Goal: Task Accomplishment & Management: Manage account settings

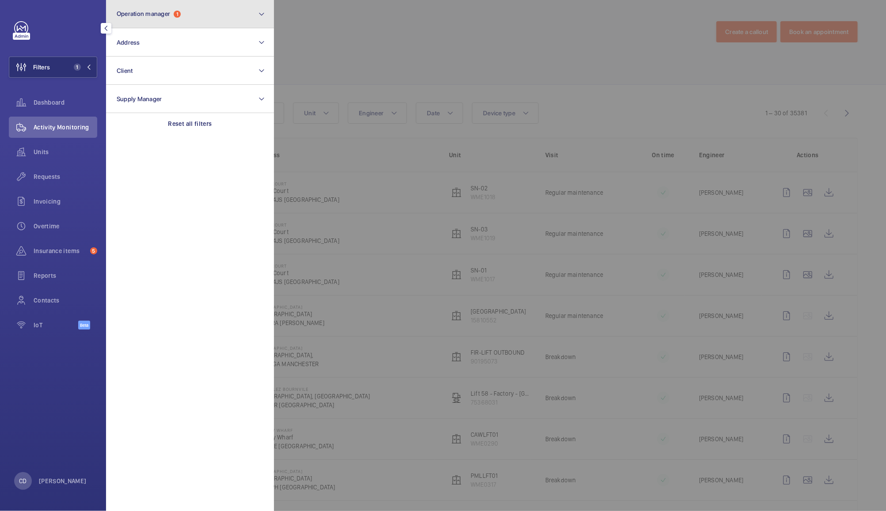
click at [193, 15] on button "Operation manager 1" at bounding box center [190, 14] width 168 height 28
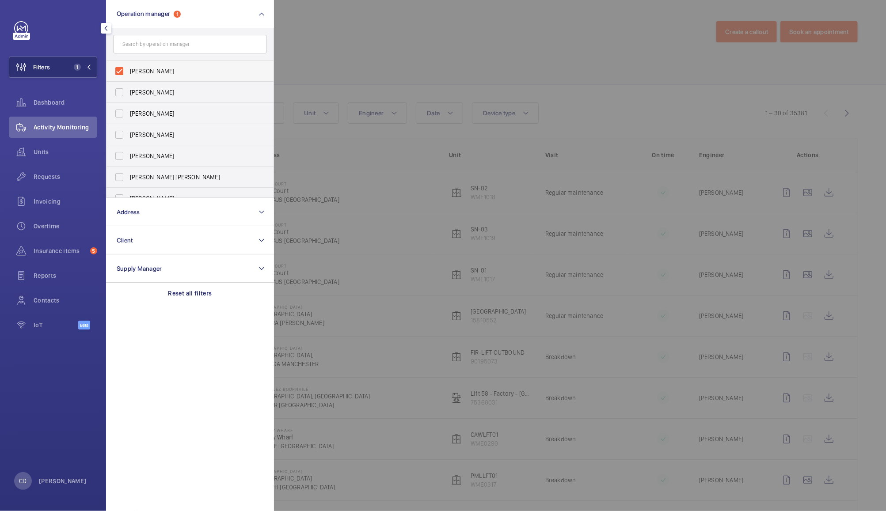
click at [167, 74] on span "[PERSON_NAME]" at bounding box center [190, 71] width 121 height 9
click at [128, 74] on input "[PERSON_NAME]" at bounding box center [119, 71] width 18 height 18
checkbox input "false"
click at [344, 41] on div at bounding box center [717, 255] width 886 height 511
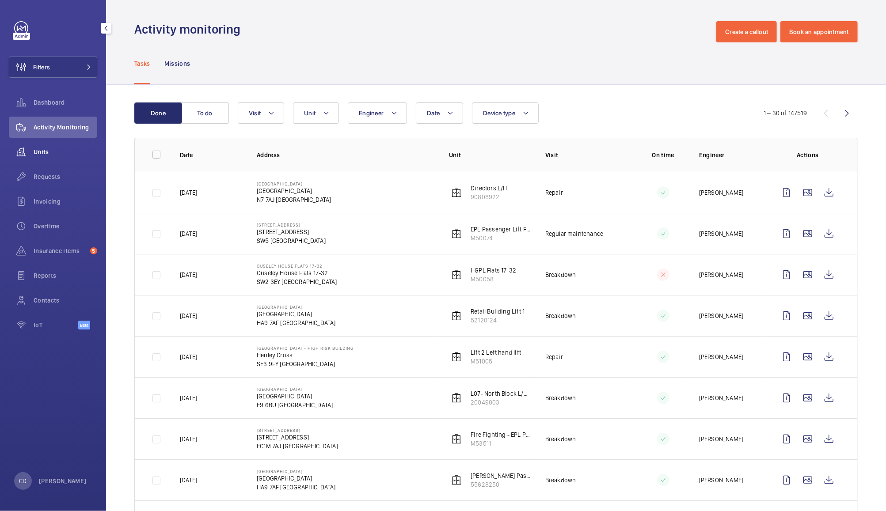
click at [32, 154] on wm-front-icon-button at bounding box center [21, 151] width 25 height 21
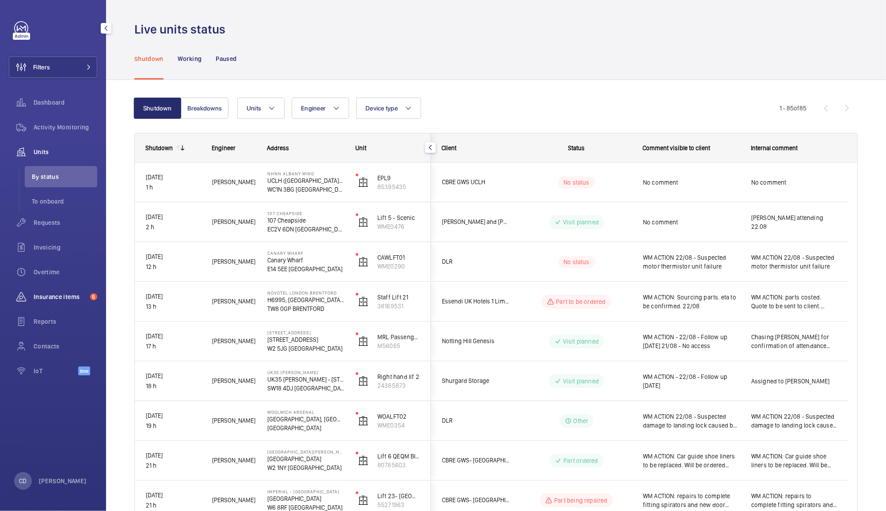
click at [53, 293] on span "Insurance items" at bounding box center [60, 296] width 53 height 9
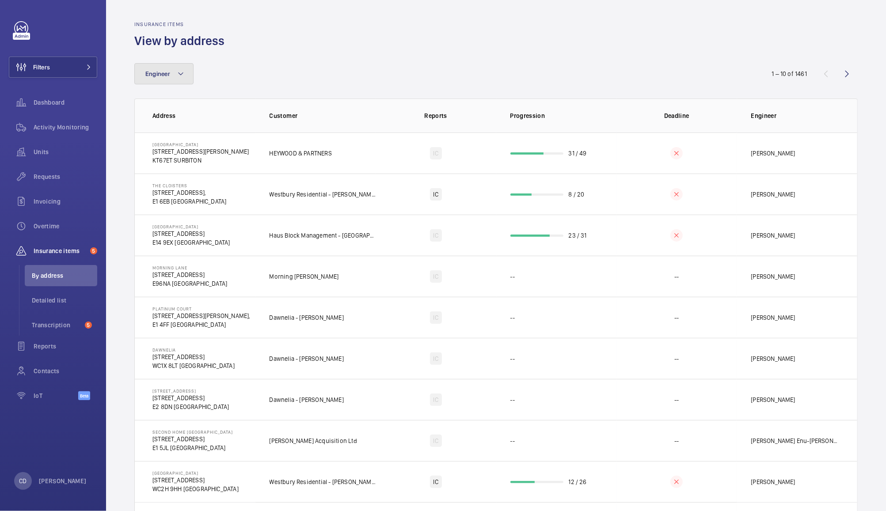
click at [157, 77] on span "Engineer" at bounding box center [157, 73] width 25 height 7
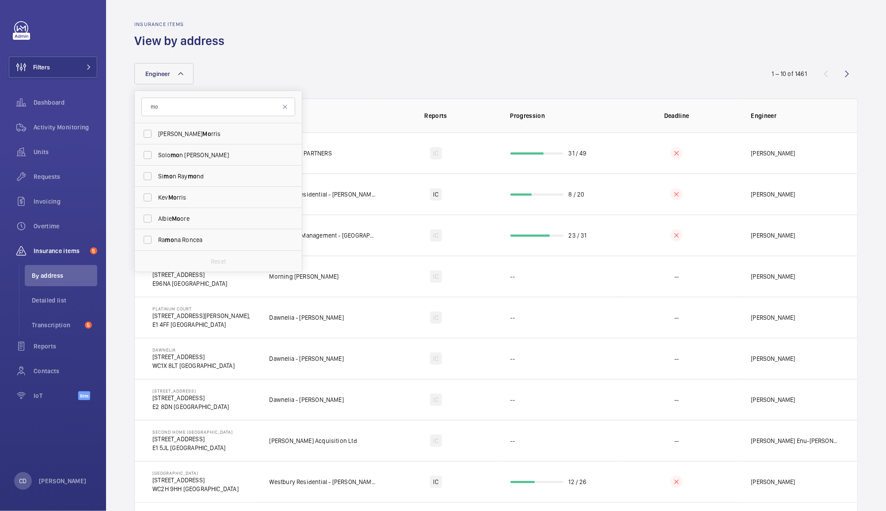
type input "m"
click at [64, 290] on li "Detailed list" at bounding box center [61, 300] width 72 height 21
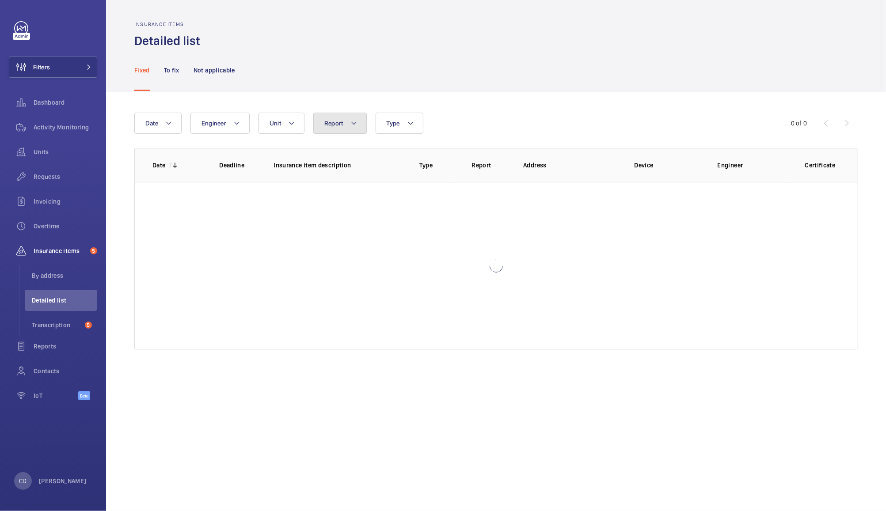
click at [333, 121] on span "Report" at bounding box center [333, 123] width 19 height 7
click at [290, 124] on mat-icon at bounding box center [291, 123] width 7 height 11
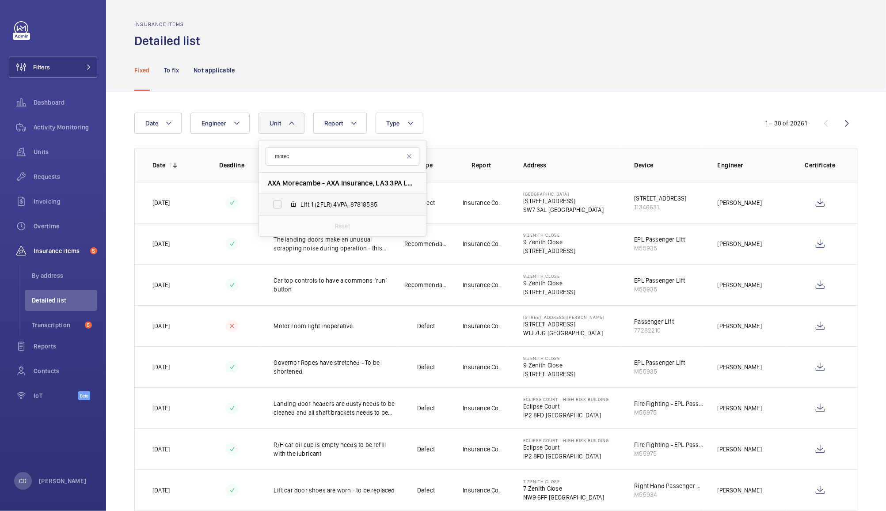
type input "morec"
click at [342, 200] on span "Lift 1 (2FLR) 4VPA, 87818585" at bounding box center [351, 204] width 102 height 9
click at [286, 200] on input "Lift 1 (2FLR) 4VPA, 87818585" at bounding box center [278, 205] width 18 height 18
checkbox input "true"
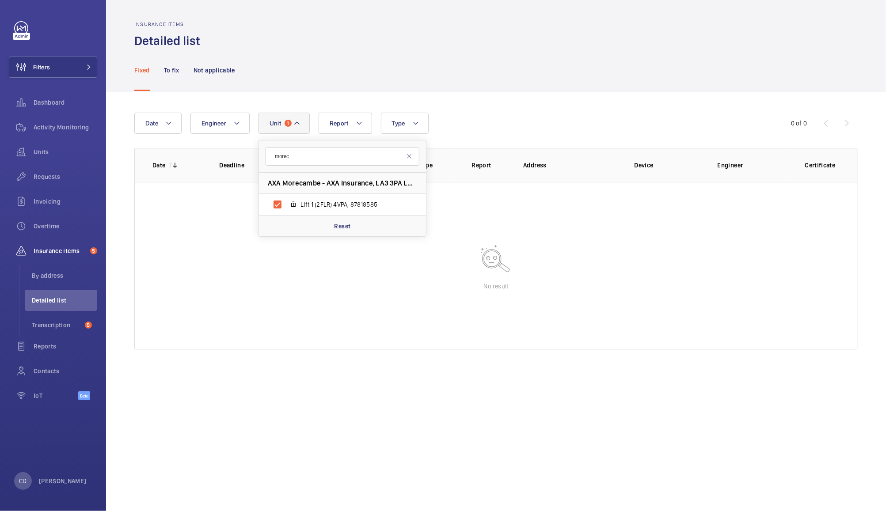
click at [561, 80] on div "Fixed To fix Not applicable" at bounding box center [495, 70] width 723 height 42
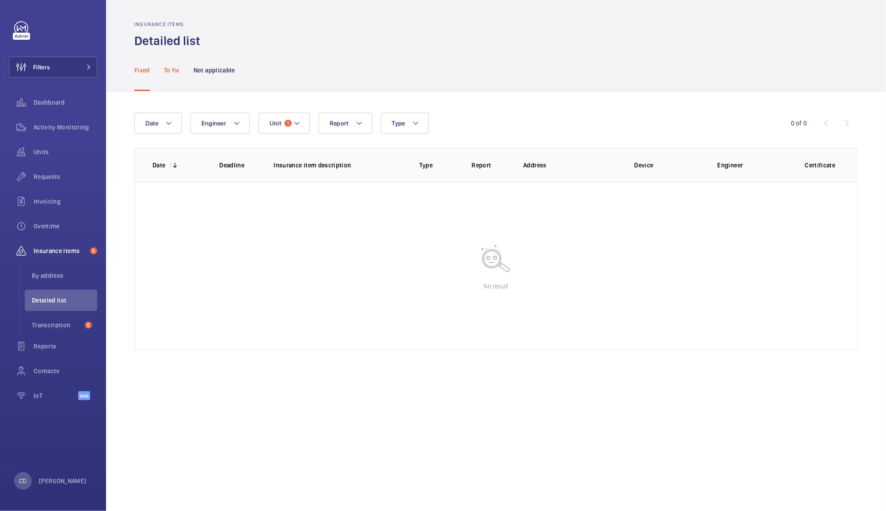
click at [170, 73] on p "To fix" at bounding box center [171, 70] width 15 height 9
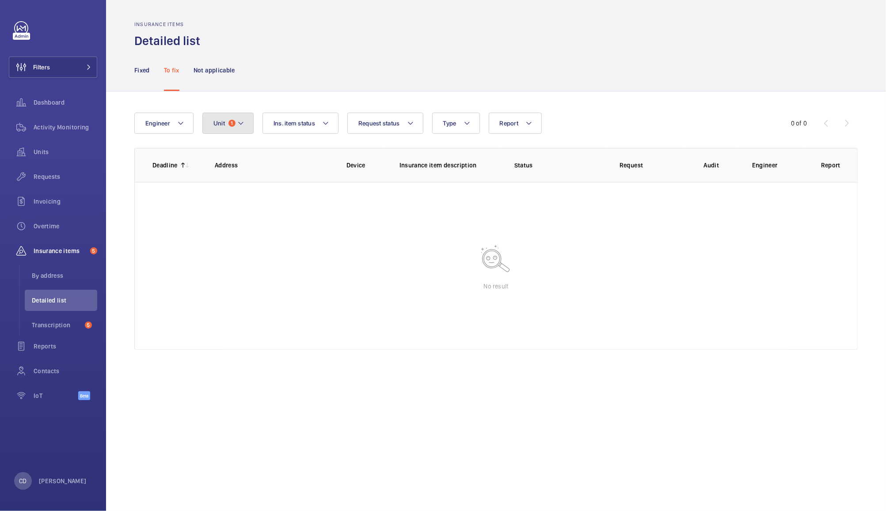
click at [240, 123] on mat-icon at bounding box center [240, 123] width 7 height 11
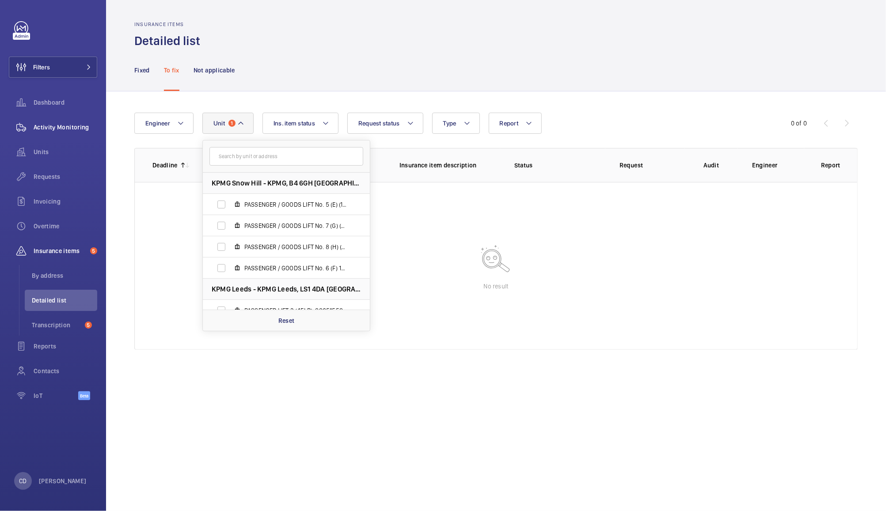
click at [56, 127] on span "Activity Monitoring" at bounding box center [66, 127] width 64 height 9
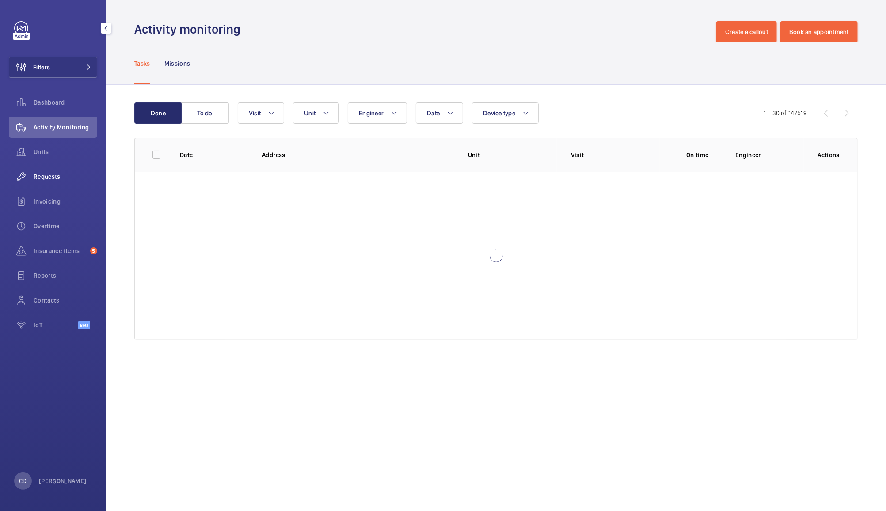
click at [51, 181] on span "Requests" at bounding box center [66, 176] width 64 height 9
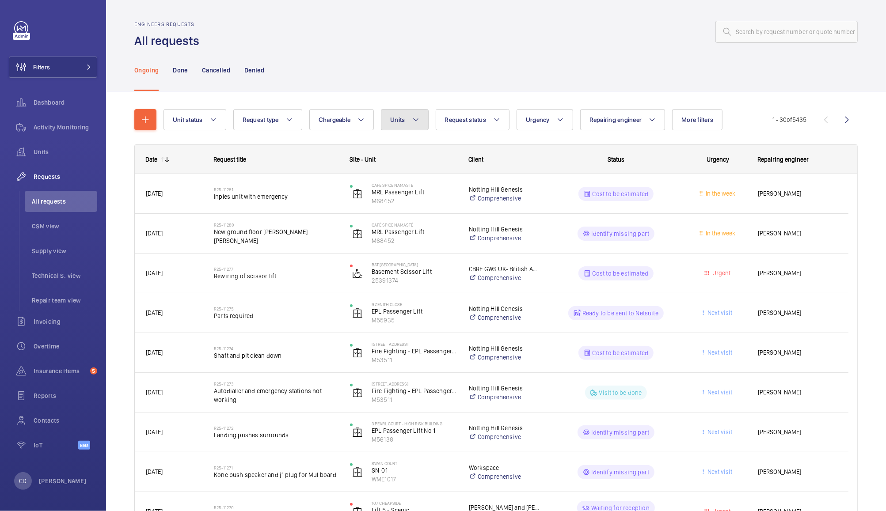
click at [407, 124] on button "Units" at bounding box center [404, 119] width 47 height 21
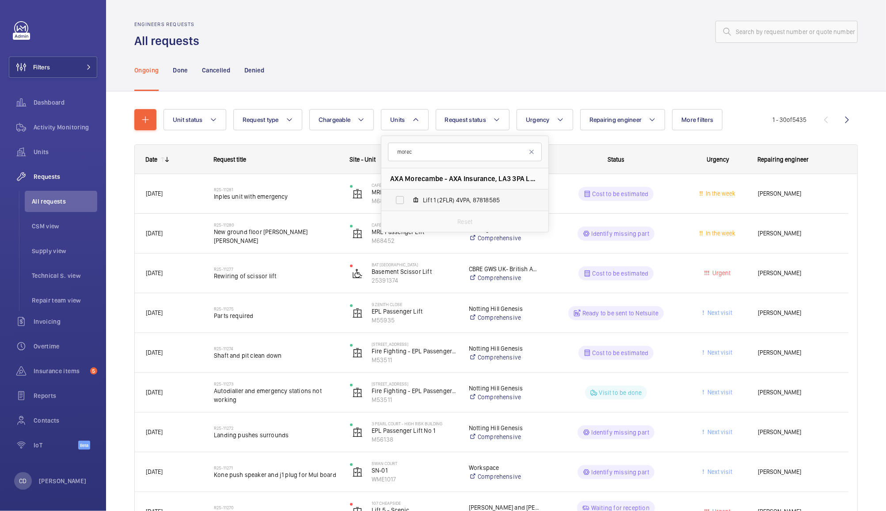
type input "morec"
click at [468, 202] on span "Lift 1 (2FLR) 4VPA, 87818585" at bounding box center [474, 200] width 102 height 9
click at [409, 202] on input "Lift 1 (2FLR) 4VPA, 87818585" at bounding box center [400, 200] width 18 height 18
checkbox input "true"
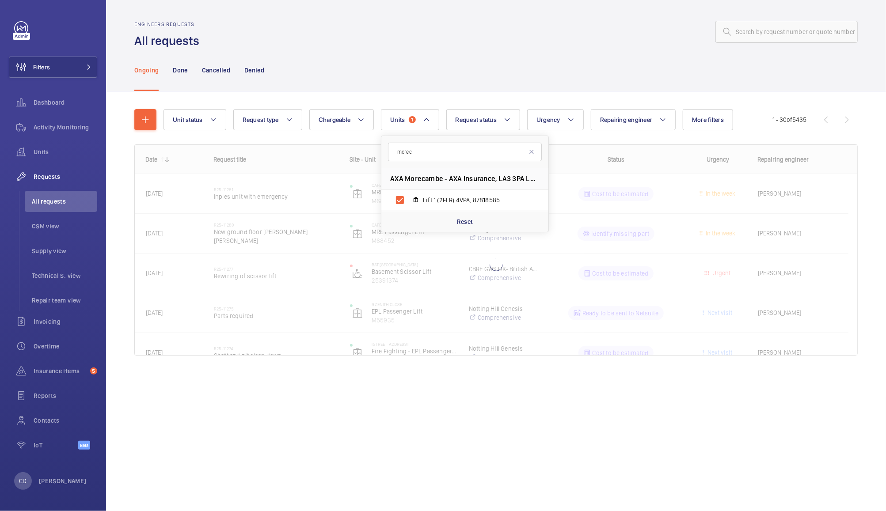
click at [526, 39] on div at bounding box center [530, 31] width 653 height 21
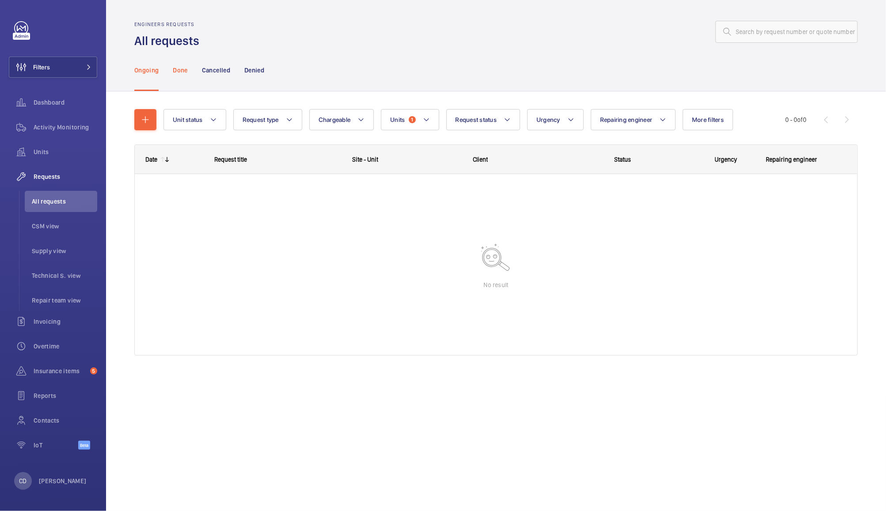
click at [179, 67] on p "Done" at bounding box center [180, 70] width 15 height 9
click at [224, 70] on p "Cancelled" at bounding box center [216, 70] width 28 height 9
click at [261, 58] on div "Denied" at bounding box center [254, 70] width 20 height 42
click at [155, 66] on p "Ongoing" at bounding box center [146, 70] width 24 height 9
click at [143, 117] on mat-icon "button" at bounding box center [145, 119] width 11 height 11
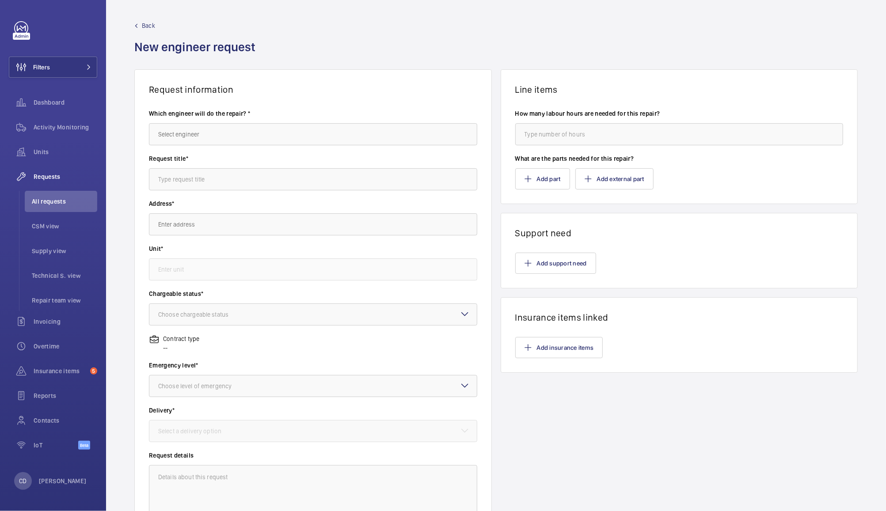
click at [304, 113] on label "Which engineer will do the repair? *" at bounding box center [313, 113] width 328 height 9
click at [385, 131] on input "text" at bounding box center [313, 134] width 328 height 22
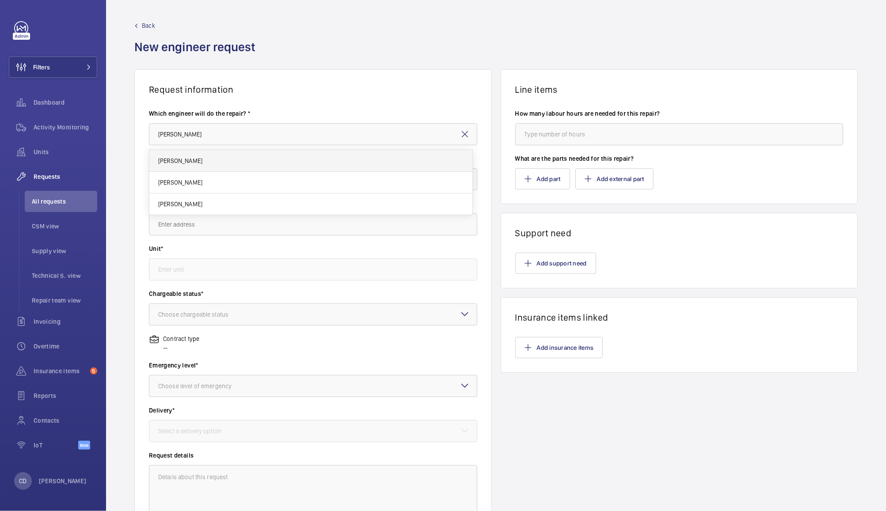
click at [181, 163] on span "[PERSON_NAME]" at bounding box center [180, 160] width 44 height 9
type input "[PERSON_NAME]"
click at [304, 178] on input "text" at bounding box center [313, 179] width 328 height 22
paste input "SAFed Supplementary Test 4.11 (Car Overload Detection)"
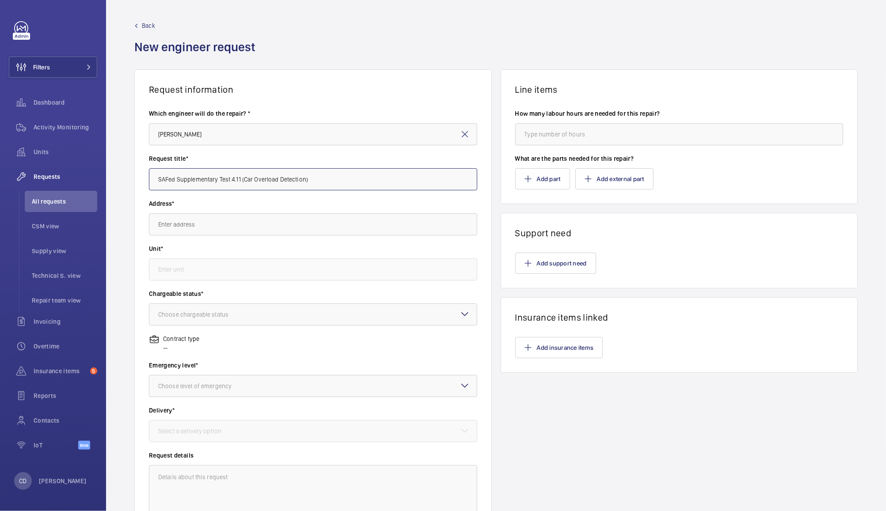
type input "SAFed Supplementary Test 4.11 (Car Overload Detection)"
click at [366, 224] on input "text" at bounding box center [313, 224] width 328 height 22
click at [293, 250] on span "AXA Morecambe AXA Insurance, LA3 3PA LANCASTER" at bounding box center [230, 250] width 144 height 9
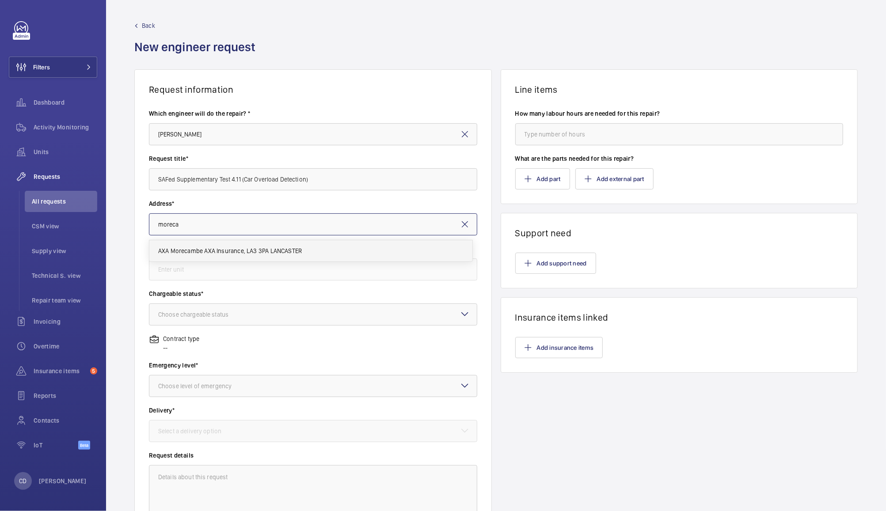
type input "AXA Morecambe AXA Insurance, LA3 3PA LANCASTER"
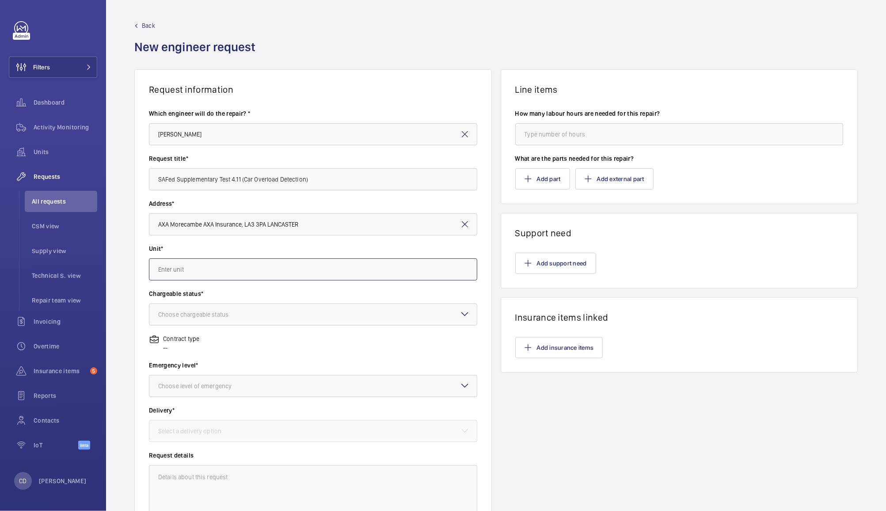
click at [352, 268] on input "text" at bounding box center [313, 269] width 328 height 22
click at [343, 297] on mat-option "87818585 - Lift 1 (2FLR) 4VPA" at bounding box center [310, 295] width 323 height 21
type input "87818585 - Lift 1 (2FLR) 4VPA"
click at [330, 318] on div at bounding box center [312, 314] width 327 height 21
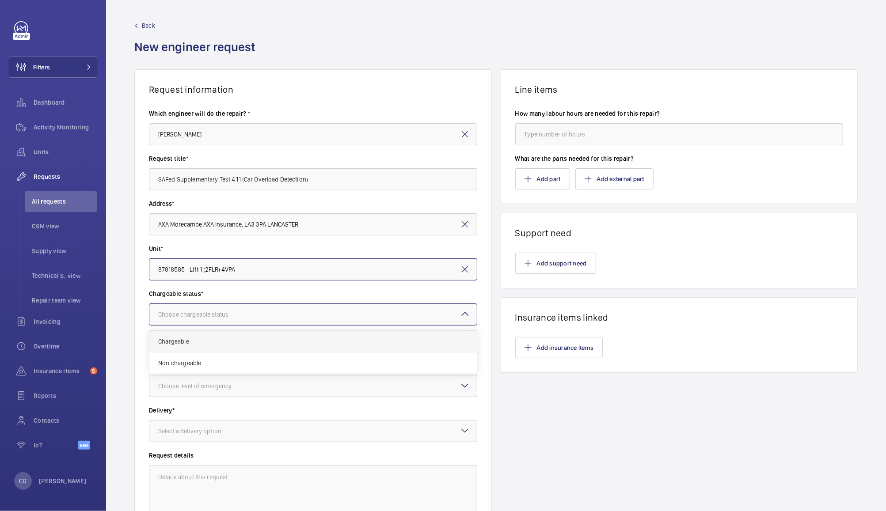
click at [324, 344] on span "Chargeable" at bounding box center [313, 341] width 310 height 9
click at [328, 390] on div at bounding box center [312, 385] width 327 height 21
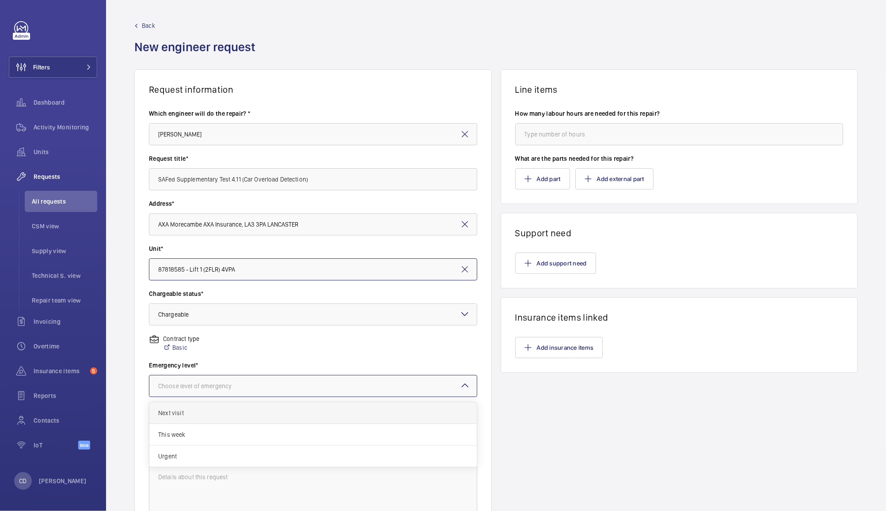
click at [314, 421] on div "Next visit" at bounding box center [312, 413] width 327 height 22
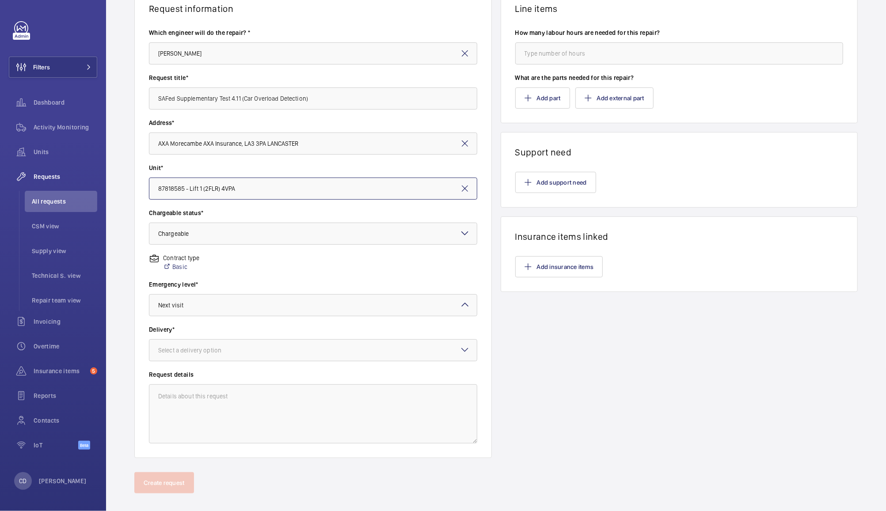
scroll to position [89, 0]
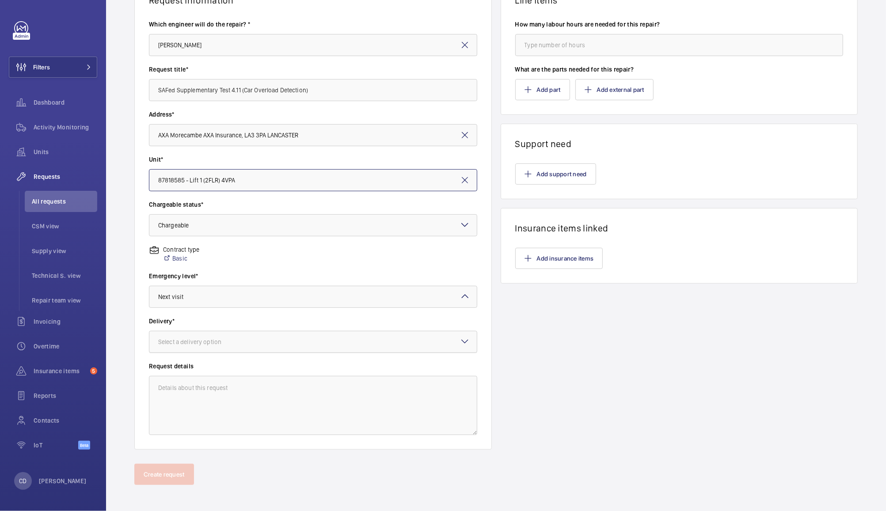
click at [329, 344] on div at bounding box center [312, 341] width 327 height 21
click at [307, 399] on div "On site" at bounding box center [312, 391] width 327 height 22
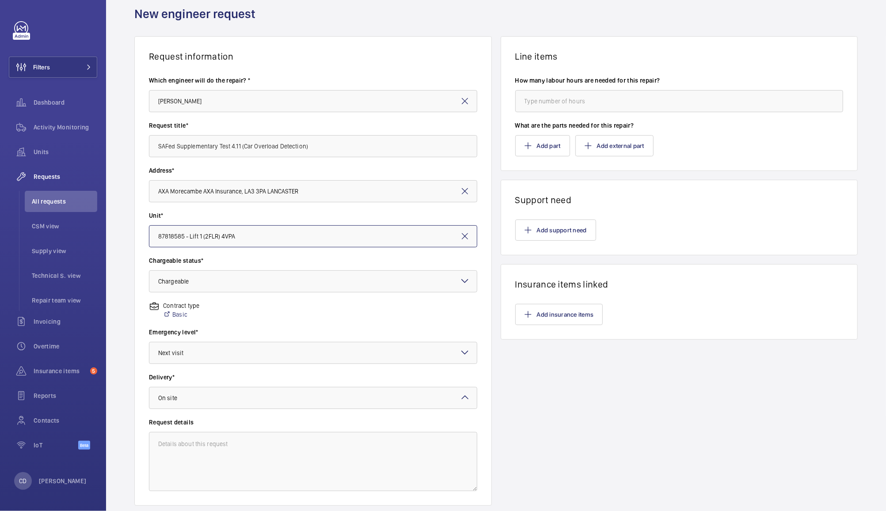
scroll to position [32, 0]
click at [558, 233] on button "Add support need" at bounding box center [555, 230] width 81 height 21
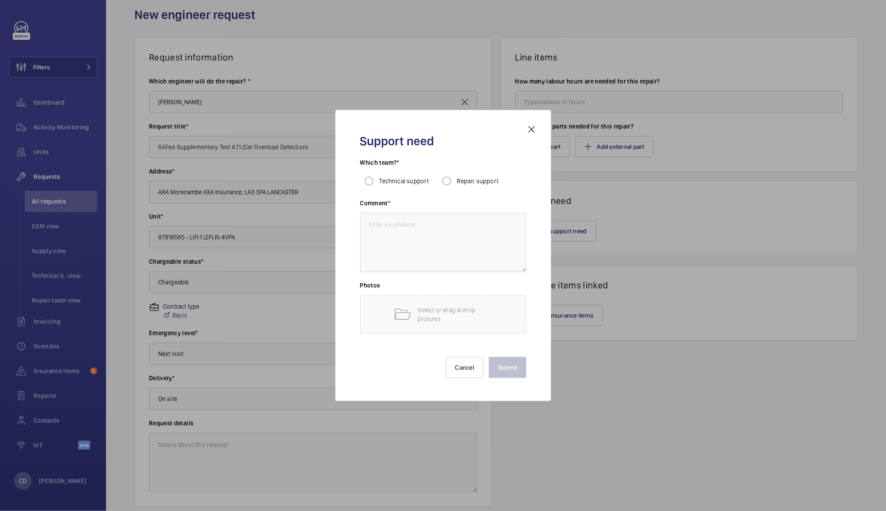
click at [472, 178] on span "Repair support" at bounding box center [478, 181] width 42 height 7
click at [455, 178] on input "Repair support" at bounding box center [447, 181] width 18 height 18
radio input "true"
click at [462, 247] on textarea at bounding box center [443, 242] width 166 height 59
type textarea "Supplementary Test"
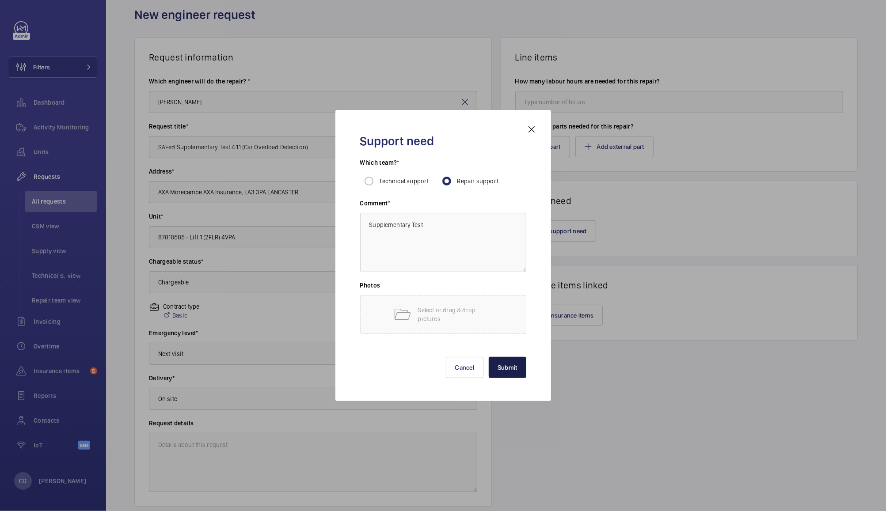
click at [509, 365] on button "Submit" at bounding box center [507, 367] width 38 height 21
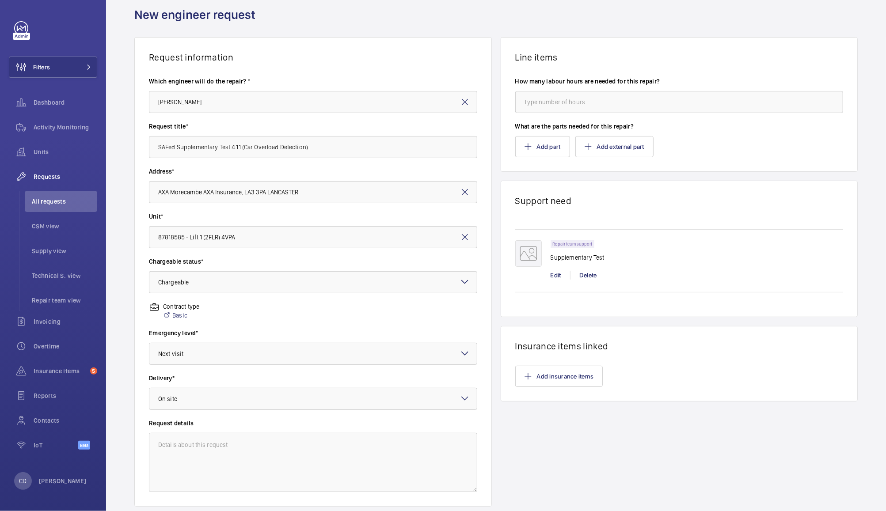
scroll to position [91, 0]
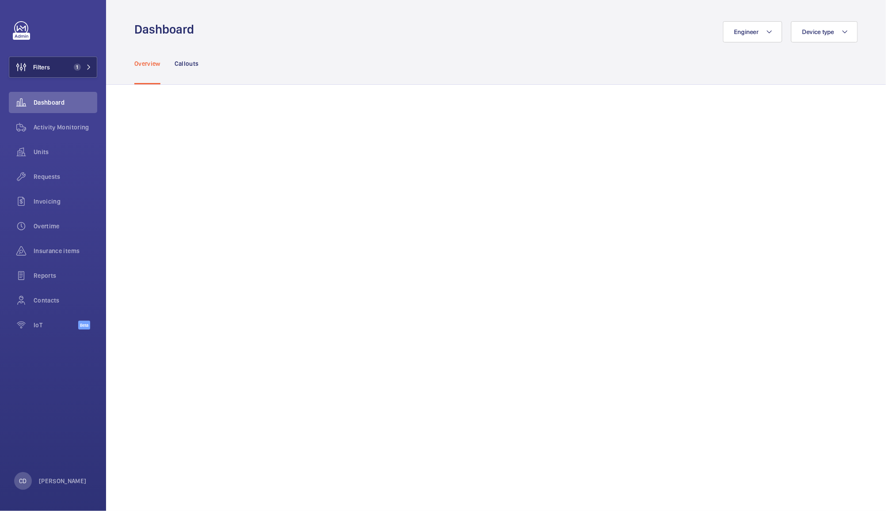
click at [71, 64] on span "1" at bounding box center [75, 67] width 11 height 7
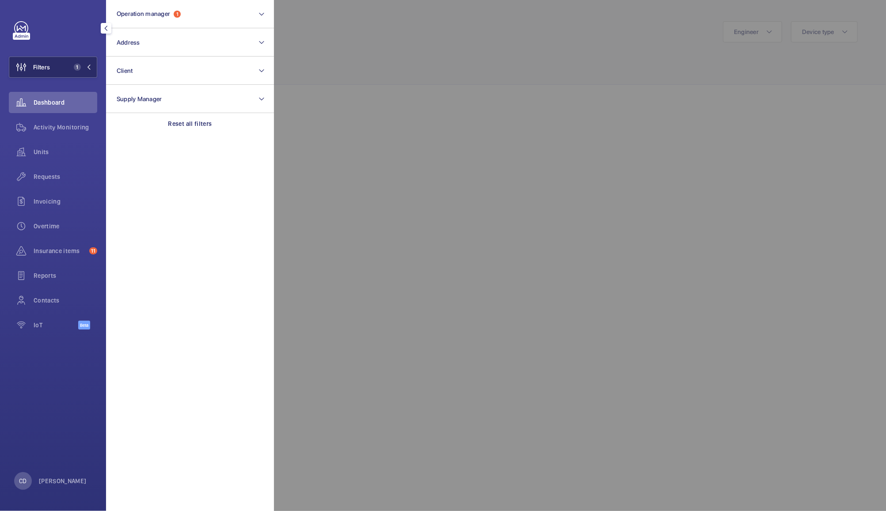
click at [191, 16] on button "Operation manager 1" at bounding box center [190, 14] width 168 height 28
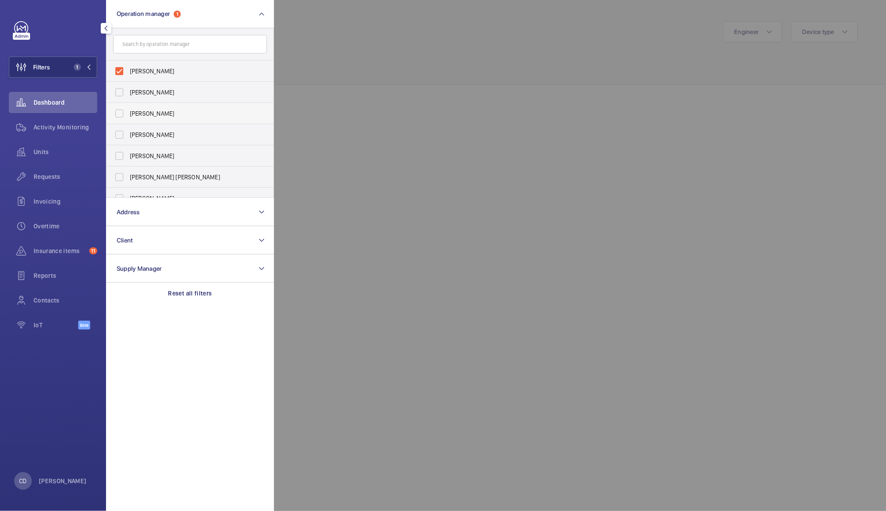
click at [121, 106] on label "[PERSON_NAME]" at bounding box center [183, 113] width 154 height 21
click at [121, 106] on input "[PERSON_NAME]" at bounding box center [119, 114] width 18 height 18
checkbox input "true"
click at [119, 69] on label "[PERSON_NAME]" at bounding box center [183, 71] width 154 height 21
click at [119, 69] on input "[PERSON_NAME]" at bounding box center [119, 71] width 18 height 18
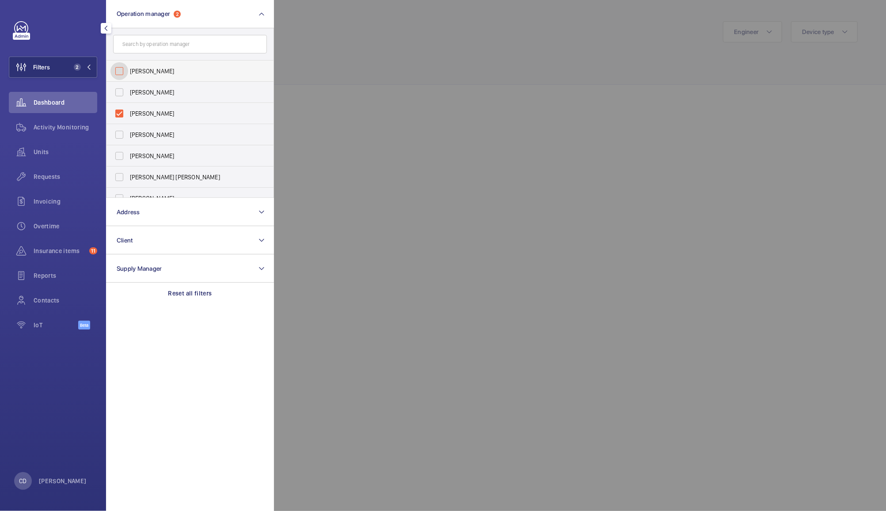
checkbox input "false"
click at [348, 77] on div at bounding box center [717, 255] width 886 height 511
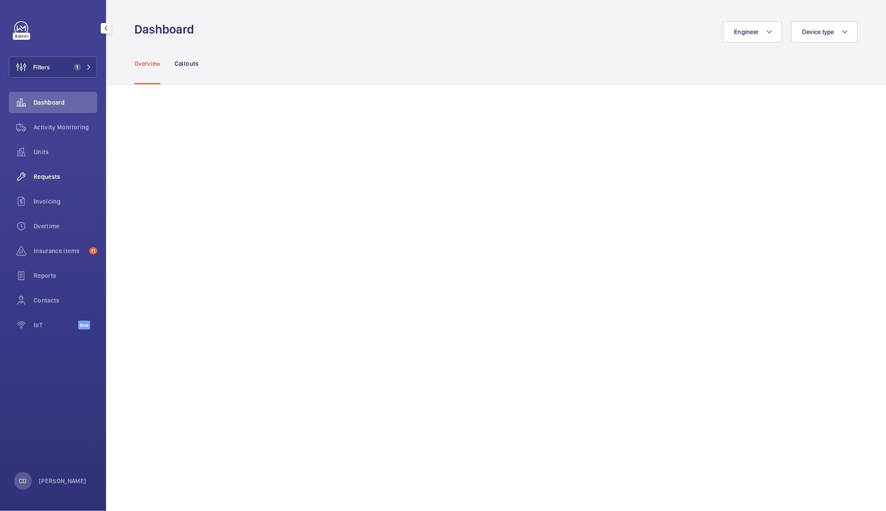
click at [43, 176] on span "Requests" at bounding box center [66, 176] width 64 height 9
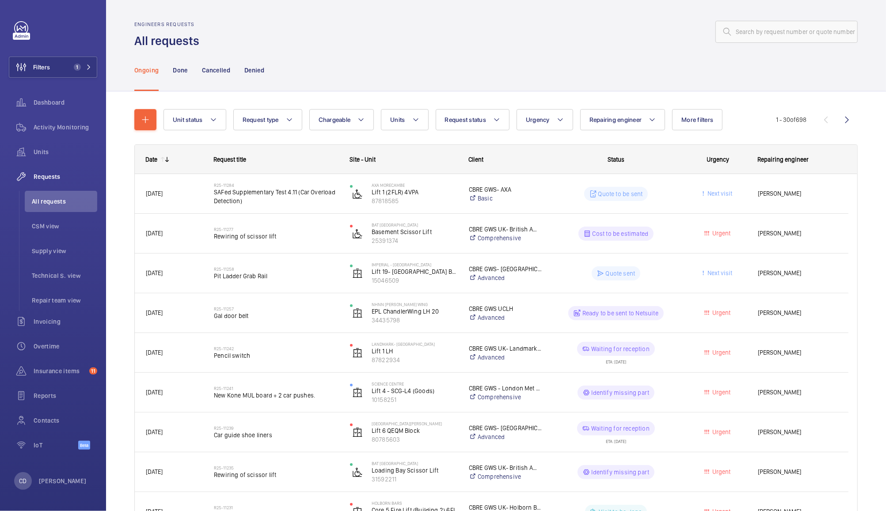
click at [543, 193] on div "Quote to be sent" at bounding box center [610, 194] width 135 height 32
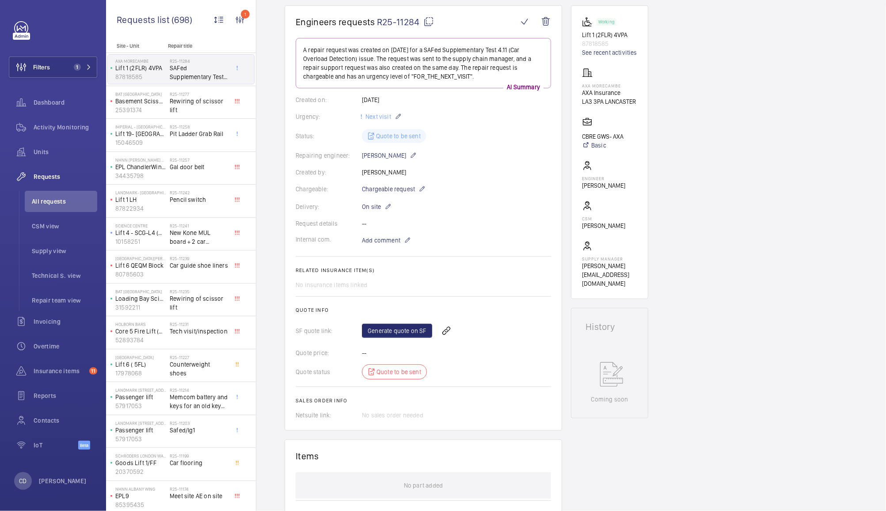
scroll to position [105, 0]
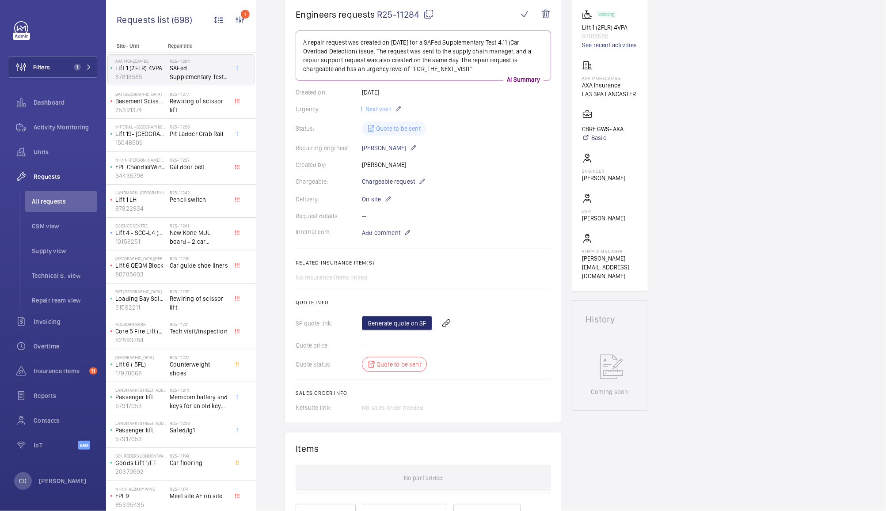
click at [400, 323] on link "Generate quote on SF" at bounding box center [397, 323] width 70 height 14
click at [56, 204] on span "All requests" at bounding box center [64, 201] width 65 height 9
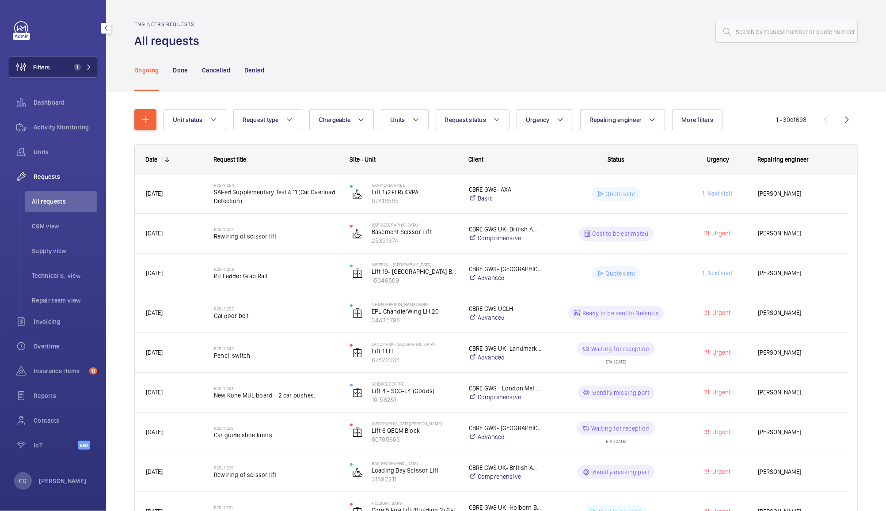
click at [76, 66] on span "1" at bounding box center [77, 67] width 7 height 7
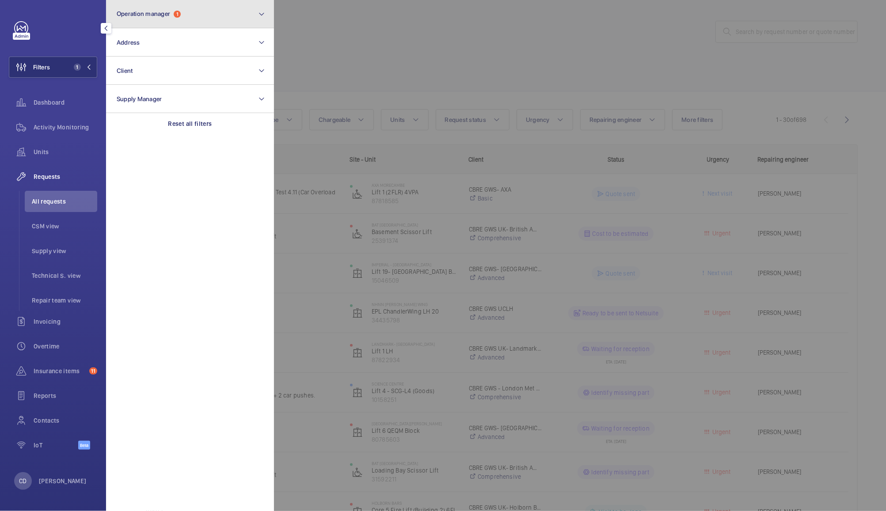
click at [198, 15] on button "Operation manager 1" at bounding box center [190, 14] width 168 height 28
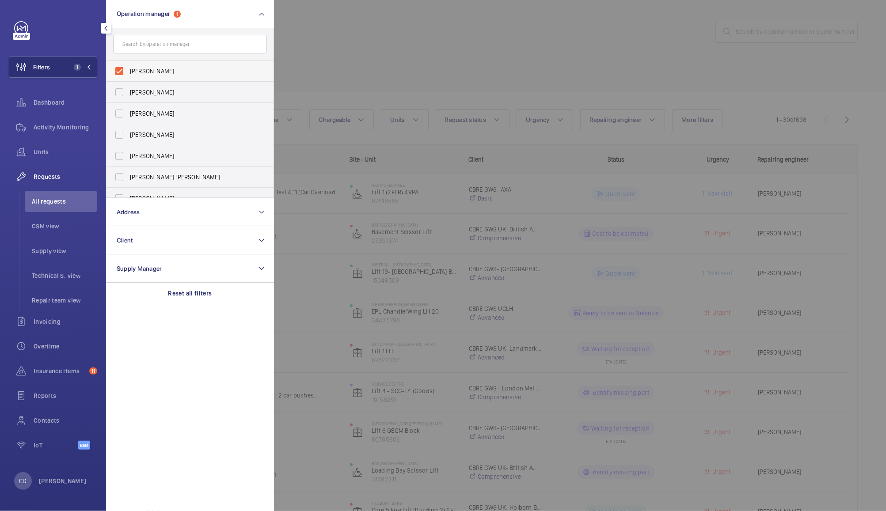
click at [118, 69] on label "[PERSON_NAME]" at bounding box center [183, 71] width 154 height 21
click at [118, 69] on input "[PERSON_NAME]" at bounding box center [119, 71] width 18 height 18
checkbox input "false"
click at [125, 132] on label "[PERSON_NAME]" at bounding box center [183, 134] width 154 height 21
click at [125, 132] on input "[PERSON_NAME]" at bounding box center [119, 135] width 18 height 18
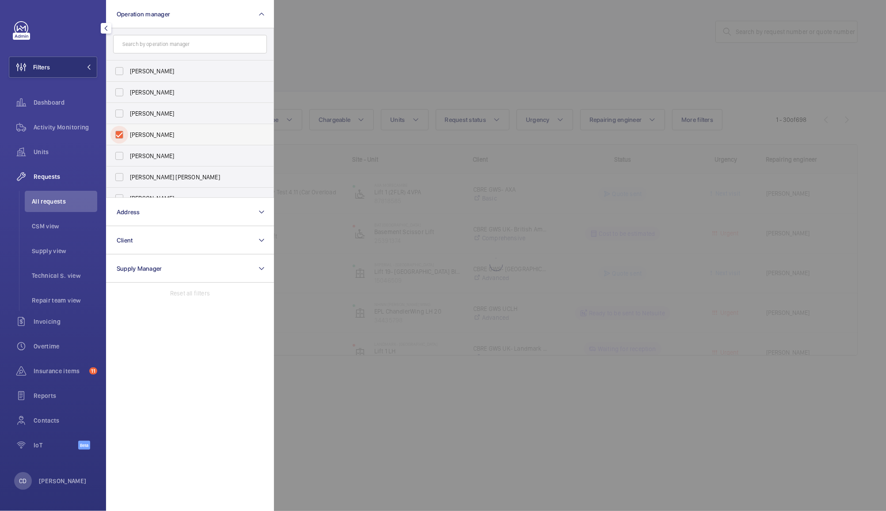
checkbox input "true"
click at [330, 52] on div at bounding box center [717, 255] width 886 height 511
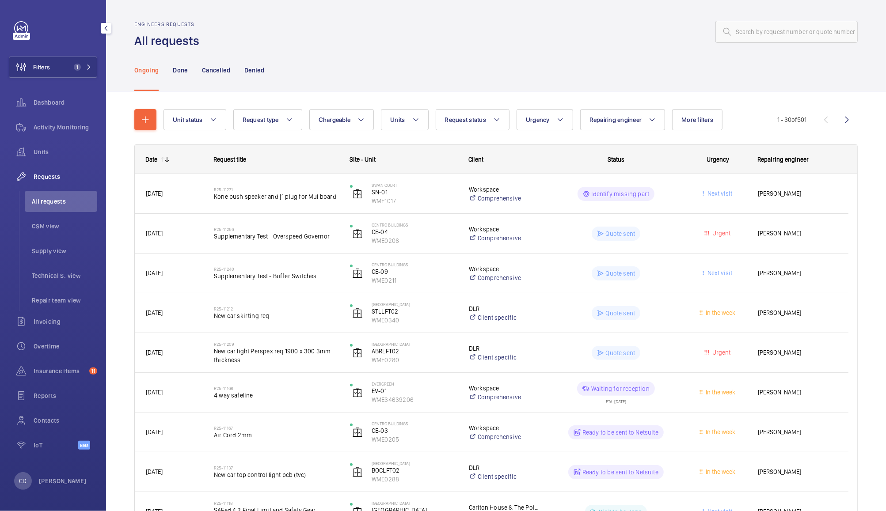
click at [549, 192] on div "Identify missing part" at bounding box center [610, 194] width 135 height 32
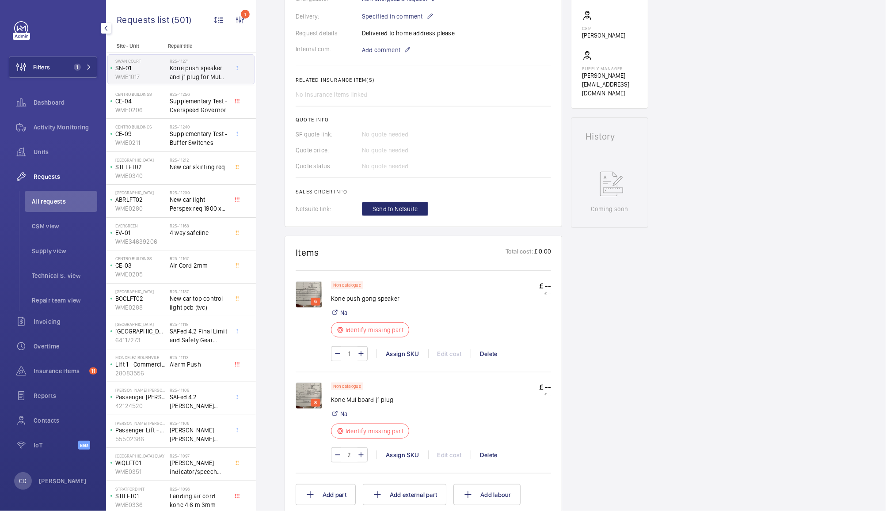
scroll to position [288, 0]
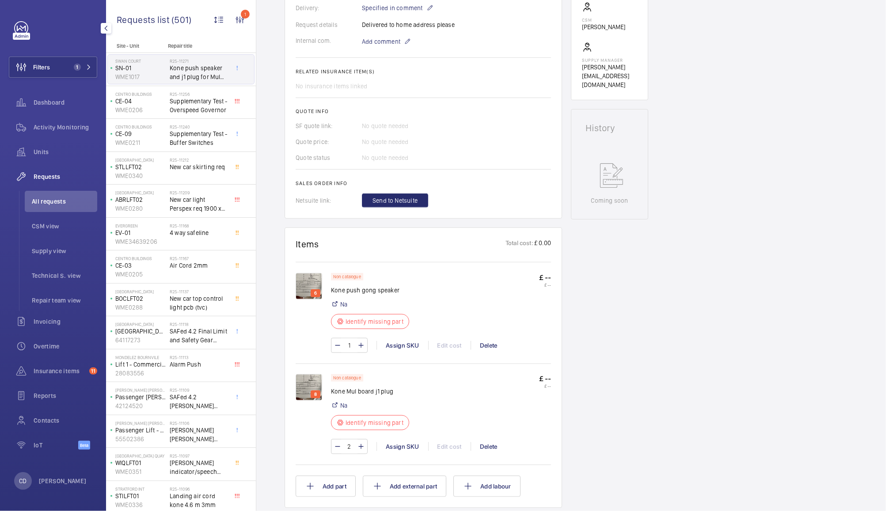
click at [305, 292] on img at bounding box center [308, 286] width 26 height 26
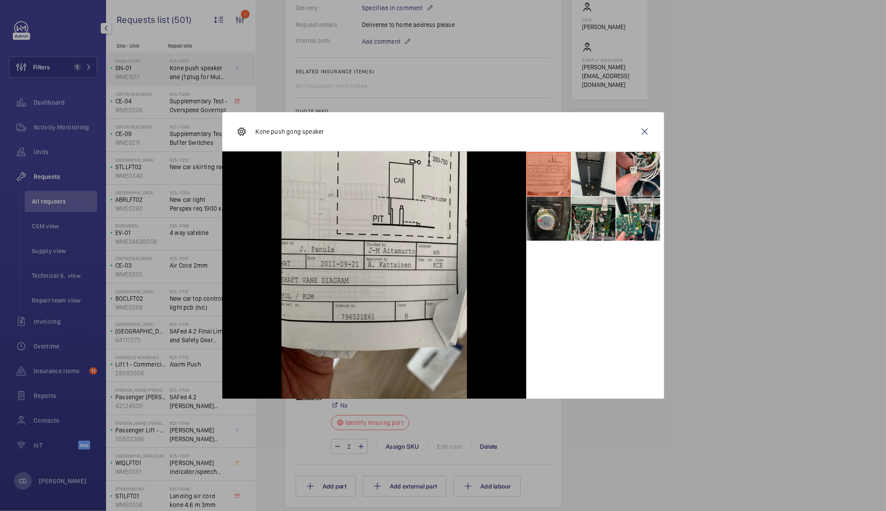
click at [544, 226] on li at bounding box center [548, 219] width 44 height 44
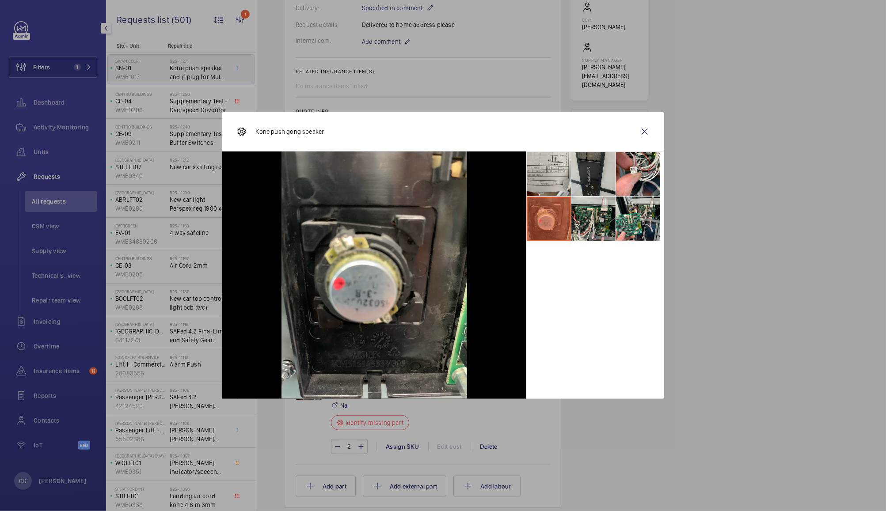
click at [585, 169] on li at bounding box center [593, 174] width 44 height 44
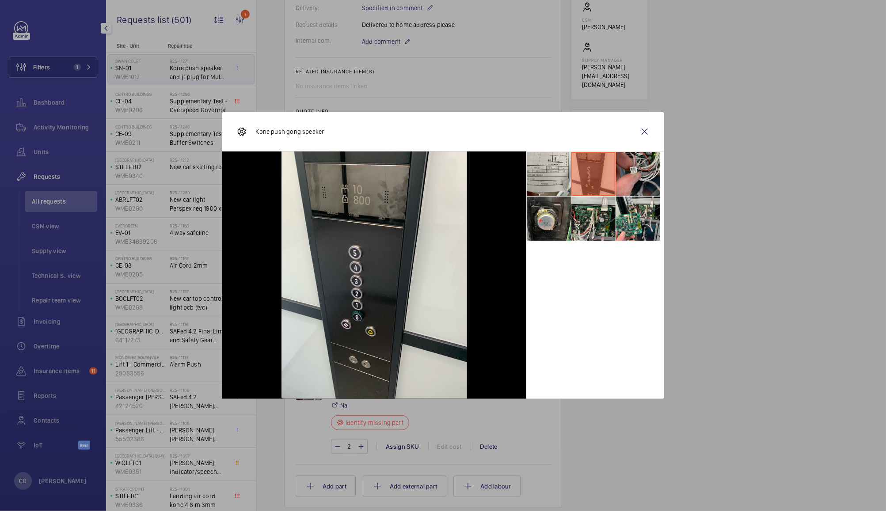
click at [622, 173] on li at bounding box center [638, 174] width 44 height 44
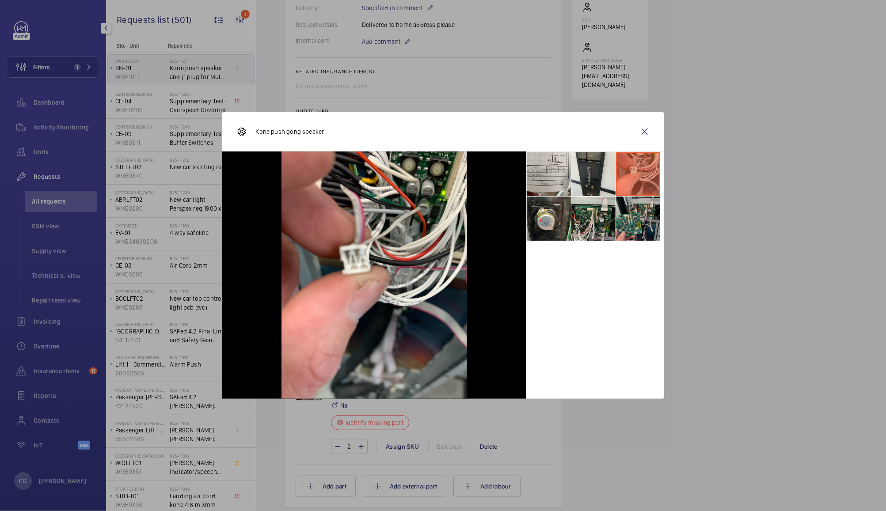
click at [636, 227] on li at bounding box center [638, 219] width 44 height 44
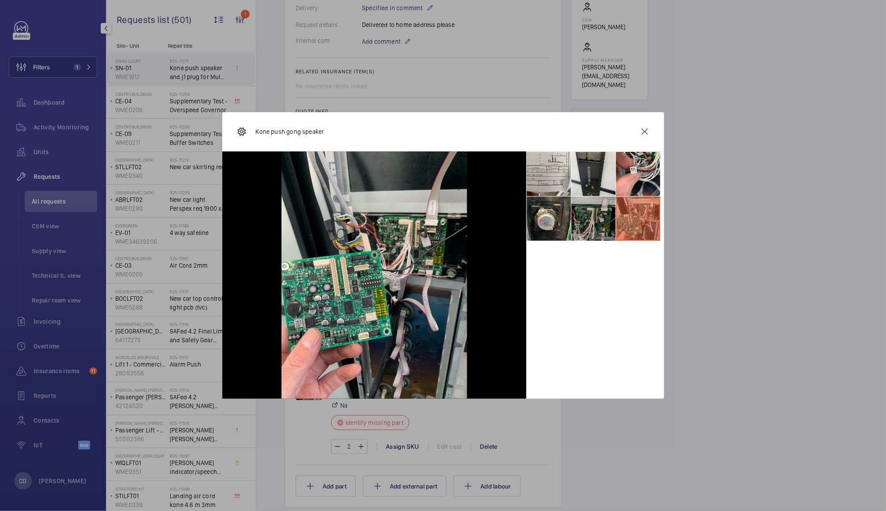
click at [607, 223] on li at bounding box center [593, 219] width 44 height 44
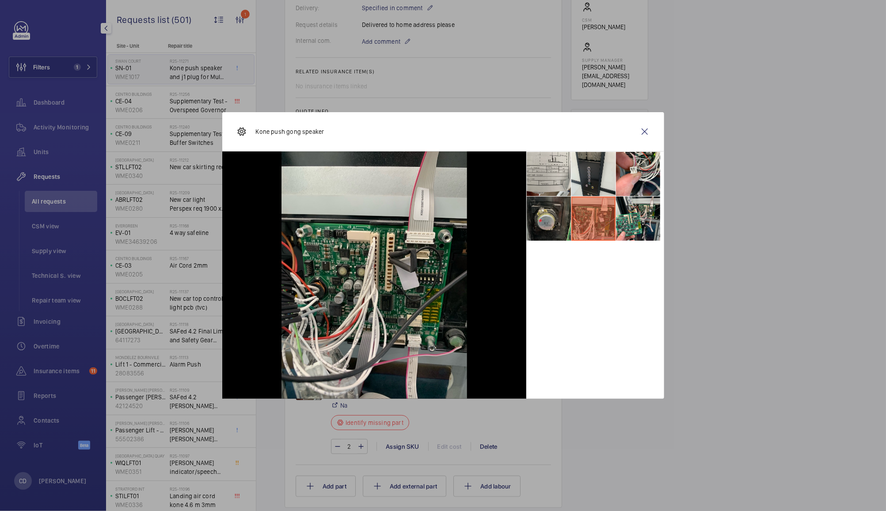
click at [565, 227] on li at bounding box center [548, 219] width 44 height 44
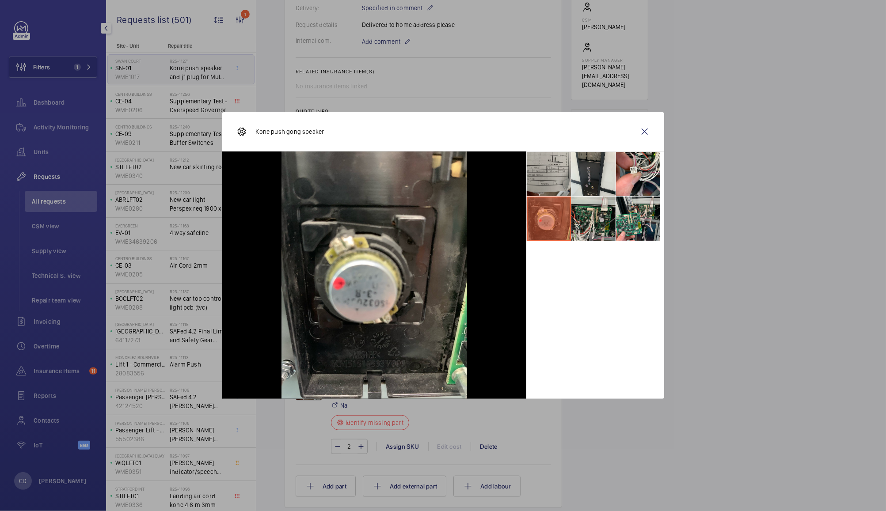
click at [547, 179] on li at bounding box center [548, 174] width 44 height 44
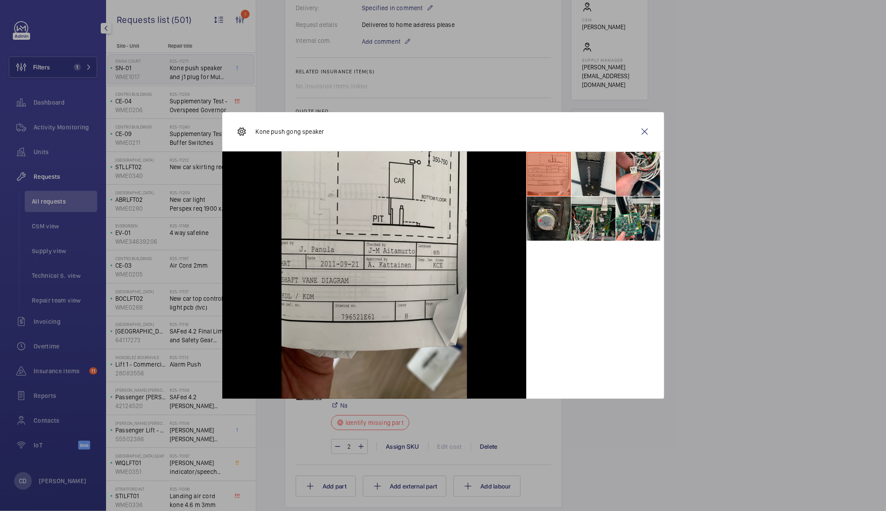
click at [555, 225] on li at bounding box center [548, 219] width 44 height 44
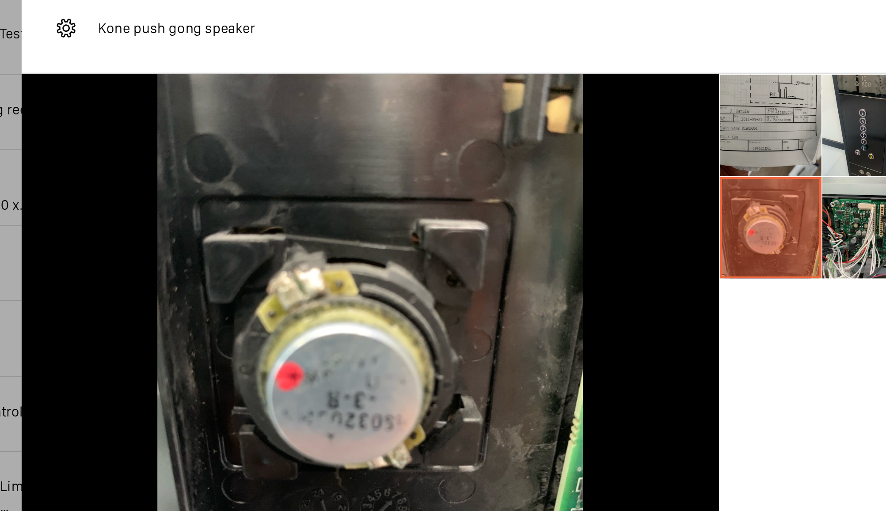
click at [553, 176] on li at bounding box center [548, 174] width 44 height 44
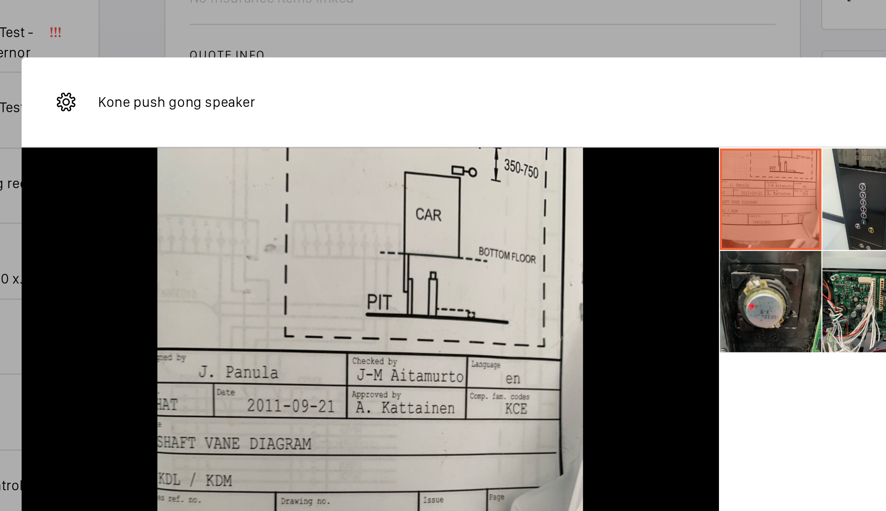
click at [559, 218] on li at bounding box center [548, 219] width 44 height 44
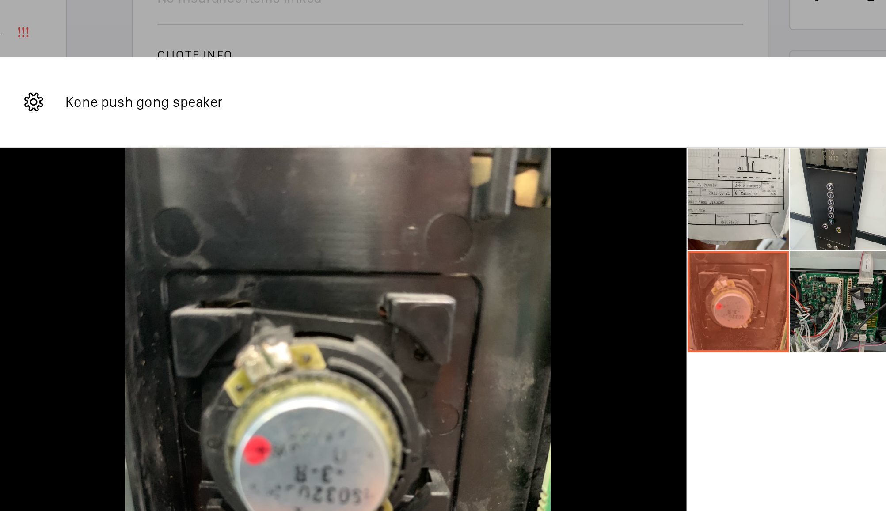
click at [587, 219] on li at bounding box center [593, 219] width 44 height 44
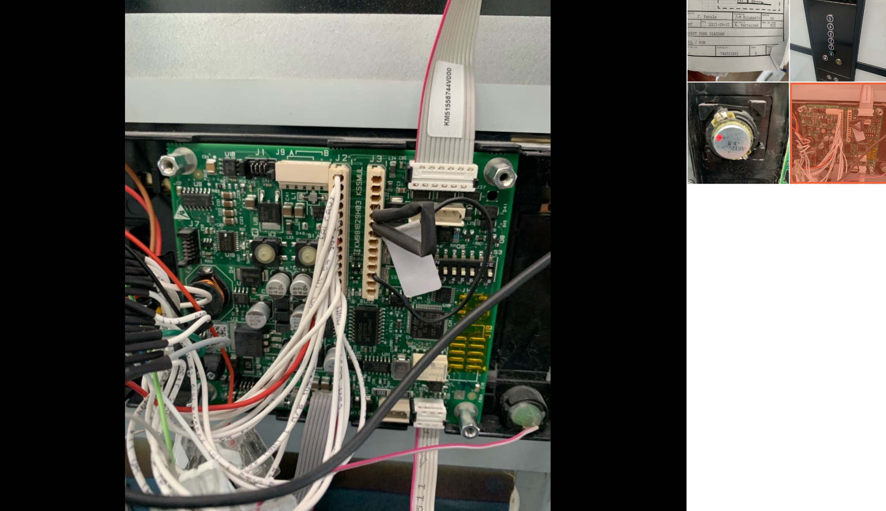
click at [594, 179] on li at bounding box center [593, 174] width 44 height 44
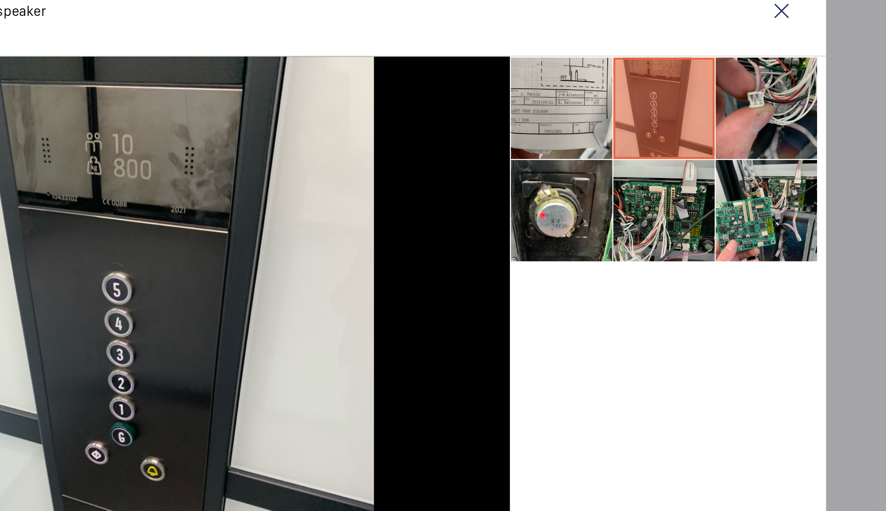
click at [643, 170] on li at bounding box center [638, 174] width 44 height 44
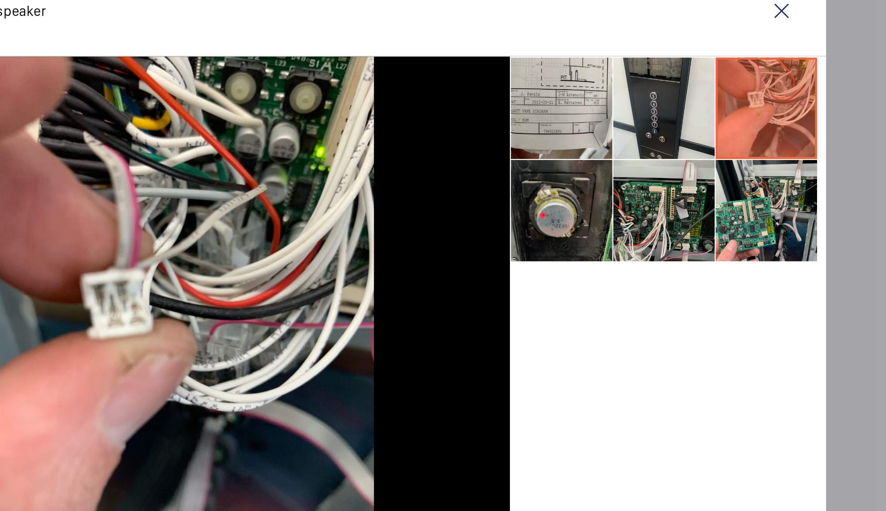
click at [548, 223] on li at bounding box center [548, 219] width 44 height 44
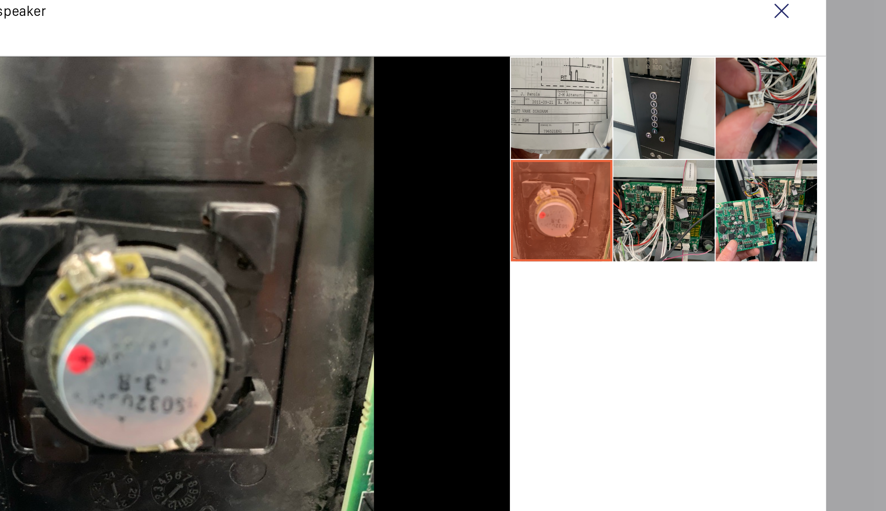
click at [646, 175] on li at bounding box center [638, 174] width 44 height 44
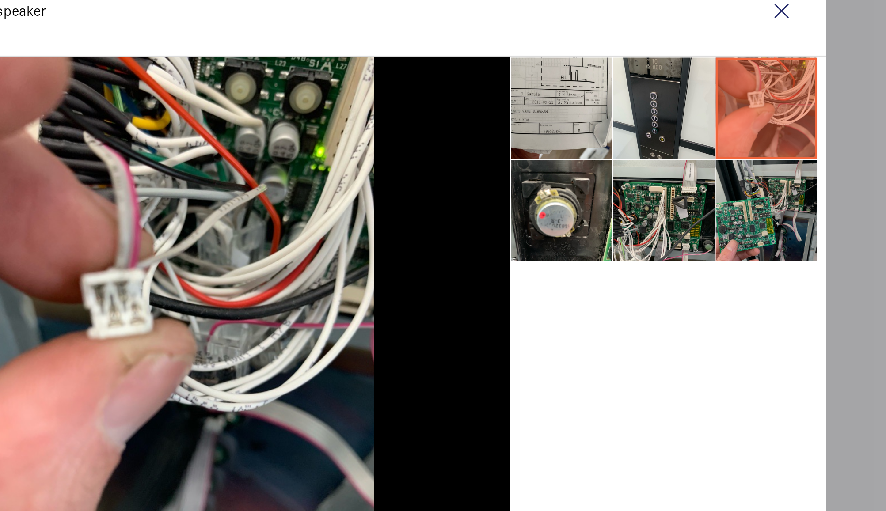
click at [638, 215] on li at bounding box center [638, 219] width 44 height 44
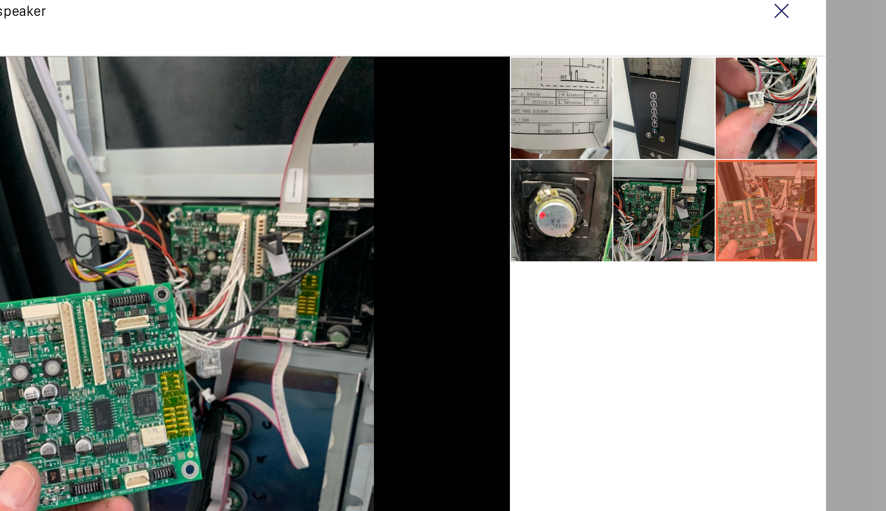
click at [594, 222] on li at bounding box center [593, 219] width 44 height 44
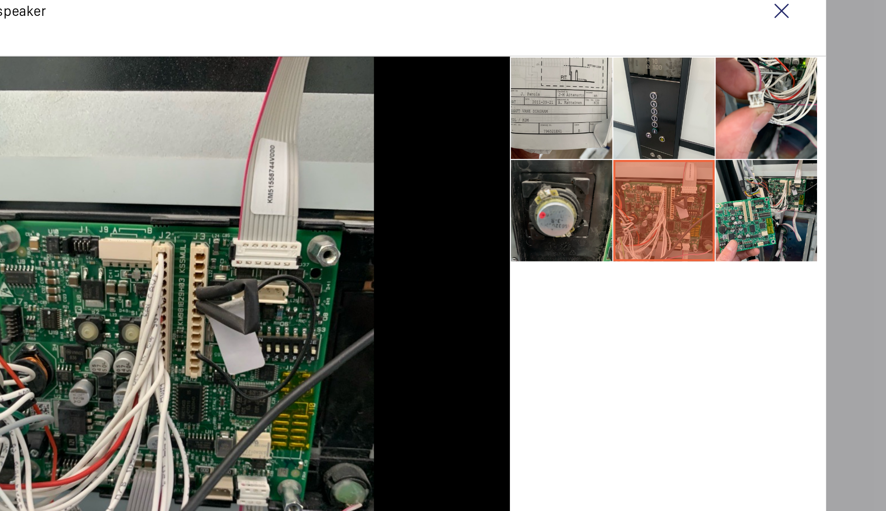
click at [561, 223] on li at bounding box center [548, 219] width 44 height 44
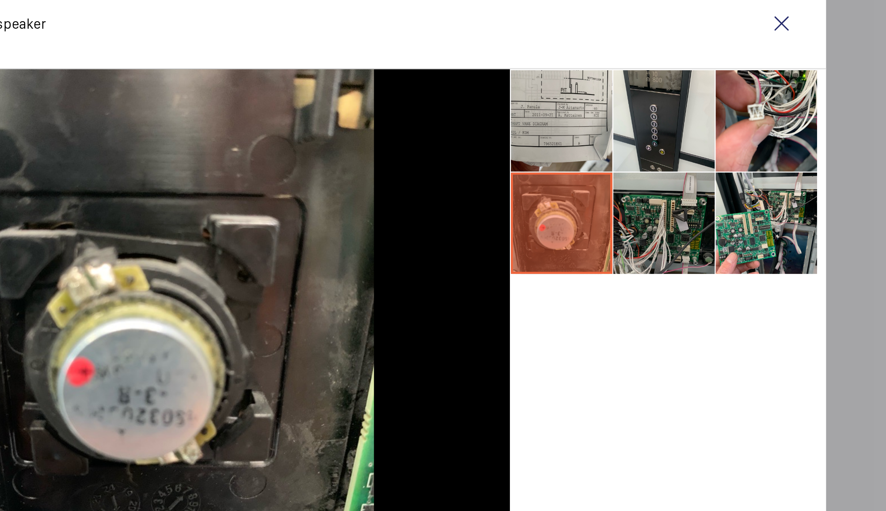
click at [594, 227] on li at bounding box center [593, 219] width 44 height 44
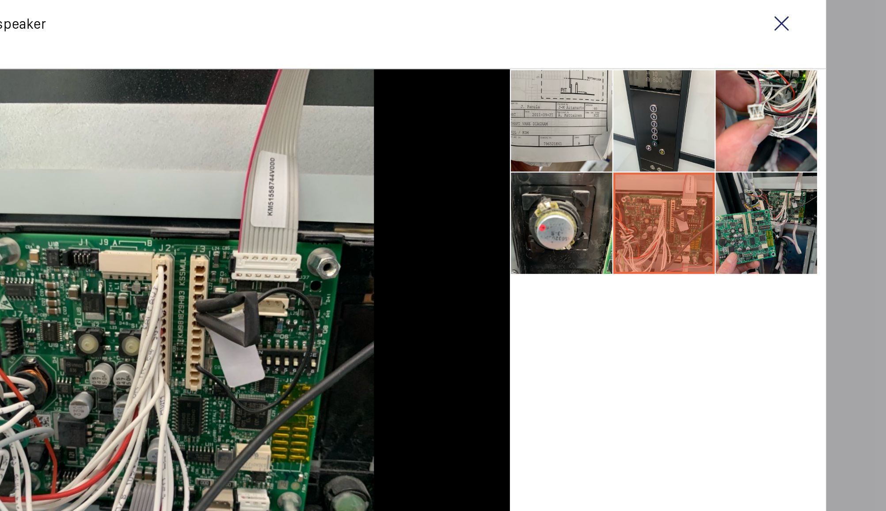
click at [636, 223] on li at bounding box center [638, 219] width 44 height 44
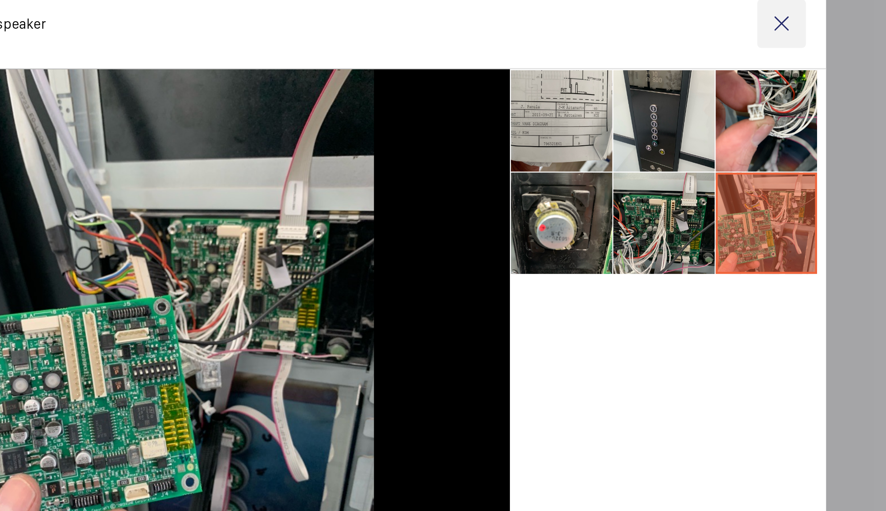
click at [643, 130] on wm-front-icon-button at bounding box center [644, 131] width 21 height 21
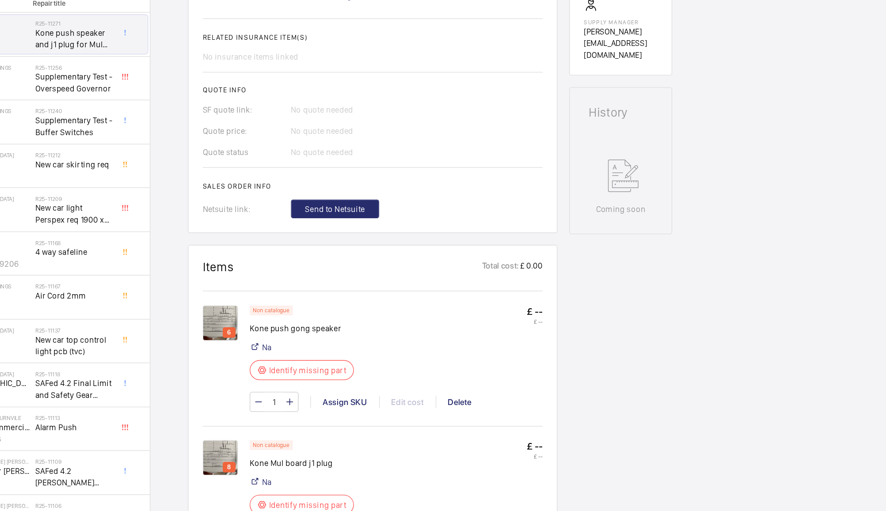
scroll to position [290, 0]
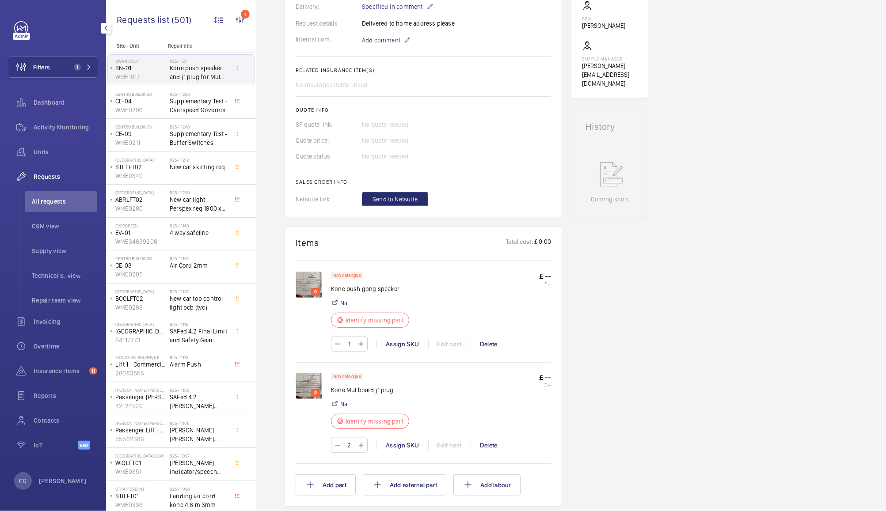
click at [378, 389] on p "Kone Mul board j1 plug" at bounding box center [372, 390] width 83 height 9
click at [304, 384] on img at bounding box center [308, 386] width 26 height 26
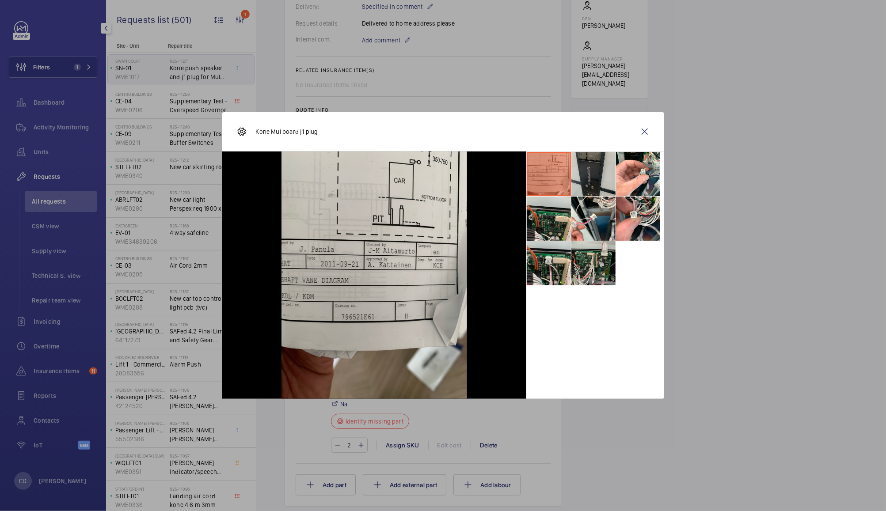
click at [590, 167] on li at bounding box center [593, 174] width 44 height 44
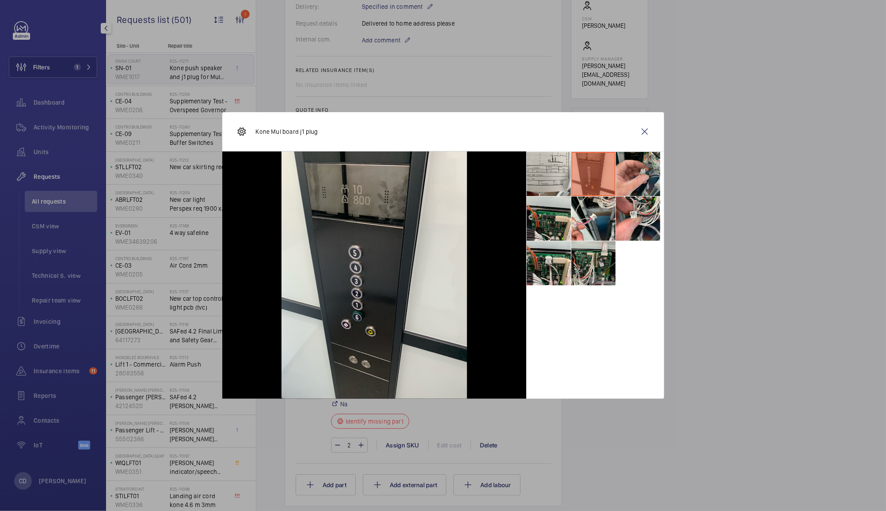
click at [625, 171] on li at bounding box center [638, 174] width 44 height 44
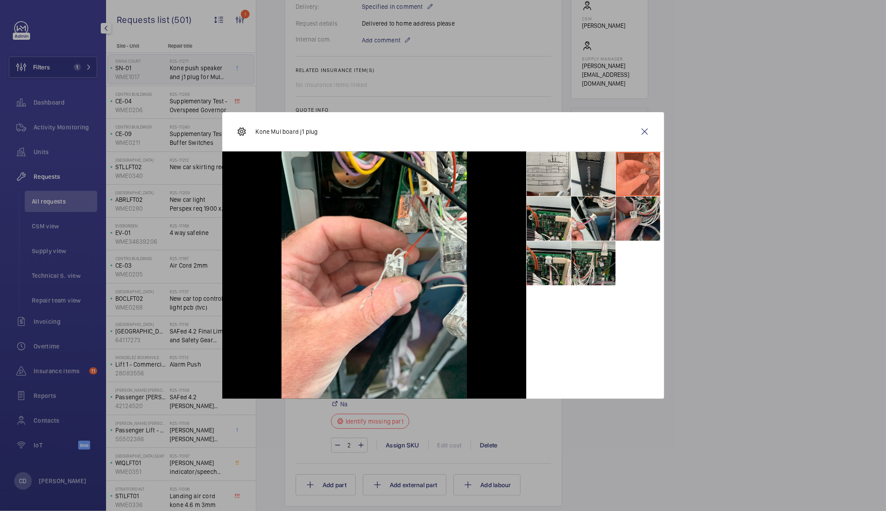
click at [635, 221] on li at bounding box center [638, 219] width 44 height 44
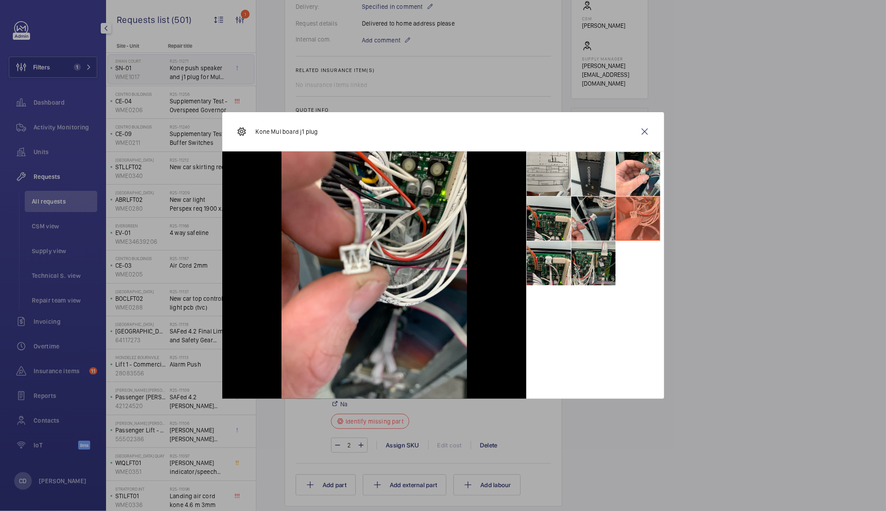
click at [596, 219] on li at bounding box center [593, 219] width 44 height 44
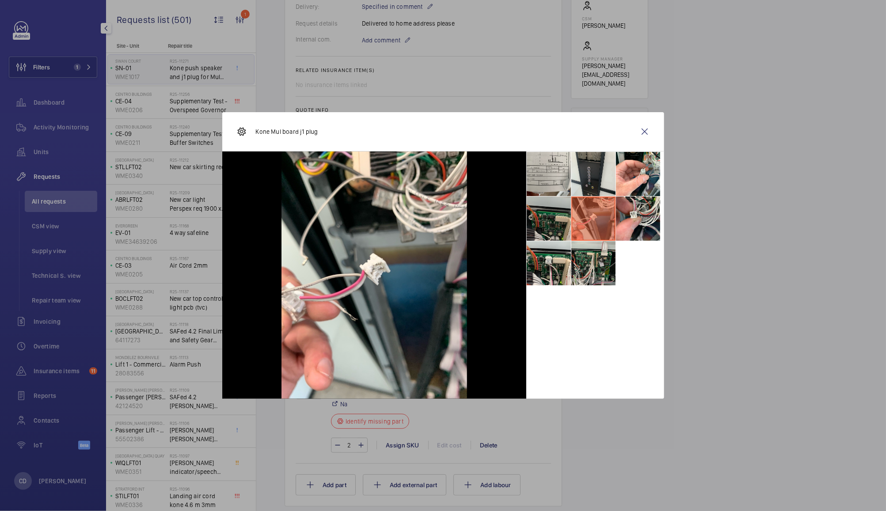
click at [546, 219] on li at bounding box center [548, 219] width 44 height 44
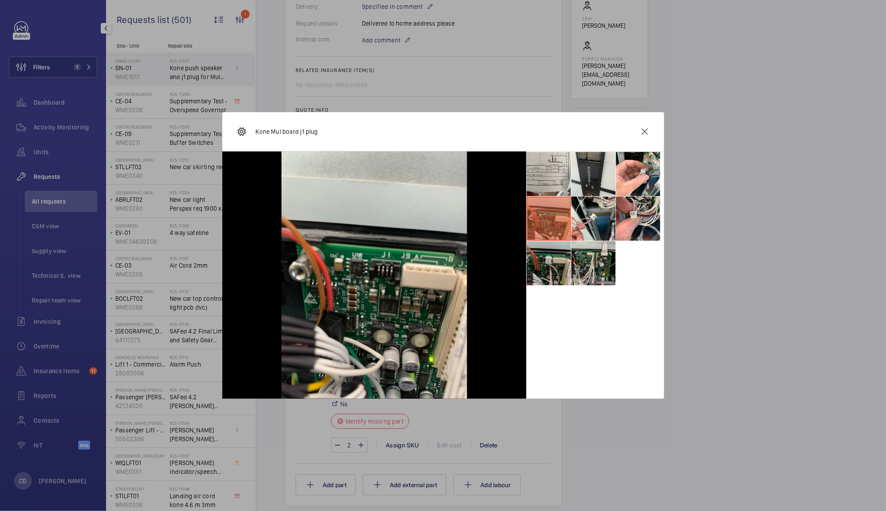
click at [545, 270] on li at bounding box center [548, 263] width 44 height 44
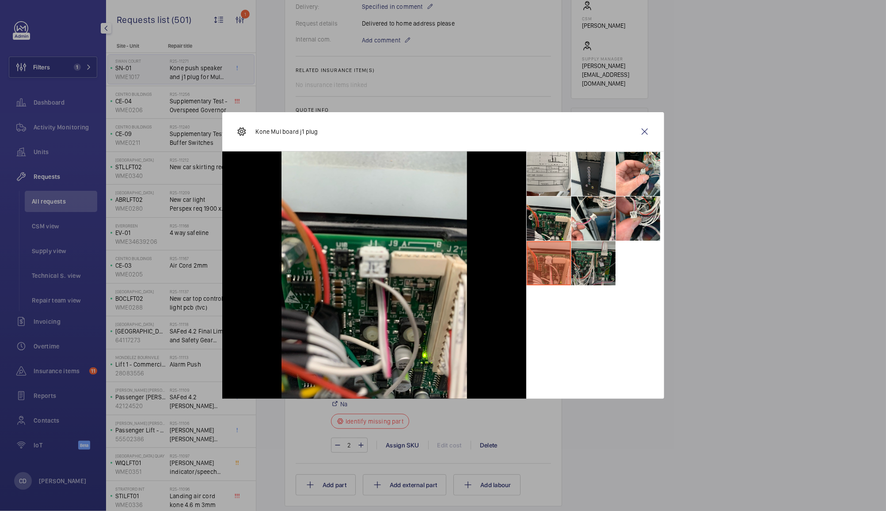
click at [596, 263] on li at bounding box center [593, 263] width 44 height 44
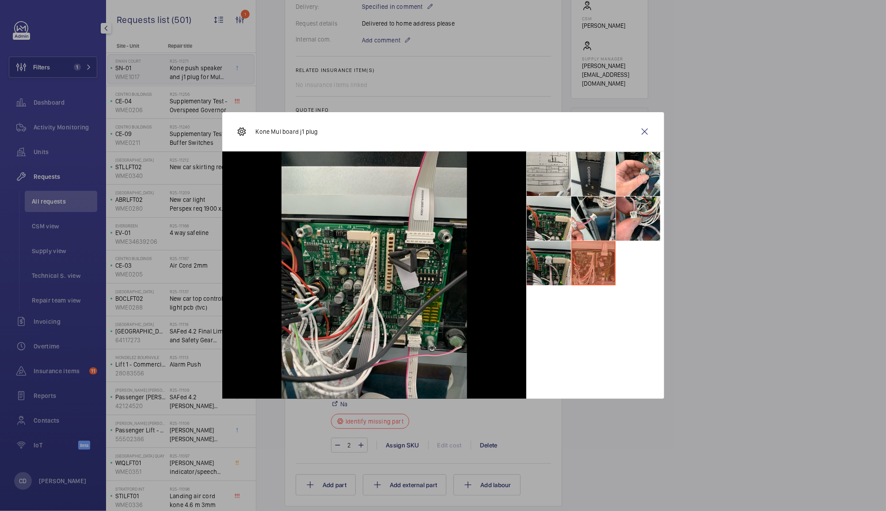
click at [551, 264] on li at bounding box center [548, 263] width 44 height 44
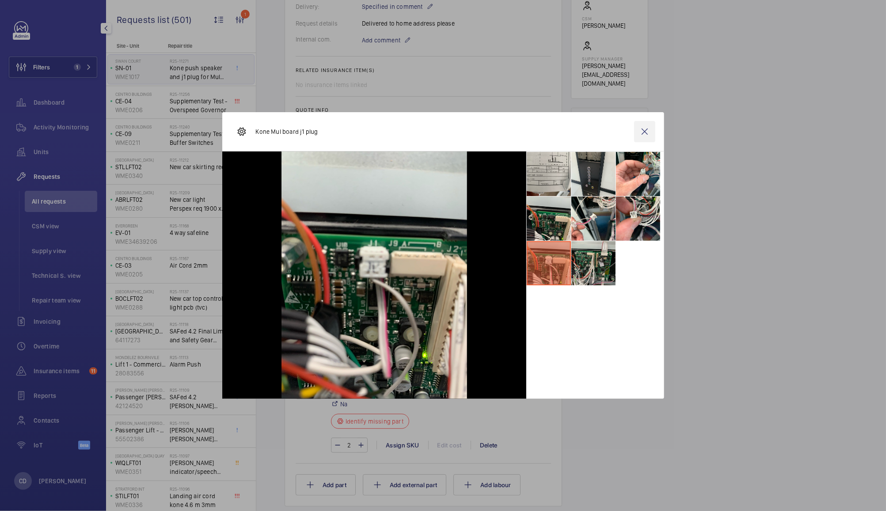
click at [636, 133] on wm-front-icon-button at bounding box center [644, 131] width 21 height 21
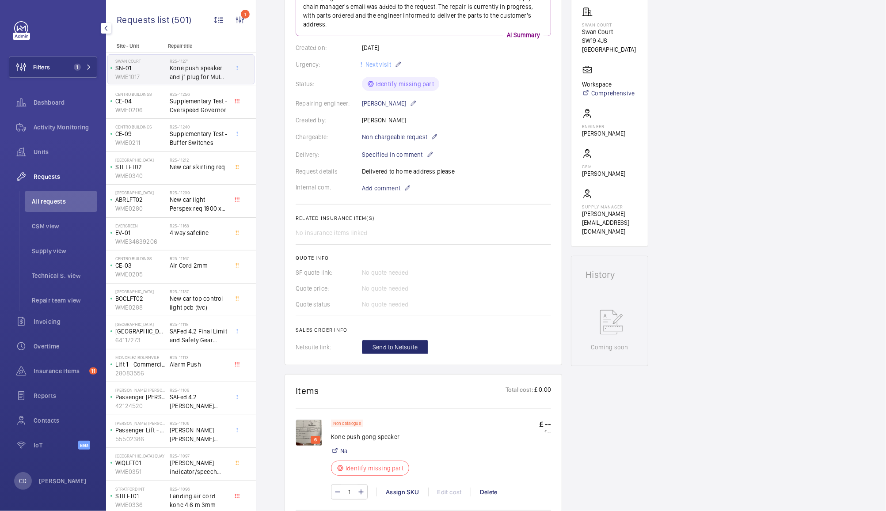
scroll to position [0, 0]
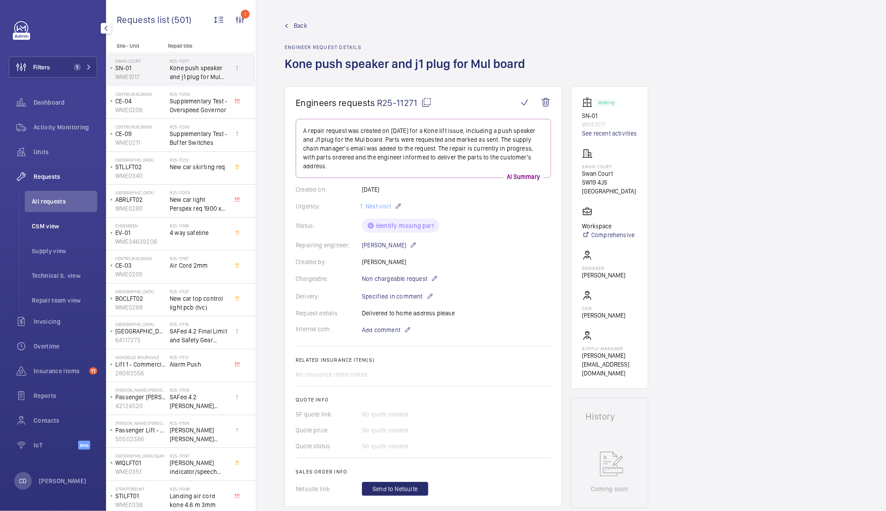
click at [54, 236] on li "CSM view" at bounding box center [61, 226] width 72 height 21
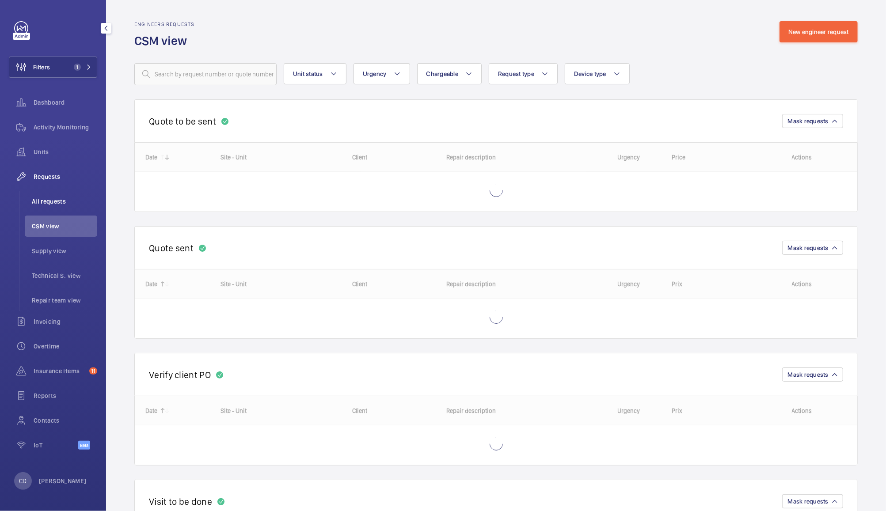
click at [60, 197] on span "All requests" at bounding box center [64, 201] width 65 height 9
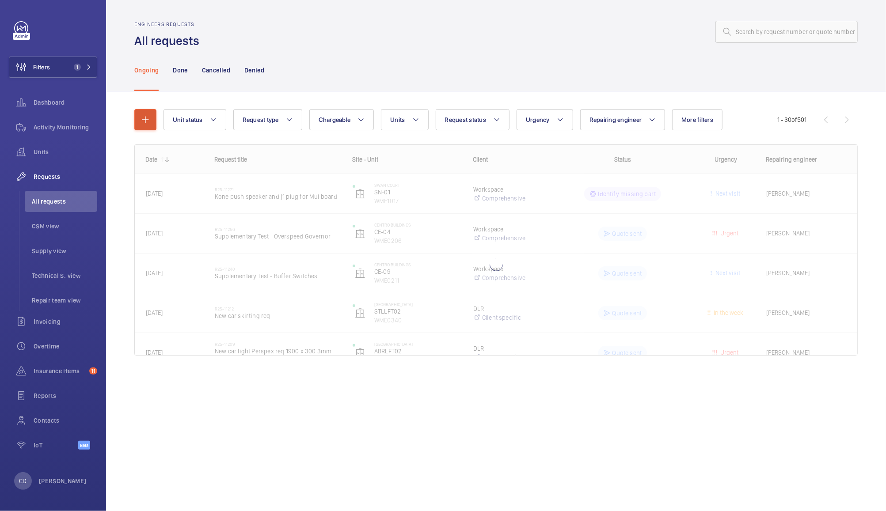
click at [145, 120] on mat-icon "button" at bounding box center [145, 119] width 11 height 11
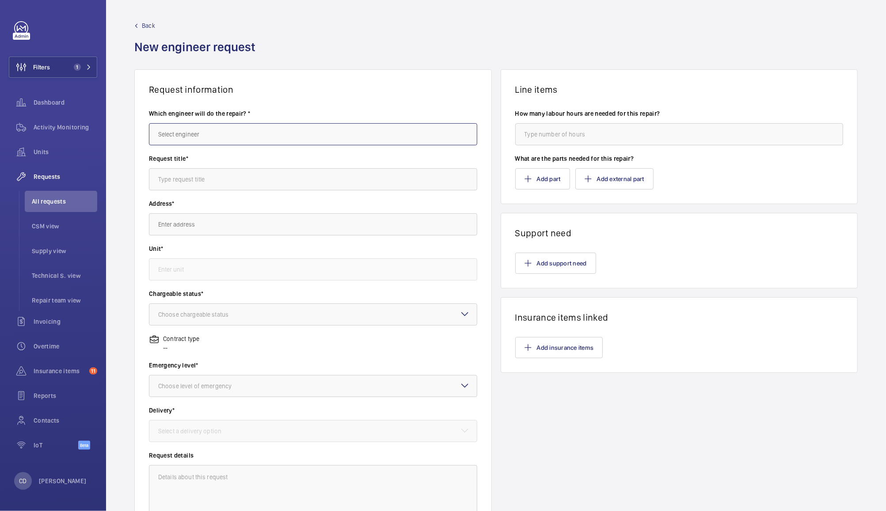
click at [258, 135] on input "text" at bounding box center [313, 134] width 328 height 22
click at [250, 155] on mat-option "[PERSON_NAME]" at bounding box center [310, 160] width 323 height 21
type input "[PERSON_NAME]"
click at [300, 179] on input "text" at bounding box center [313, 179] width 328 height 22
type input "Heron Quay Remedials"
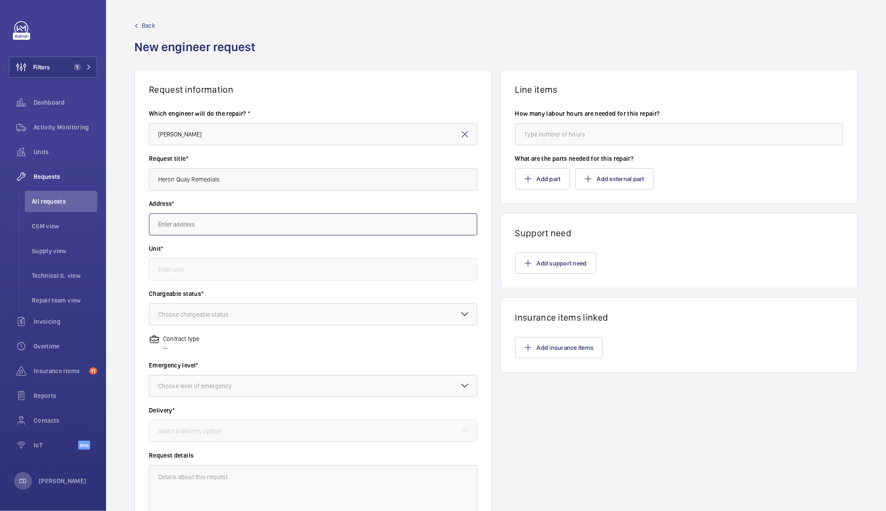
click at [381, 224] on input "text" at bounding box center [313, 224] width 328 height 22
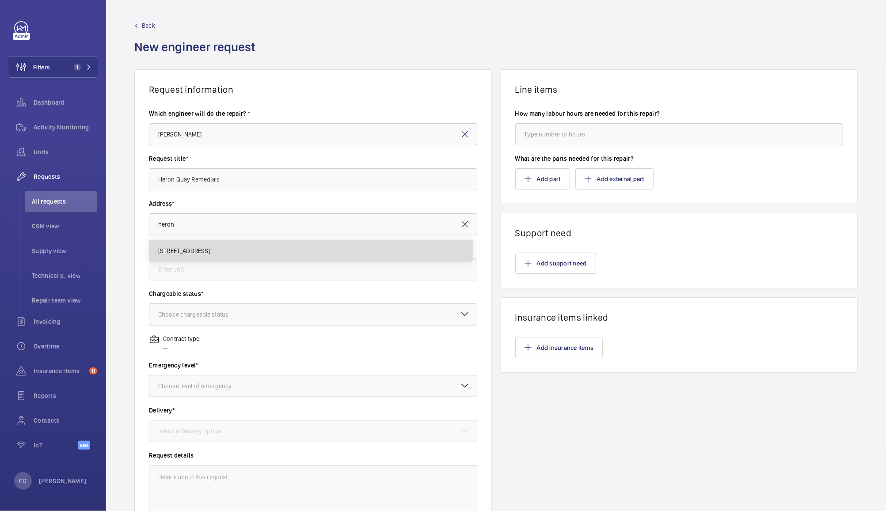
click at [210, 249] on span "[STREET_ADDRESS]" at bounding box center [184, 250] width 52 height 9
type input "[STREET_ADDRESS]"
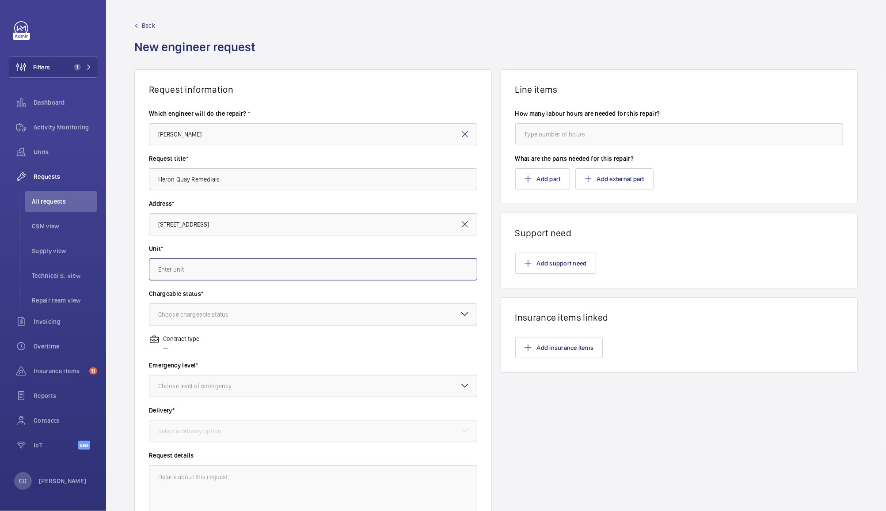
click at [303, 269] on input "text" at bounding box center [313, 269] width 328 height 22
click at [270, 360] on mat-option "WME0374 - HEQESC02" at bounding box center [310, 361] width 323 height 22
type input "WME0374 - HEQESC02"
click at [302, 312] on div at bounding box center [312, 314] width 327 height 21
click at [293, 339] on span "Chargeable" at bounding box center [313, 341] width 310 height 9
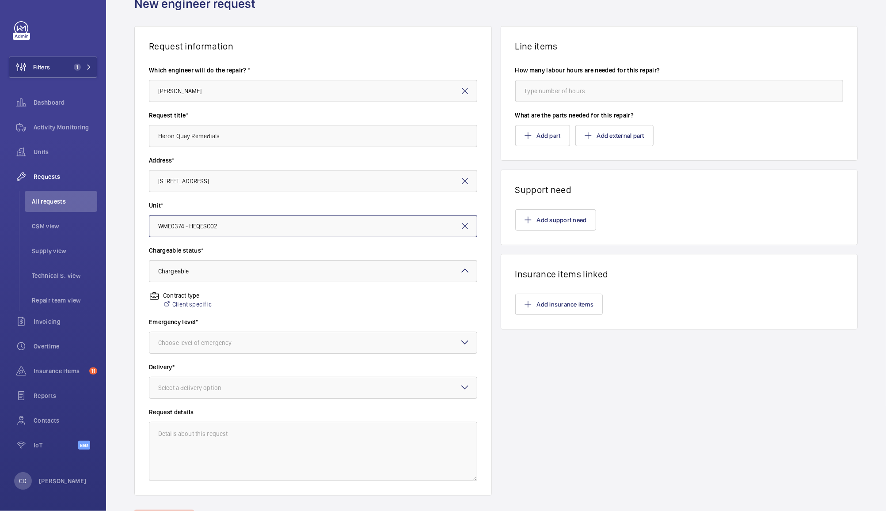
scroll to position [89, 0]
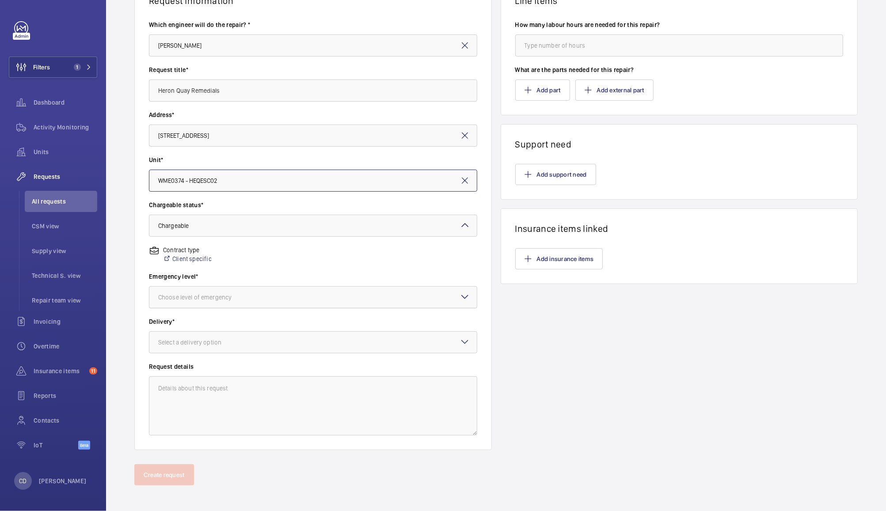
click at [328, 292] on div at bounding box center [312, 297] width 327 height 21
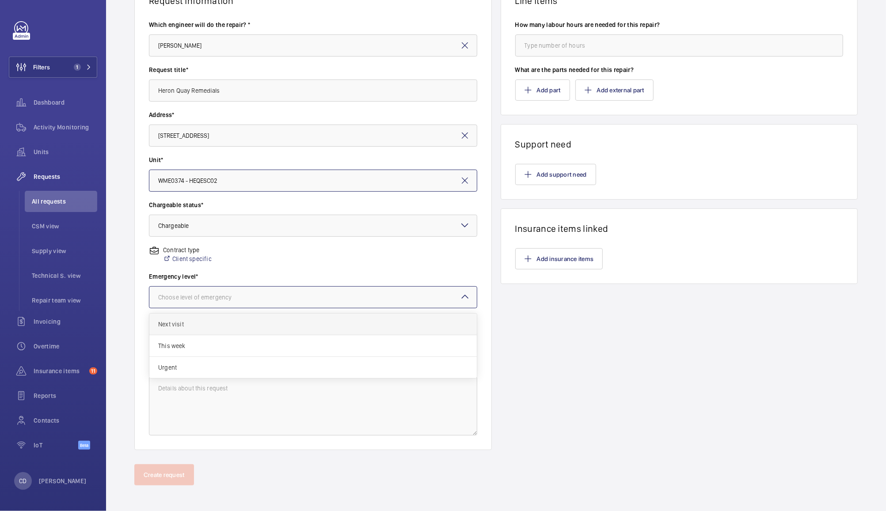
click at [295, 322] on span "Next visit" at bounding box center [313, 324] width 310 height 9
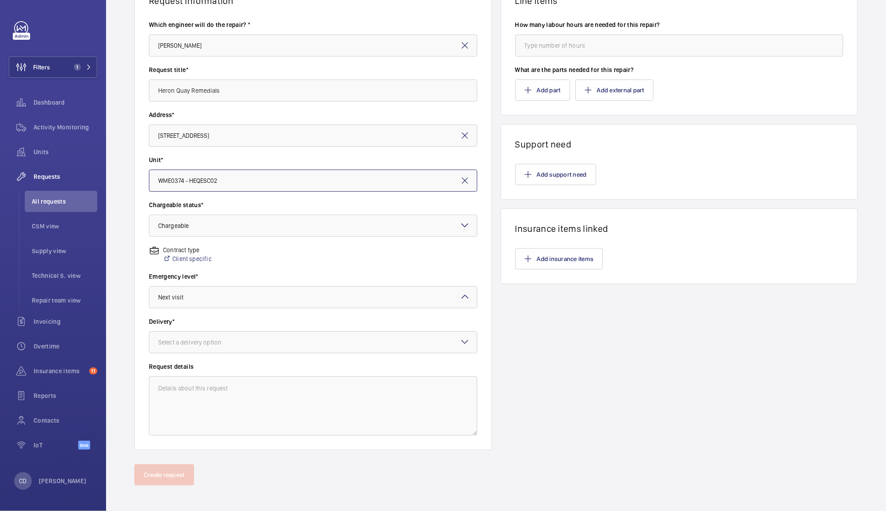
scroll to position [91, 0]
click at [318, 343] on div at bounding box center [312, 339] width 327 height 21
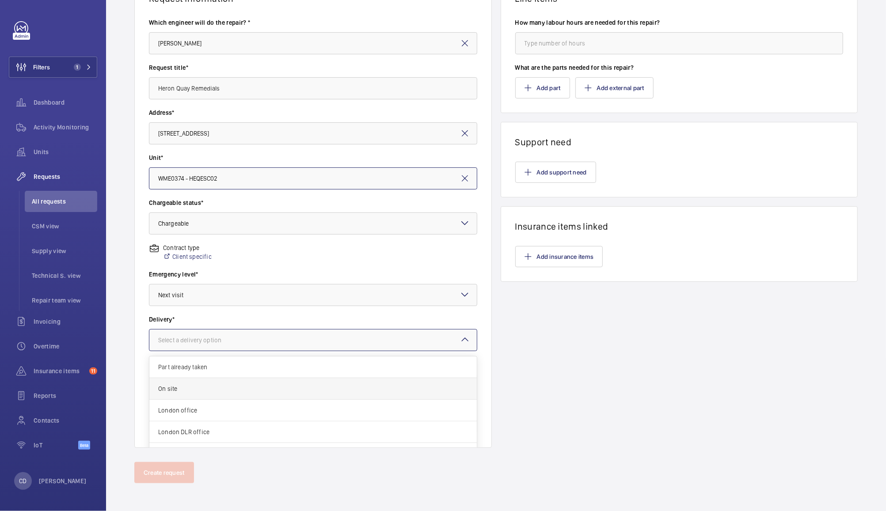
click at [293, 391] on span "On site" at bounding box center [313, 388] width 310 height 9
click at [313, 406] on textarea at bounding box center [313, 403] width 328 height 59
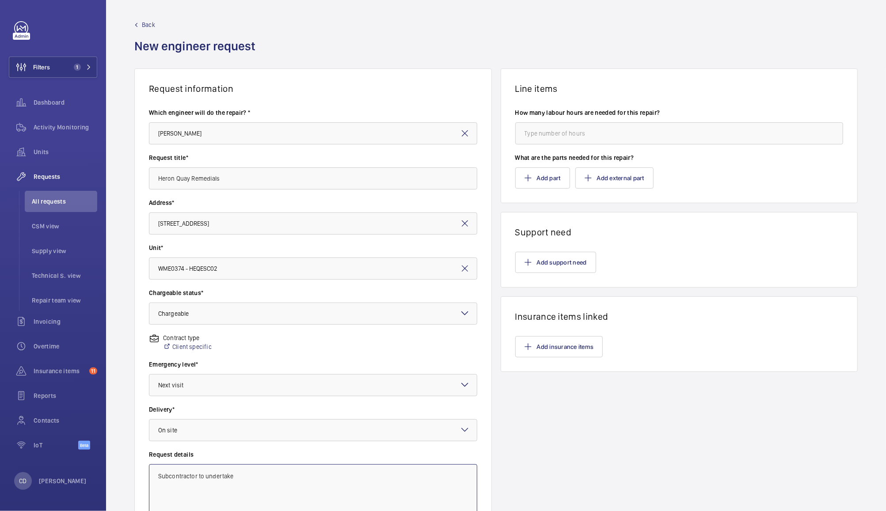
scroll to position [0, 0]
type textarea "Subcontractor to undertake"
click at [569, 348] on button "Add insurance items" at bounding box center [559, 347] width 88 height 21
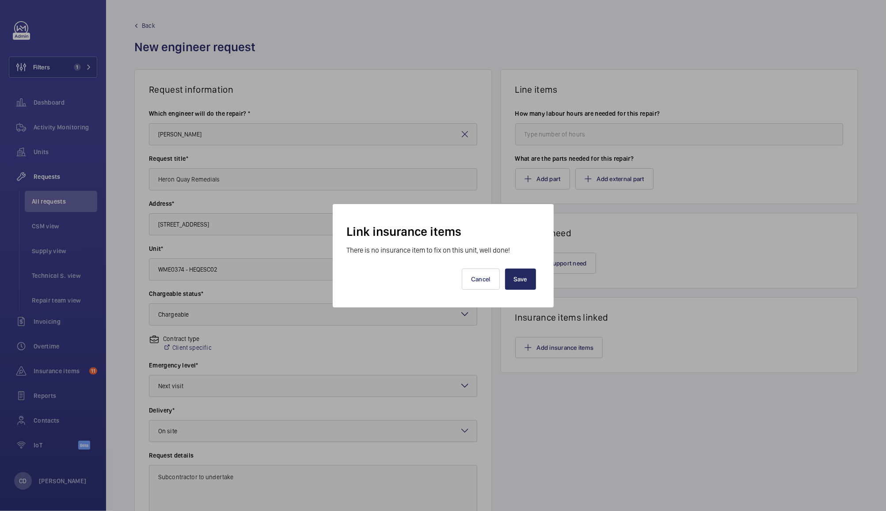
click at [525, 282] on button "Save" at bounding box center [520, 279] width 31 height 21
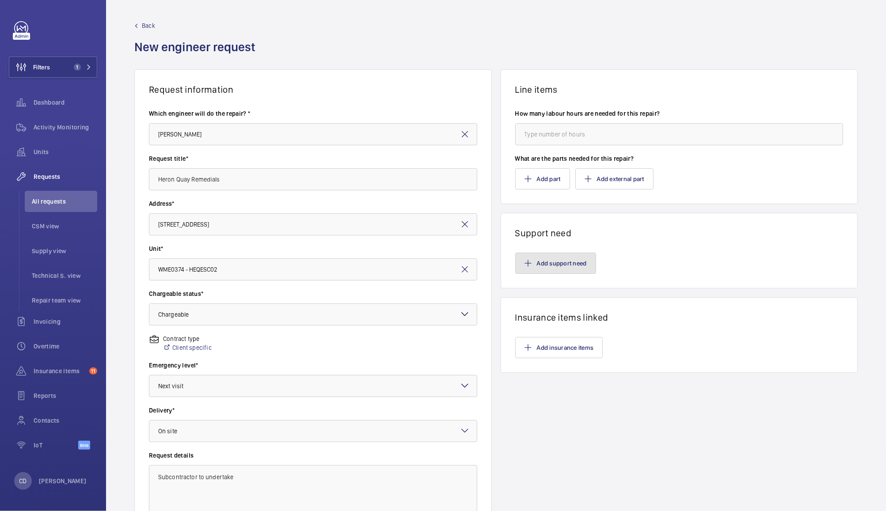
click at [567, 259] on button "Add support need" at bounding box center [555, 263] width 81 height 21
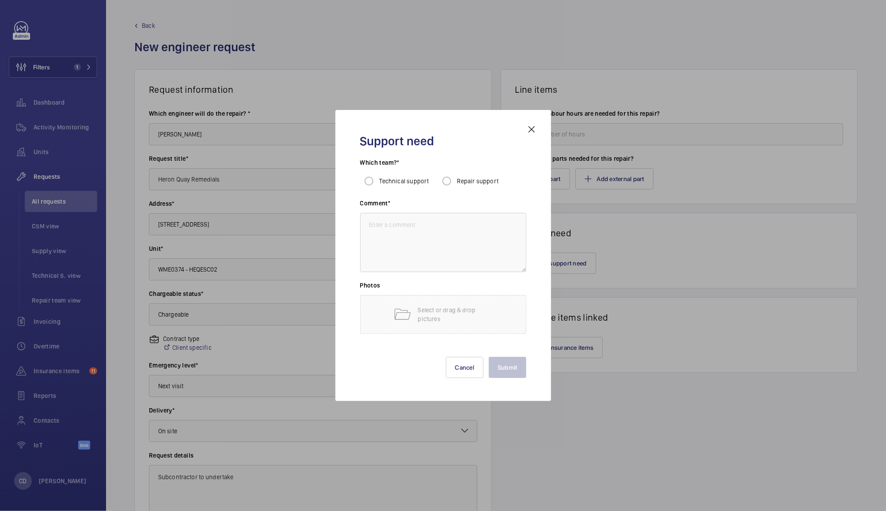
click at [481, 194] on div "Which team?* Technical support Repair support" at bounding box center [443, 178] width 166 height 41
click at [477, 181] on span "Repair support" at bounding box center [478, 181] width 42 height 7
click at [455, 181] on input "Repair support" at bounding box center [447, 181] width 18 height 18
radio input "true"
click at [475, 255] on textarea at bounding box center [443, 242] width 166 height 59
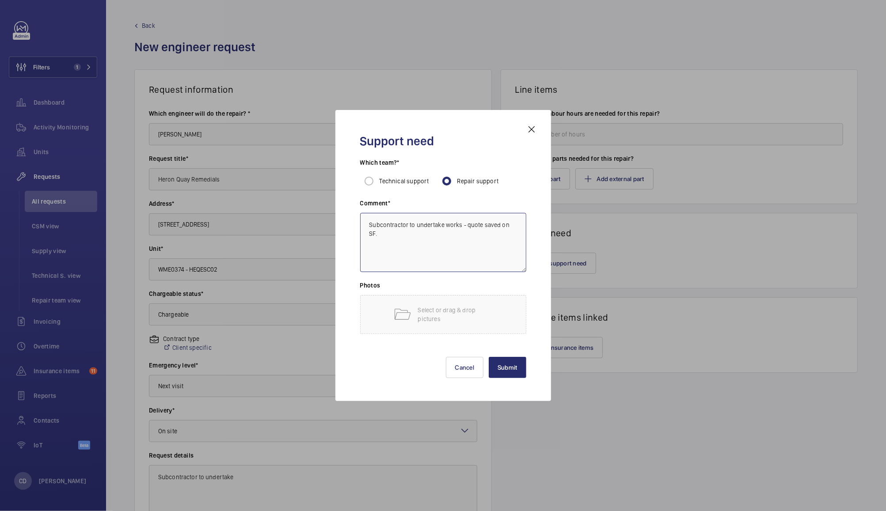
type textarea "Subcontractor to undertake works - quote saved on SF."
click at [508, 366] on button "Submit" at bounding box center [507, 367] width 38 height 21
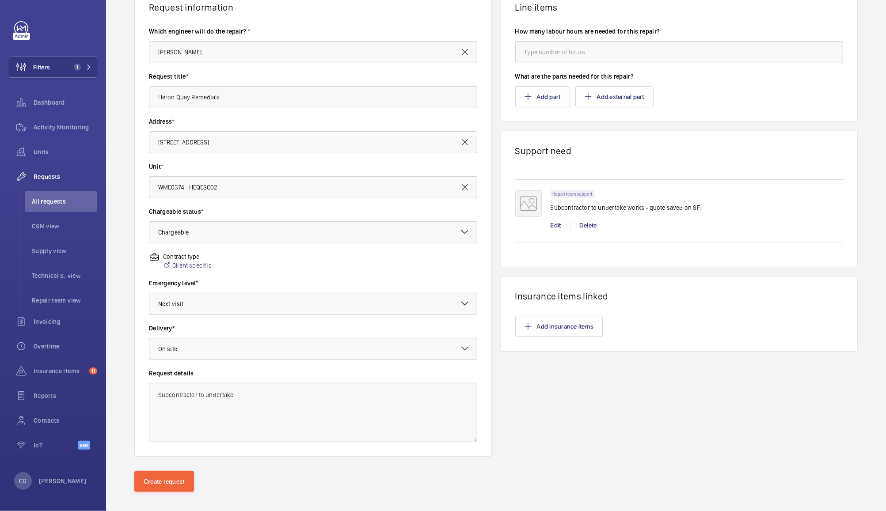
scroll to position [91, 0]
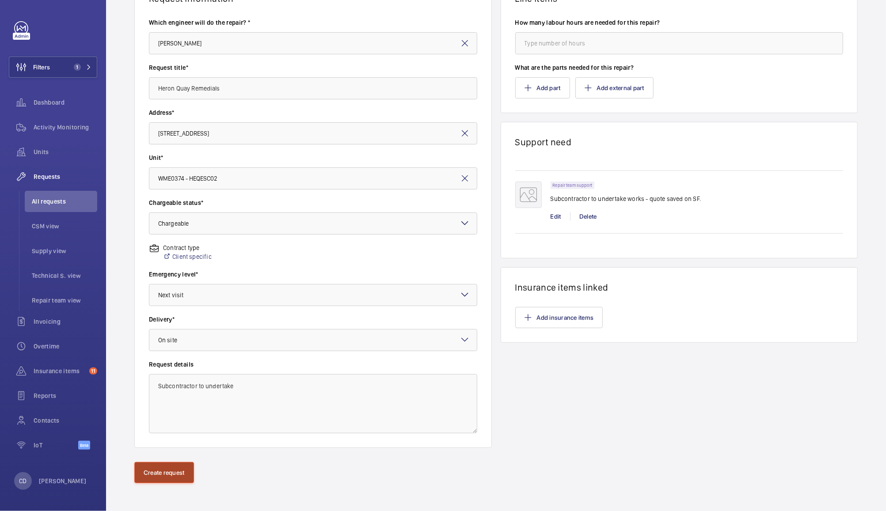
click at [170, 474] on button "Create request" at bounding box center [164, 472] width 60 height 21
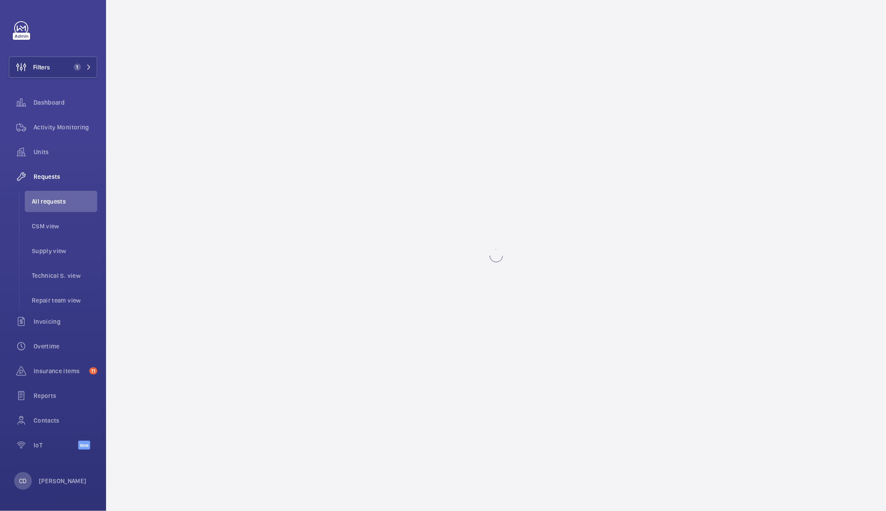
scroll to position [0, 0]
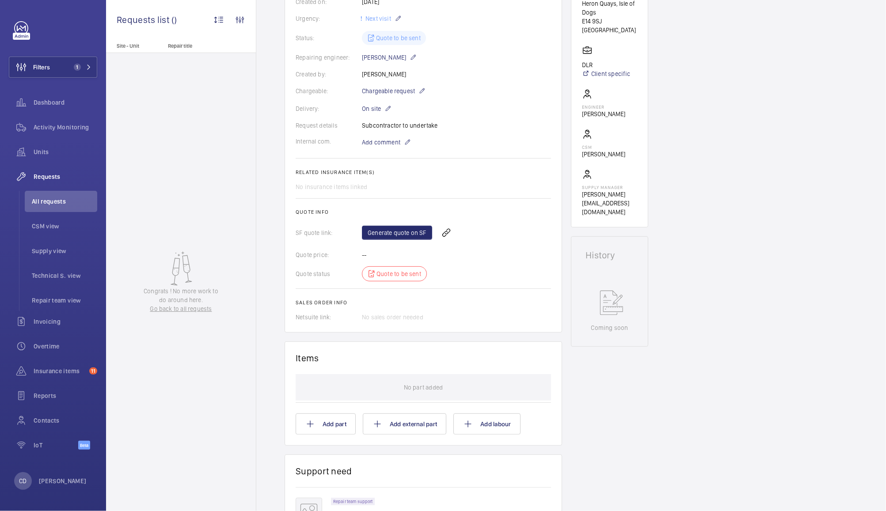
scroll to position [169, 0]
click at [394, 233] on link "Generate quote on SF" at bounding box center [397, 234] width 70 height 14
click at [54, 196] on li "All requests" at bounding box center [61, 201] width 72 height 21
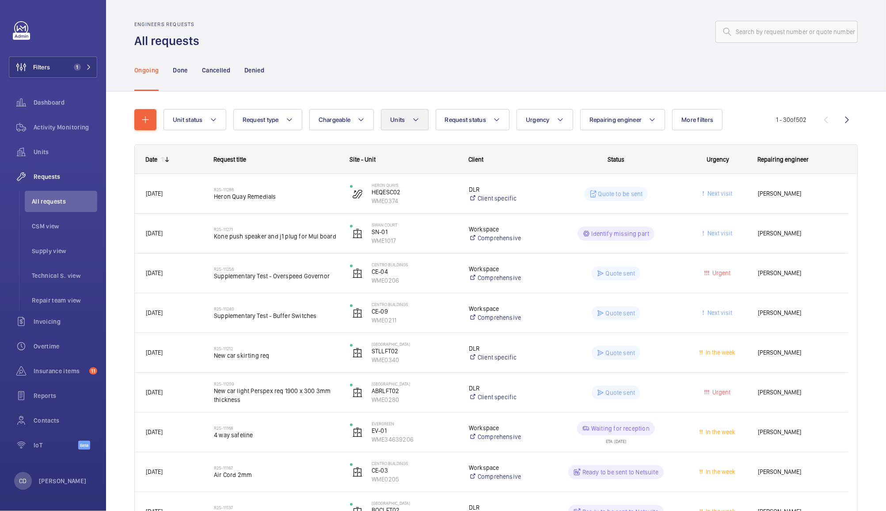
click at [404, 121] on span "Units" at bounding box center [397, 119] width 15 height 7
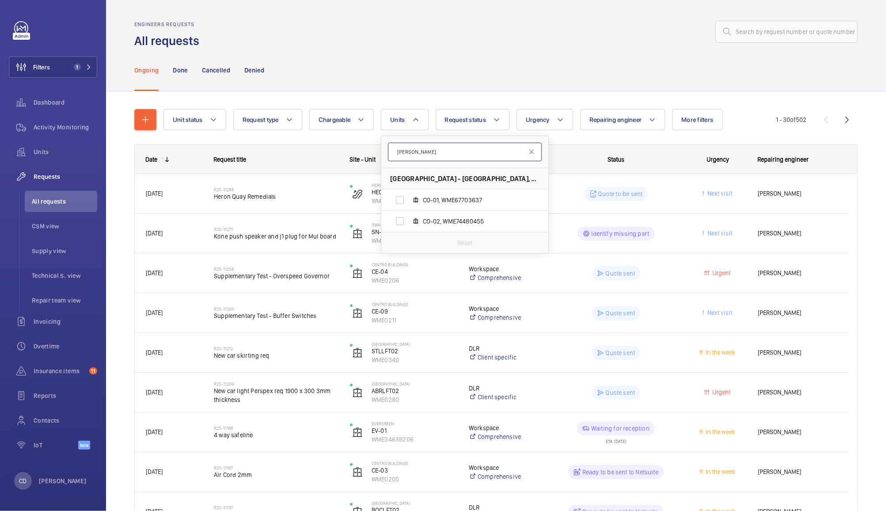
click at [447, 152] on input "[PERSON_NAME]" at bounding box center [465, 152] width 154 height 19
type input "c"
type input "boots"
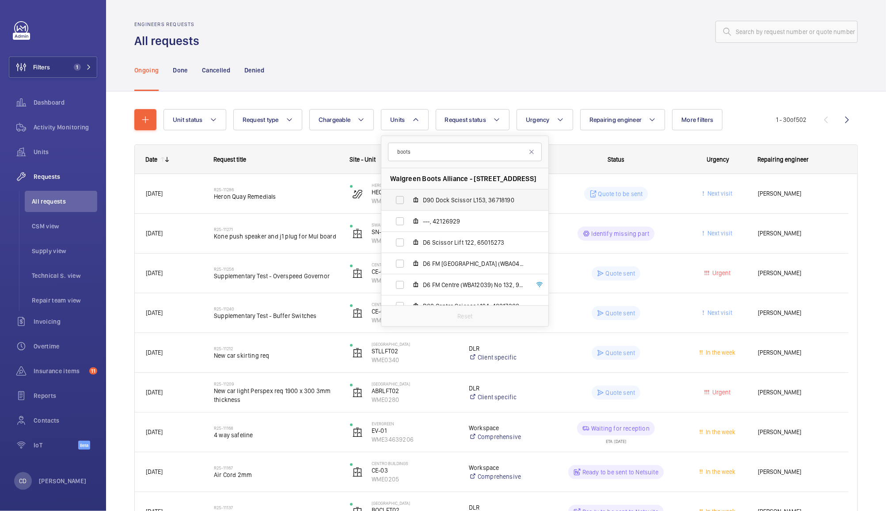
click at [442, 202] on span "D90 Dock Scissor L153, 36718190" at bounding box center [474, 200] width 102 height 9
click at [409, 202] on input "D90 Dock Scissor L153, 36718190" at bounding box center [400, 200] width 18 height 18
checkbox input "true"
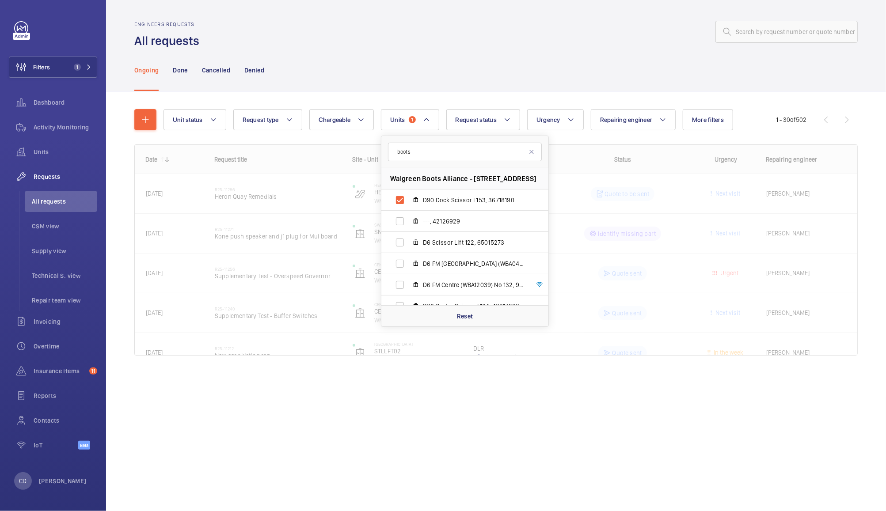
click at [563, 56] on div "Ongoing Done Cancelled Denied" at bounding box center [495, 70] width 723 height 42
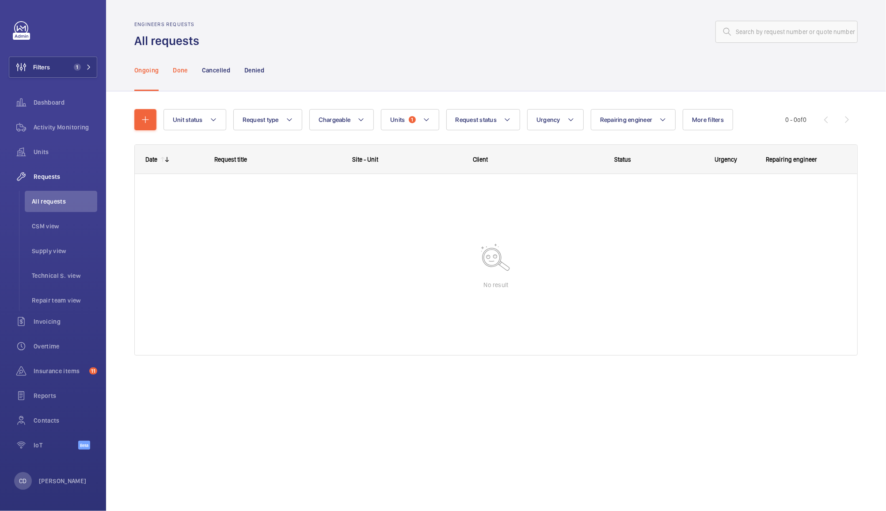
click at [182, 68] on p "Done" at bounding box center [180, 70] width 15 height 9
click at [72, 67] on span "1" at bounding box center [75, 67] width 11 height 7
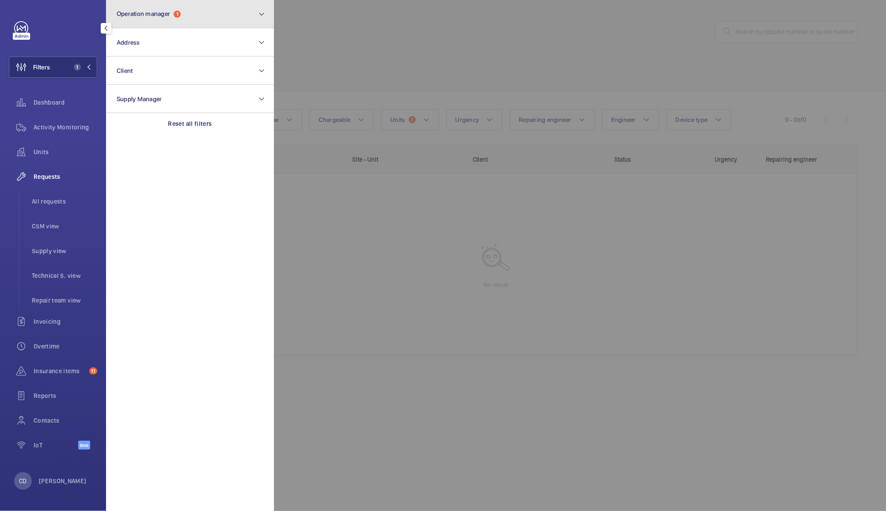
click at [197, 21] on button "Operation manager 1" at bounding box center [190, 14] width 168 height 28
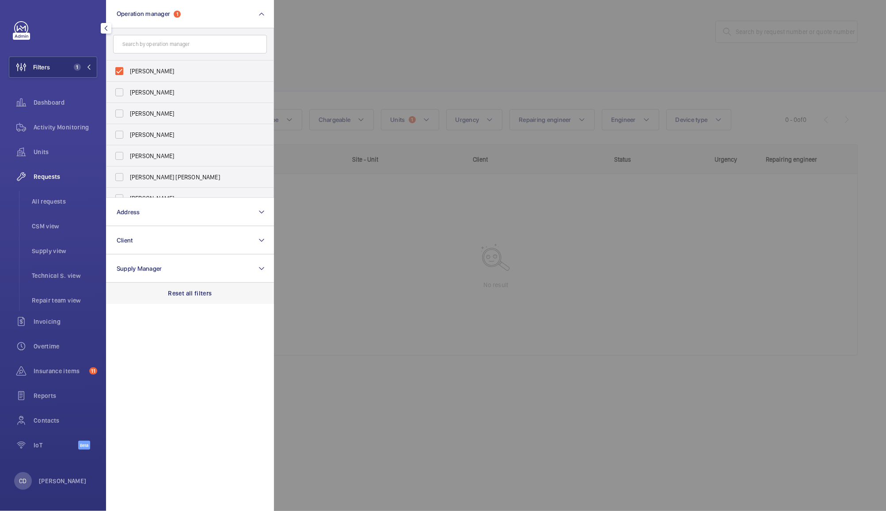
click at [201, 300] on div "Reset all filters" at bounding box center [190, 293] width 168 height 21
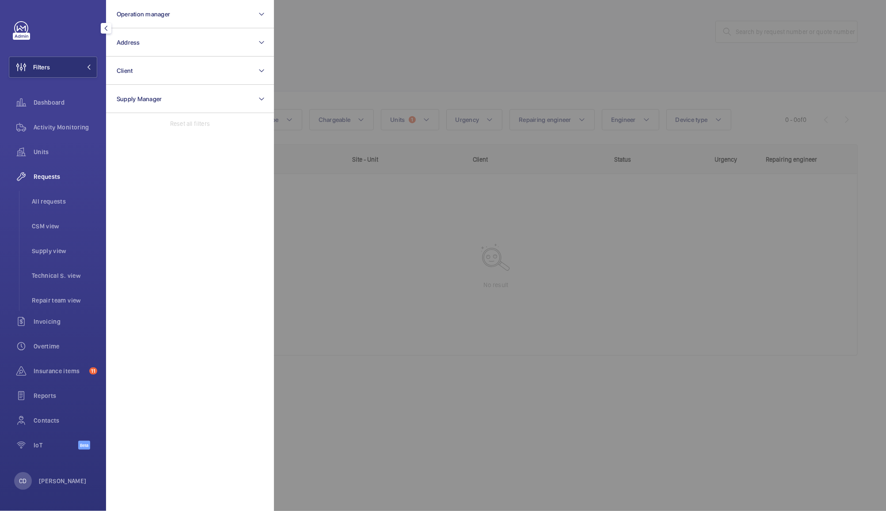
click at [385, 40] on div at bounding box center [717, 255] width 886 height 511
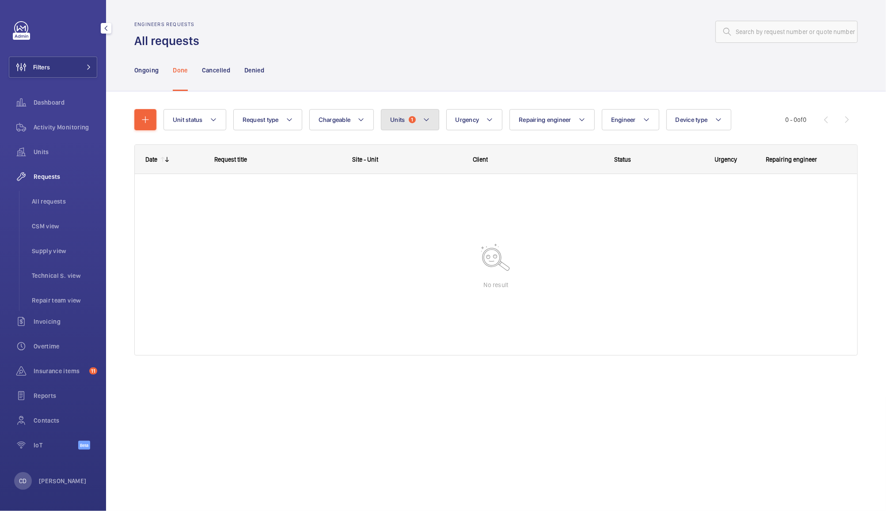
click at [413, 119] on span "1" at bounding box center [412, 119] width 7 height 7
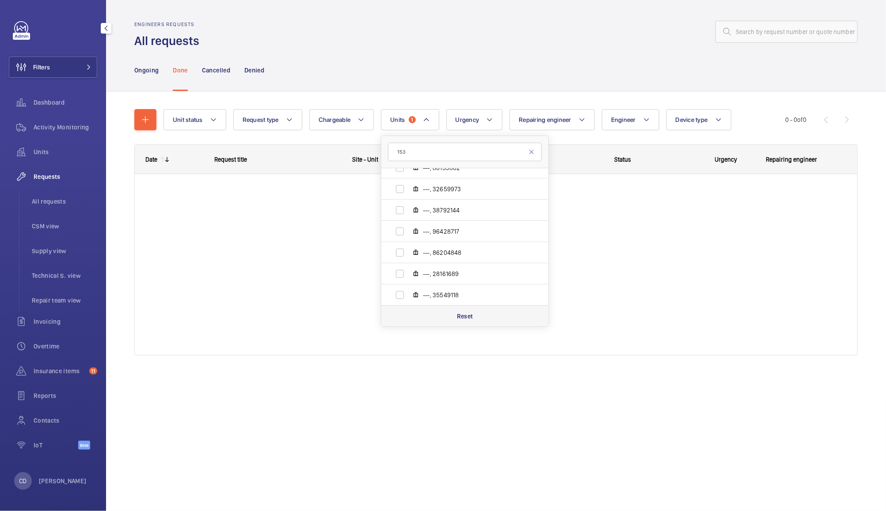
click at [468, 319] on p "Reset" at bounding box center [465, 316] width 16 height 9
click at [449, 150] on input "153" at bounding box center [465, 152] width 154 height 19
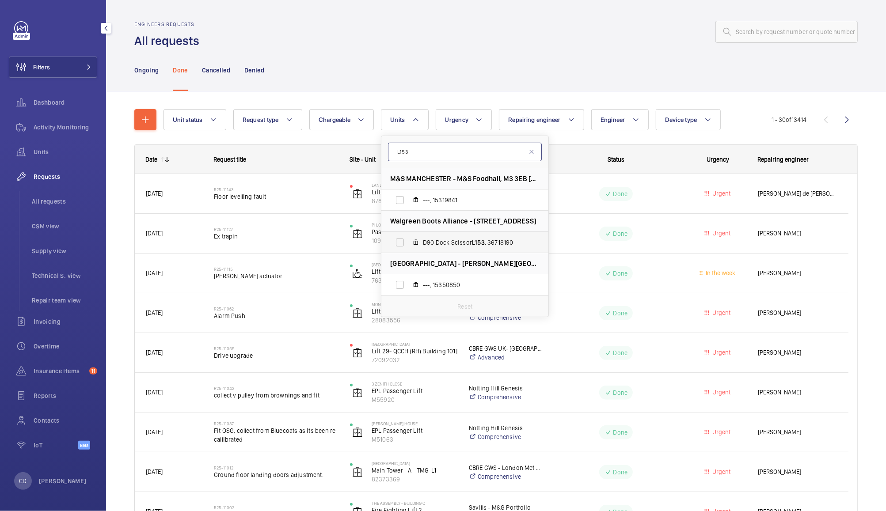
type input "L153"
click at [485, 242] on span "D90 Dock Scissor L153 , 36718190" at bounding box center [474, 242] width 102 height 9
click at [409, 242] on input "D90 Dock Scissor L153 , 36718190" at bounding box center [400, 243] width 18 height 18
checkbox input "true"
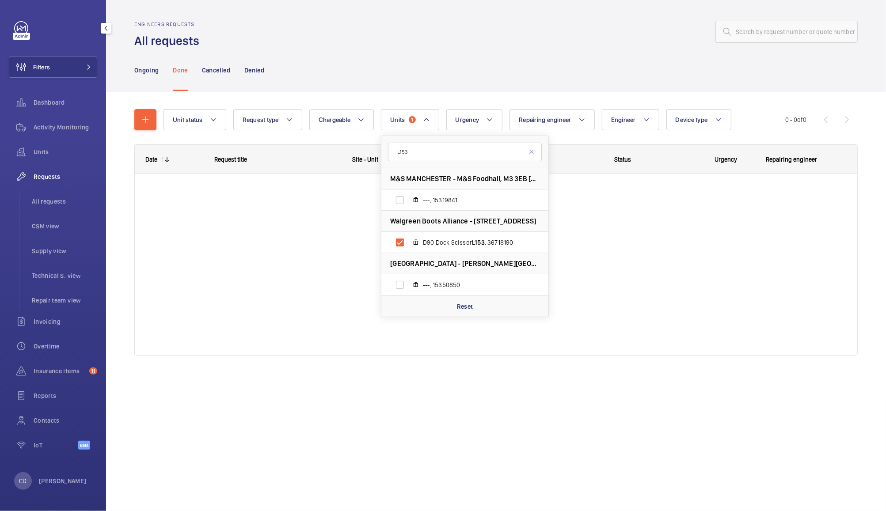
click at [464, 53] on div "Ongoing Done Cancelled Denied" at bounding box center [495, 70] width 723 height 42
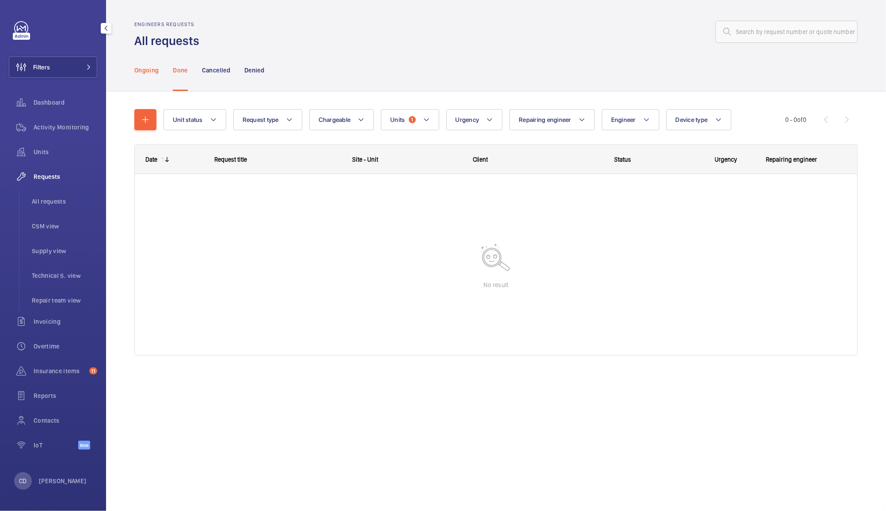
click at [134, 73] on p "Ongoing" at bounding box center [146, 70] width 24 height 9
click at [183, 69] on p "Done" at bounding box center [180, 70] width 15 height 9
click at [219, 69] on p "Cancelled" at bounding box center [216, 70] width 28 height 9
click at [258, 63] on div "Denied" at bounding box center [254, 70] width 20 height 42
click at [54, 325] on span "Invoicing" at bounding box center [66, 321] width 64 height 9
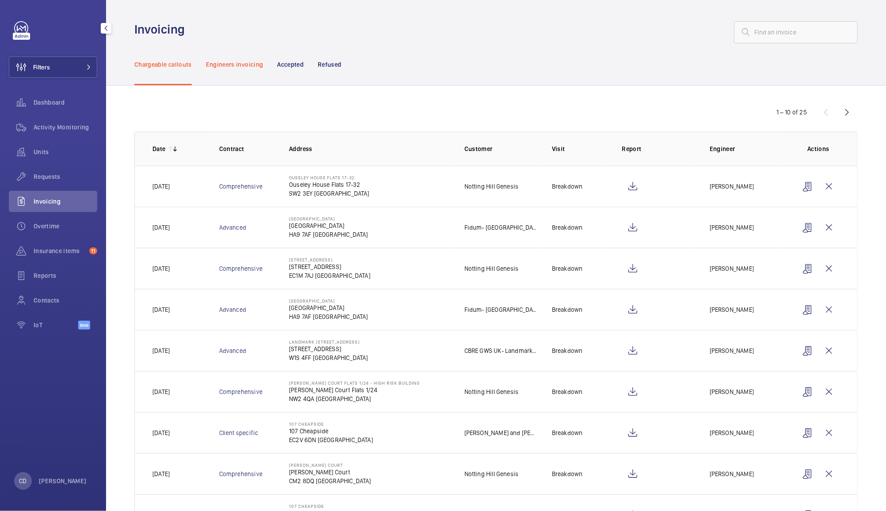
click at [238, 68] on p "Engineers invoicing" at bounding box center [234, 64] width 57 height 9
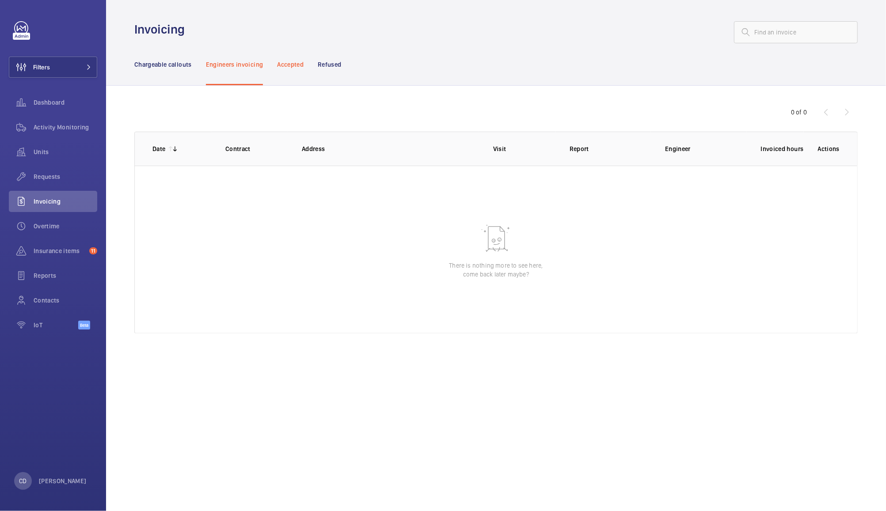
click at [288, 67] on p "Accepted" at bounding box center [290, 64] width 26 height 9
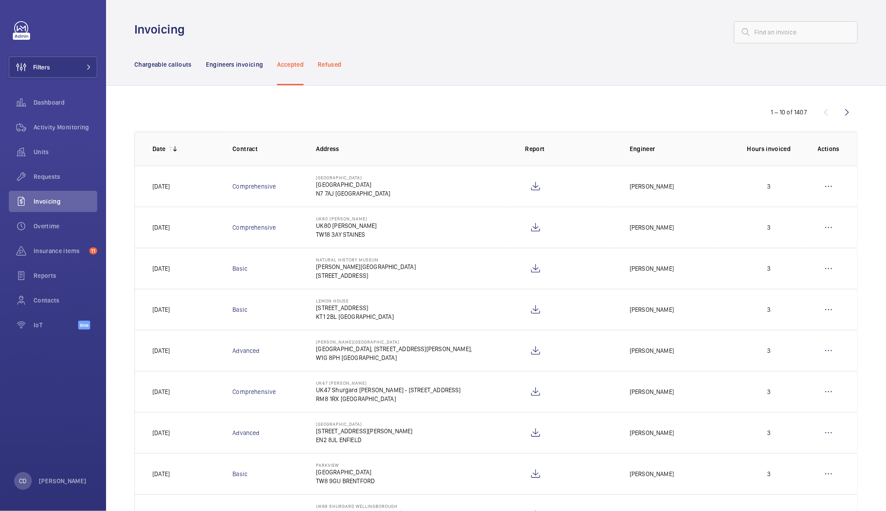
click at [336, 63] on p "Refused" at bounding box center [329, 64] width 23 height 9
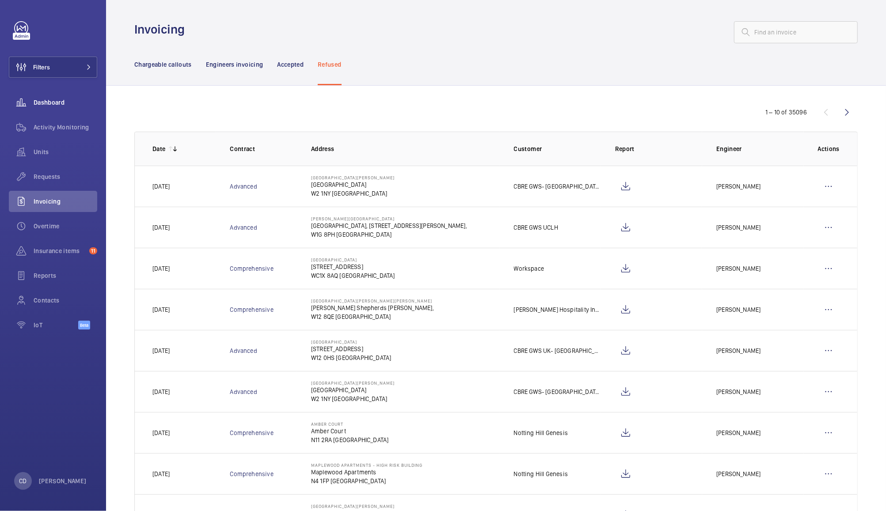
click at [58, 95] on div "Dashboard" at bounding box center [53, 102] width 88 height 21
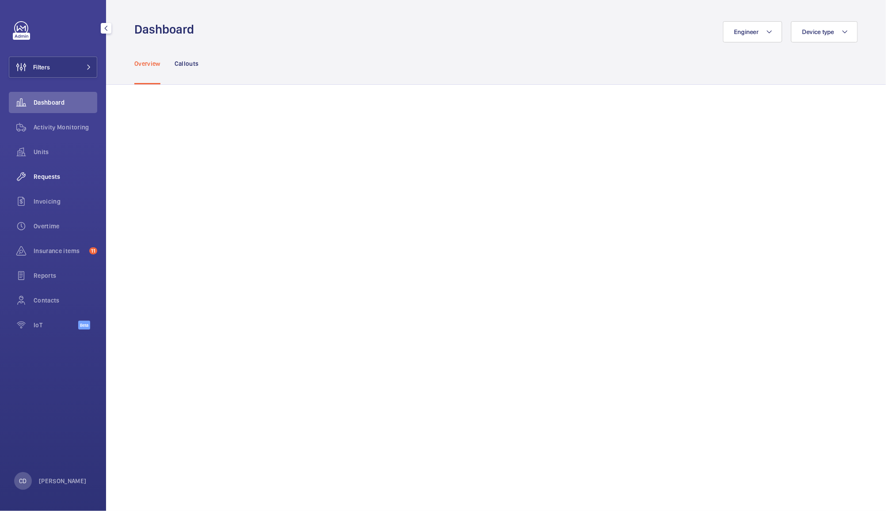
click at [51, 172] on span "Requests" at bounding box center [66, 176] width 64 height 9
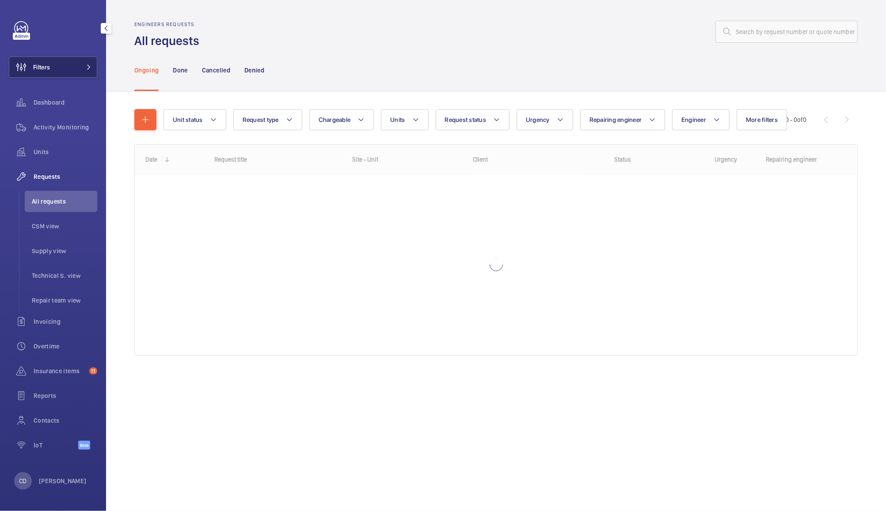
click at [67, 71] on button "Filters" at bounding box center [53, 67] width 88 height 21
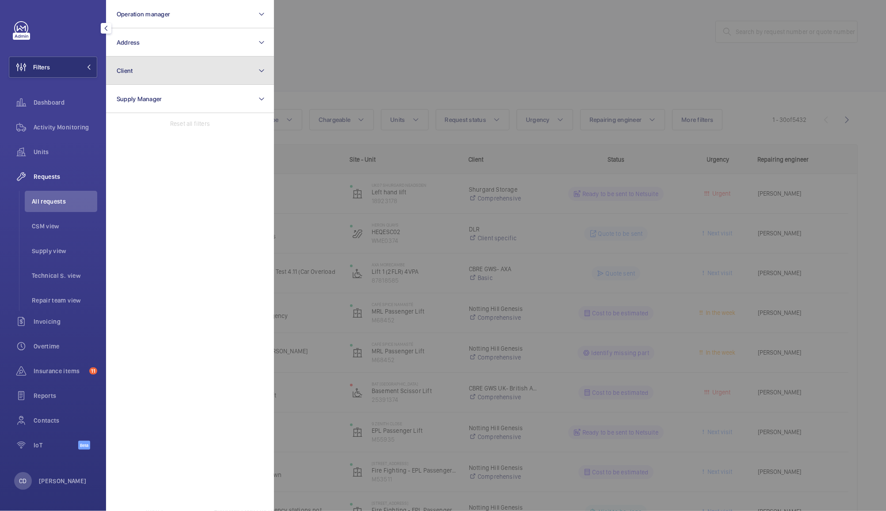
click at [170, 70] on button "Client" at bounding box center [190, 71] width 168 height 28
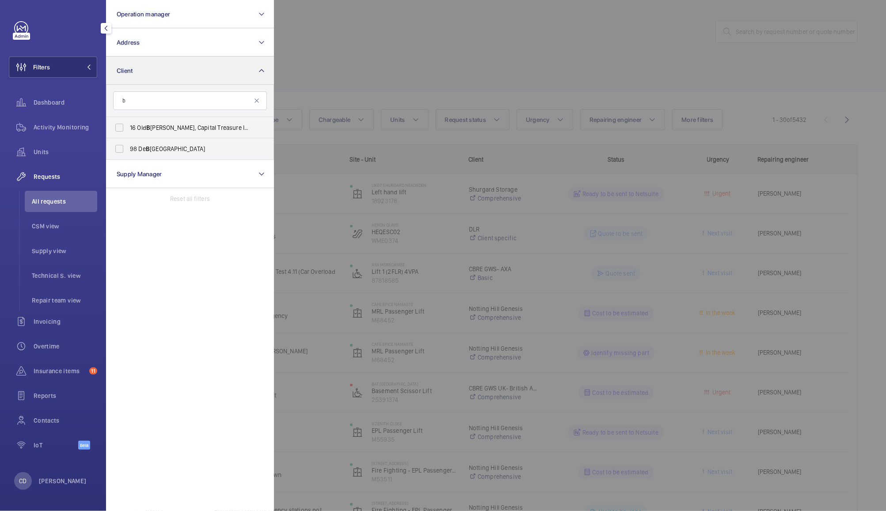
type input "bo"
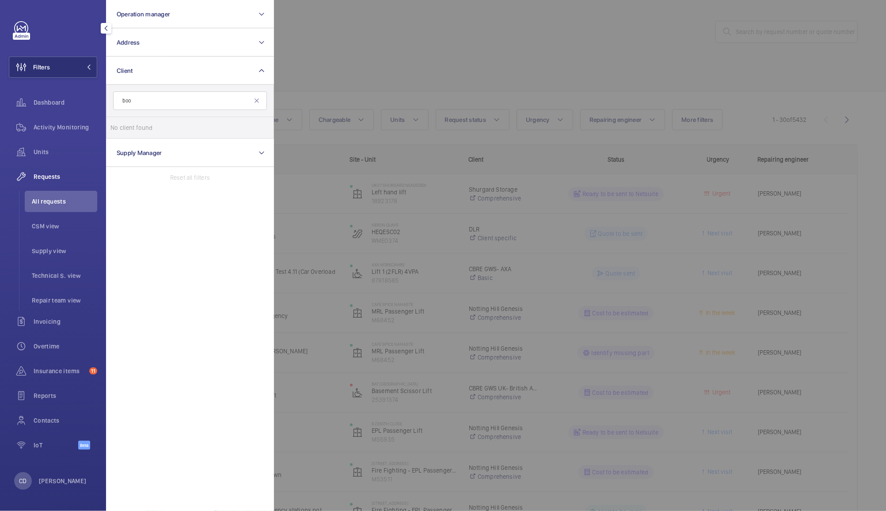
click at [426, 467] on div at bounding box center [717, 255] width 886 height 511
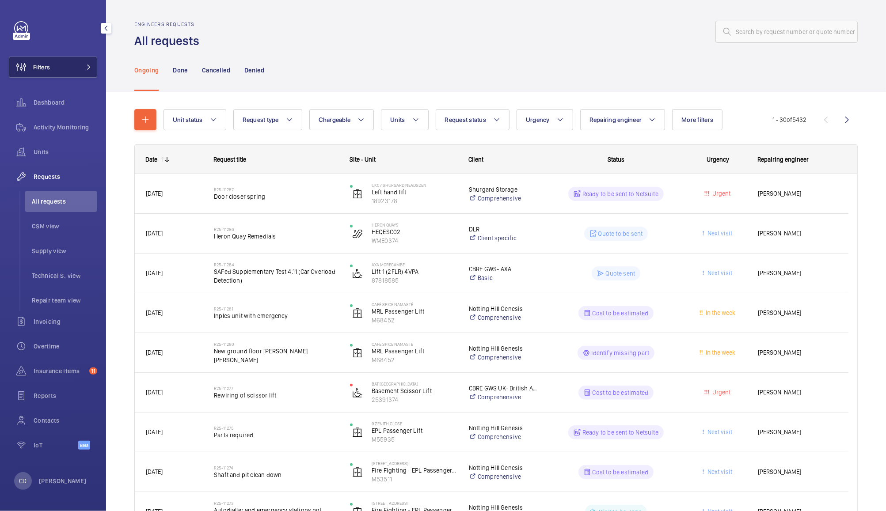
click at [81, 67] on span at bounding box center [86, 66] width 11 height 5
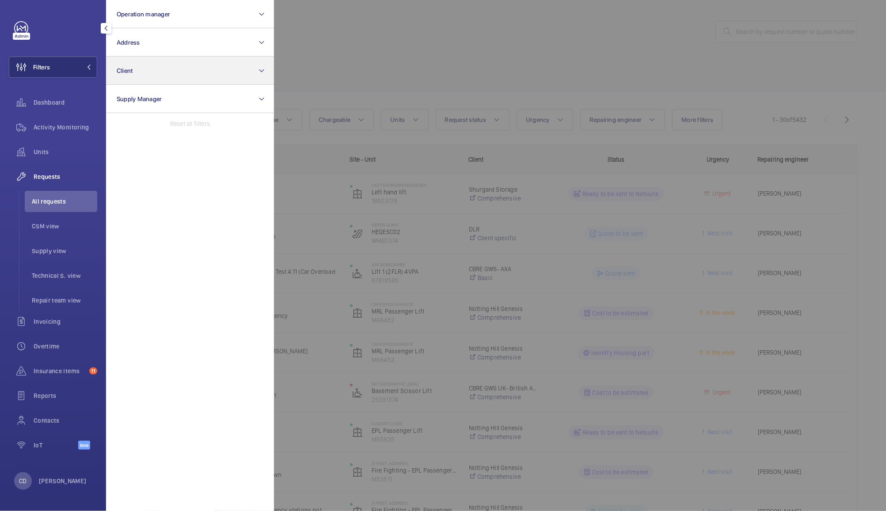
click at [159, 58] on button "Client" at bounding box center [190, 71] width 168 height 28
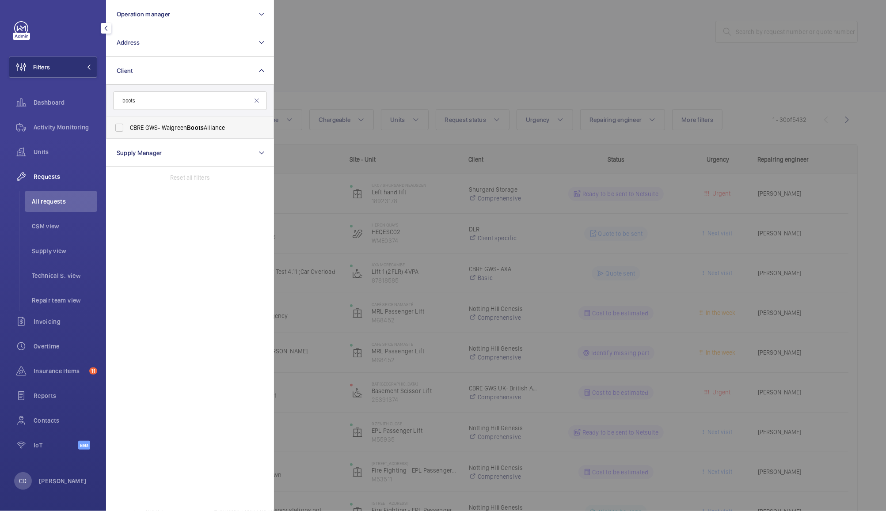
type input "boots"
click at [181, 131] on span "CBRE GWS- Walgreen Boots Alliance" at bounding box center [190, 127] width 121 height 9
click at [128, 131] on input "CBRE GWS- Walgreen Boots Alliance" at bounding box center [119, 128] width 18 height 18
checkbox input "true"
click at [352, 53] on div at bounding box center [717, 255] width 886 height 511
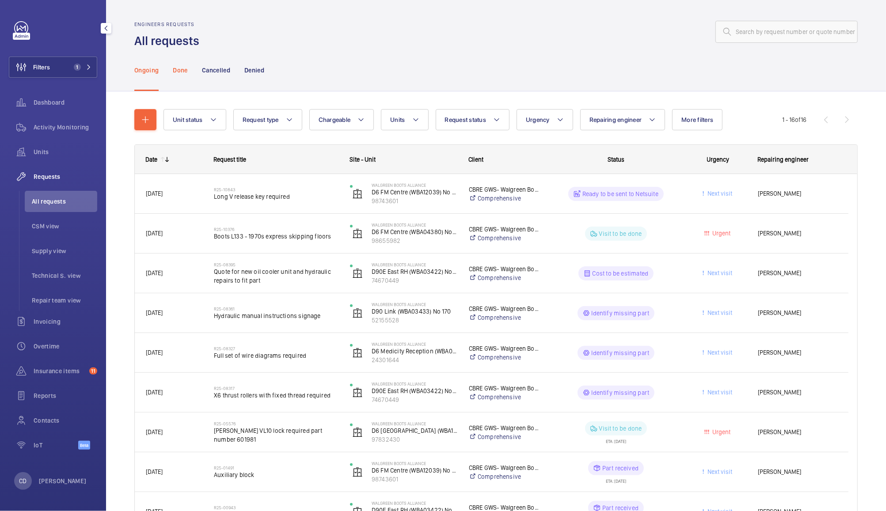
click at [185, 64] on div "Done" at bounding box center [180, 70] width 15 height 42
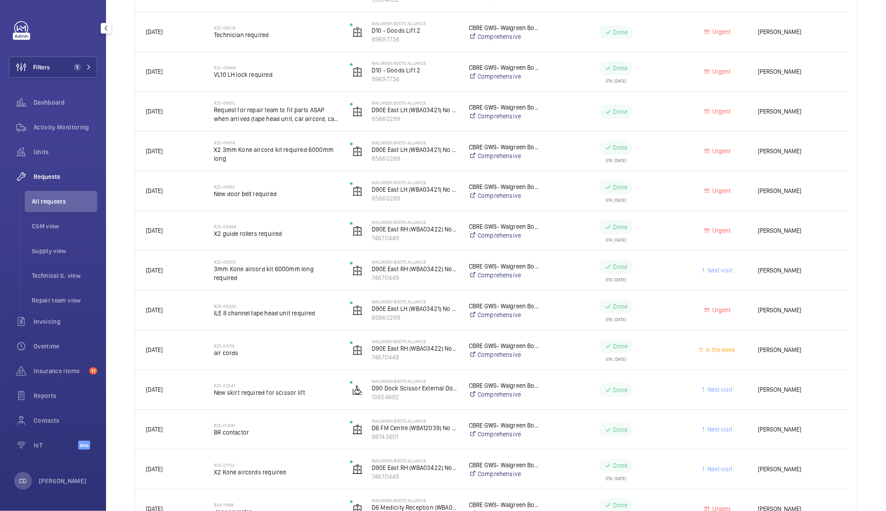
scroll to position [202, 0]
click at [695, 386] on span "Next visit" at bounding box center [717, 389] width 57 height 10
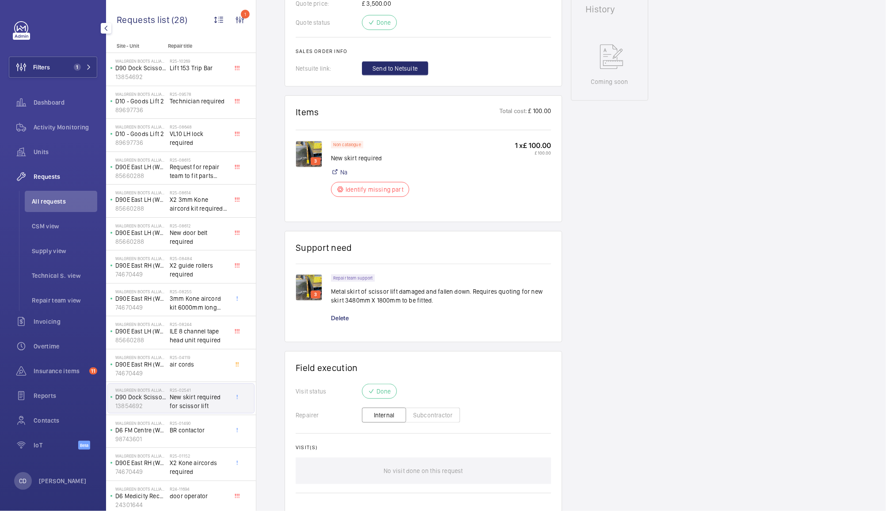
scroll to position [479, 0]
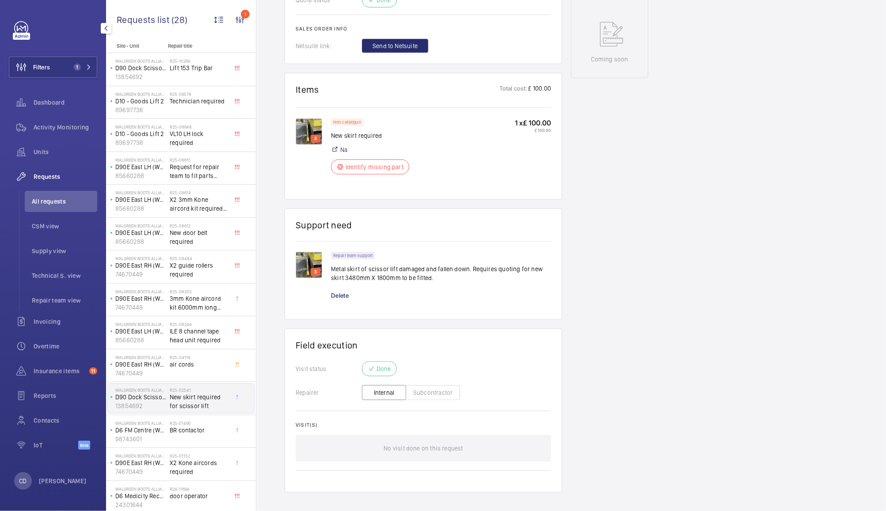
click at [436, 442] on p "No visit done on this request" at bounding box center [422, 448] width 79 height 26
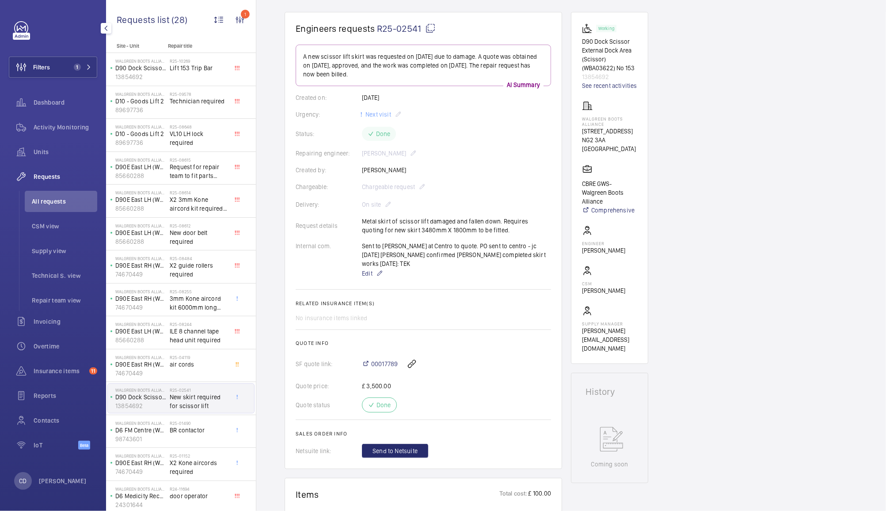
scroll to position [0, 0]
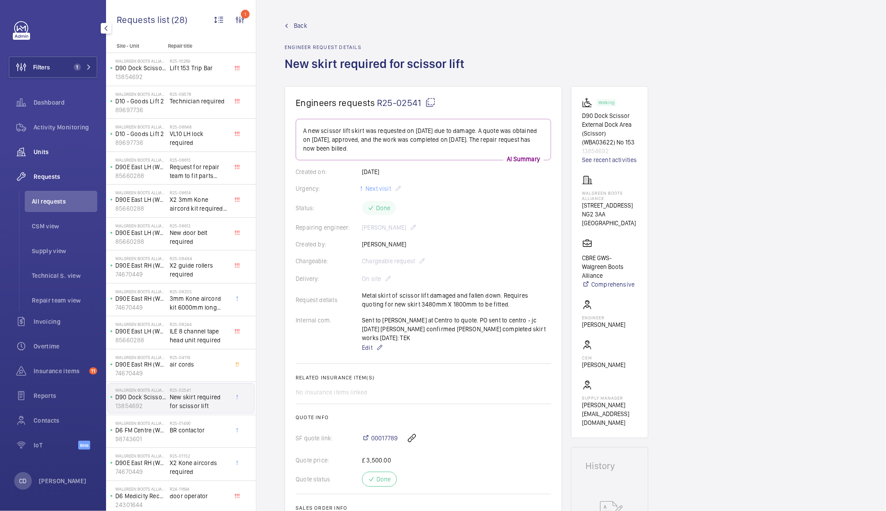
click at [33, 151] on wm-front-icon-button at bounding box center [21, 151] width 25 height 21
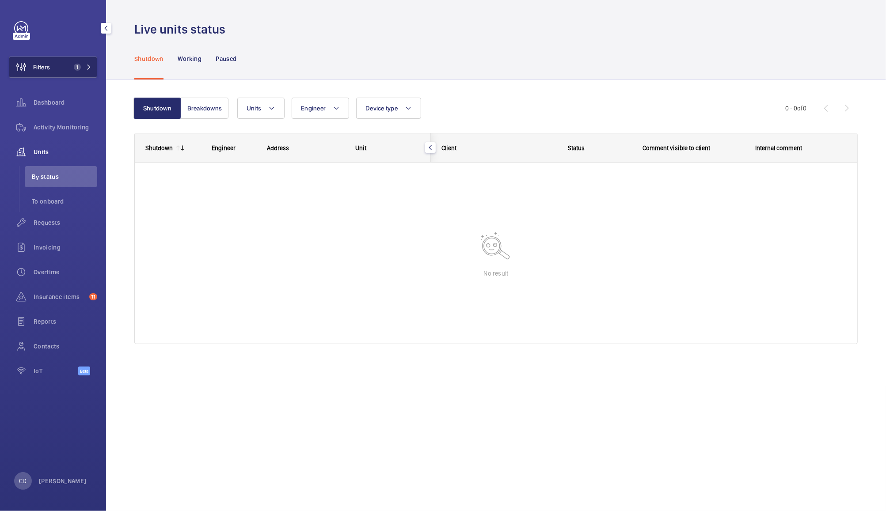
click at [58, 66] on button "Filters 1" at bounding box center [53, 67] width 88 height 21
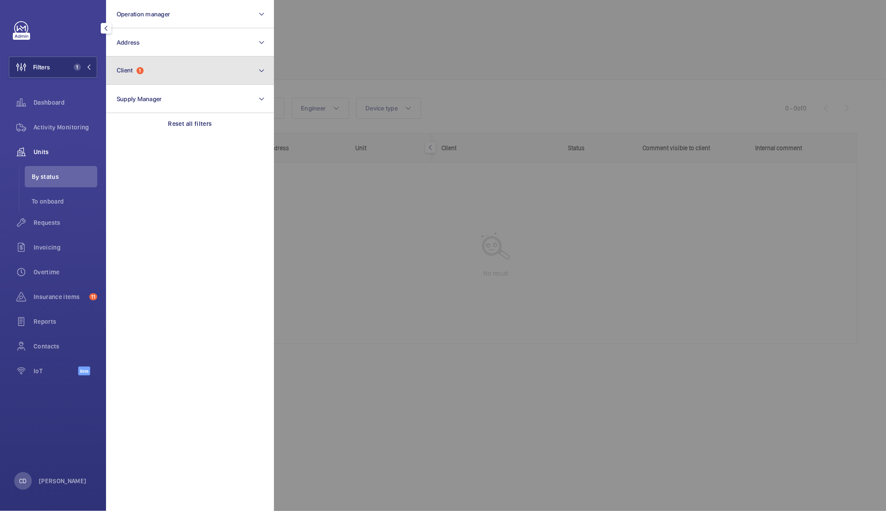
click at [220, 67] on button "Client 1" at bounding box center [190, 71] width 168 height 28
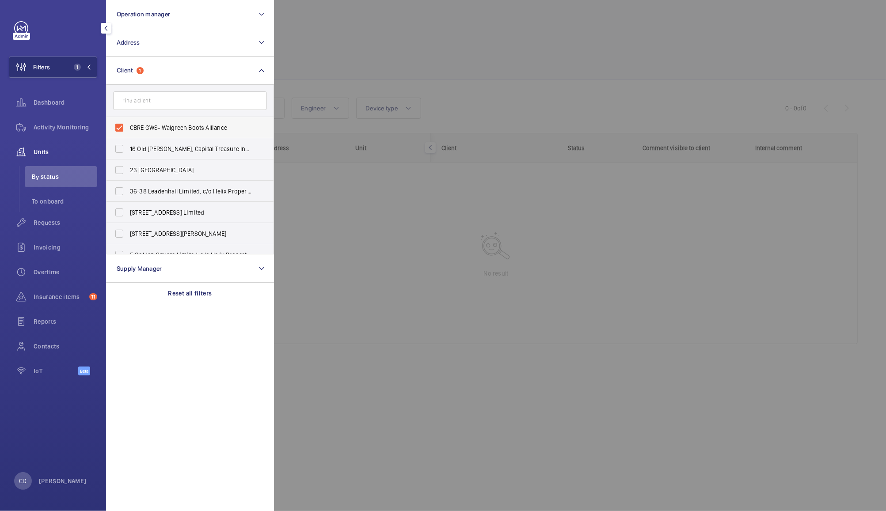
click at [159, 127] on span "CBRE GWS- Walgreen Boots Alliance" at bounding box center [190, 127] width 121 height 9
click at [128, 127] on input "CBRE GWS- Walgreen Boots Alliance" at bounding box center [119, 128] width 18 height 18
checkbox input "false"
click at [375, 35] on div at bounding box center [717, 255] width 886 height 511
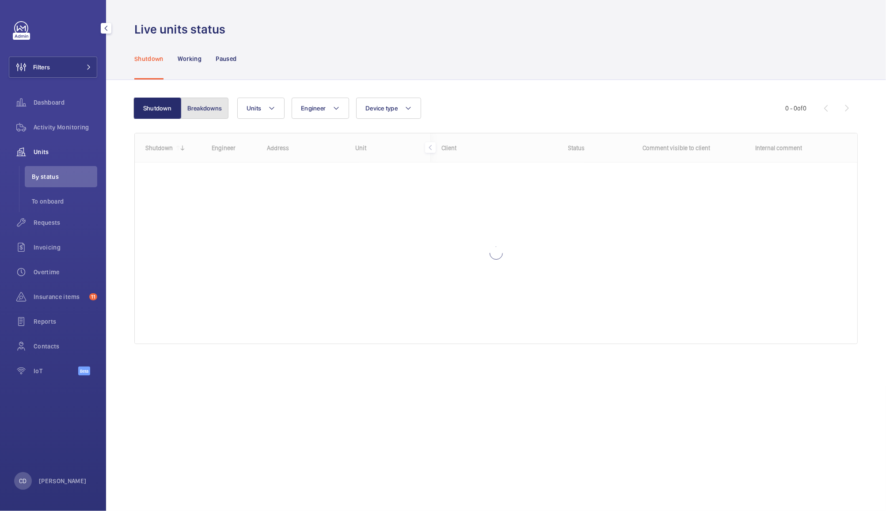
click at [205, 102] on button "Breakdowns" at bounding box center [205, 108] width 48 height 21
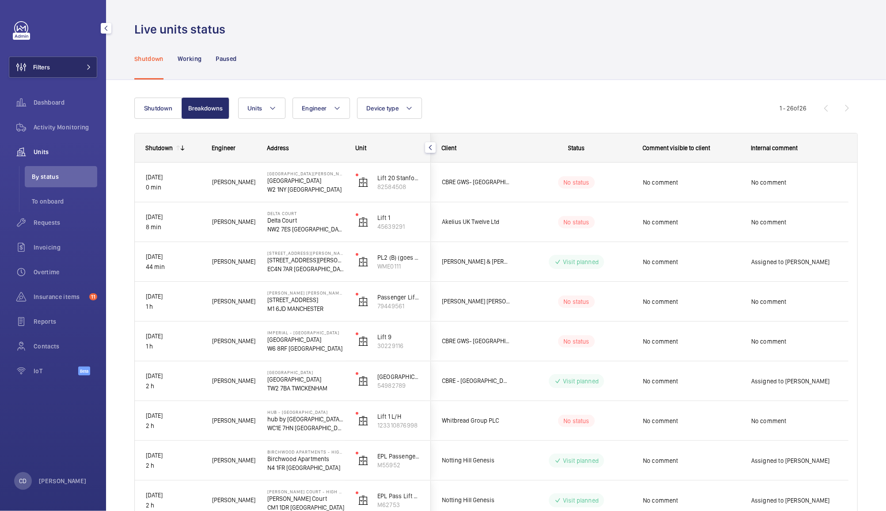
click at [58, 74] on button "Filters" at bounding box center [53, 67] width 88 height 21
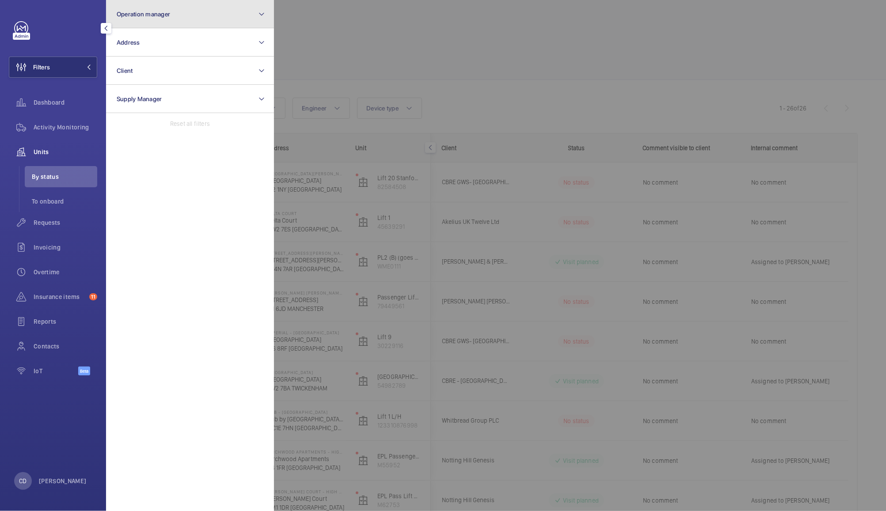
click at [203, 19] on button "Operation manager" at bounding box center [190, 14] width 168 height 28
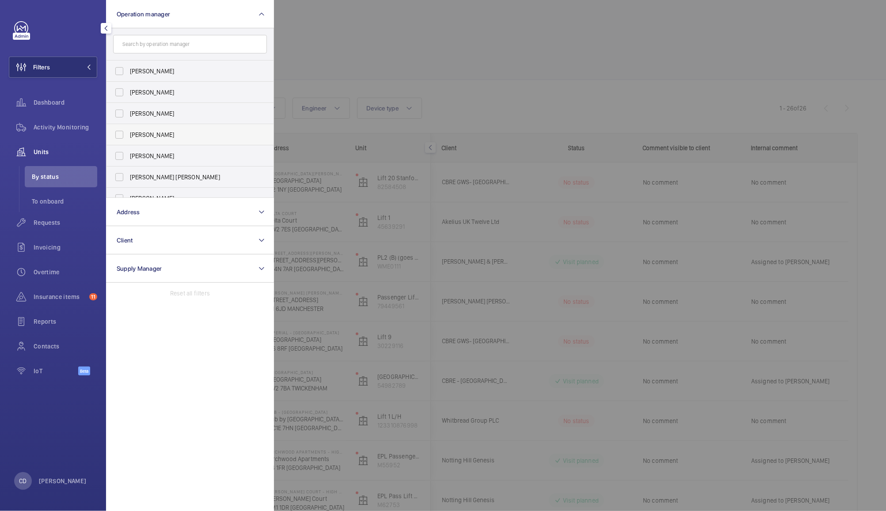
click at [162, 135] on span "[PERSON_NAME]" at bounding box center [190, 134] width 121 height 9
click at [128, 135] on input "[PERSON_NAME]" at bounding box center [119, 135] width 18 height 18
checkbox input "true"
click at [330, 41] on div at bounding box center [717, 255] width 886 height 511
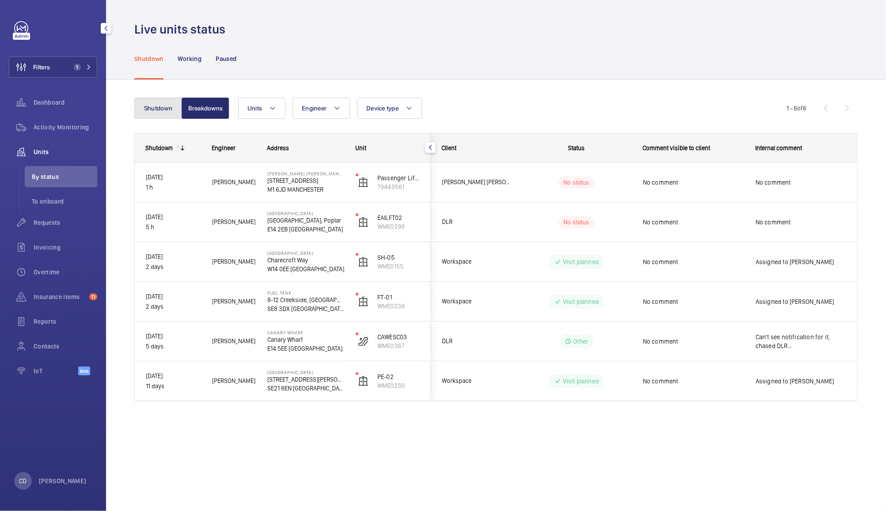
click at [149, 112] on button "Shutdown" at bounding box center [158, 108] width 48 height 21
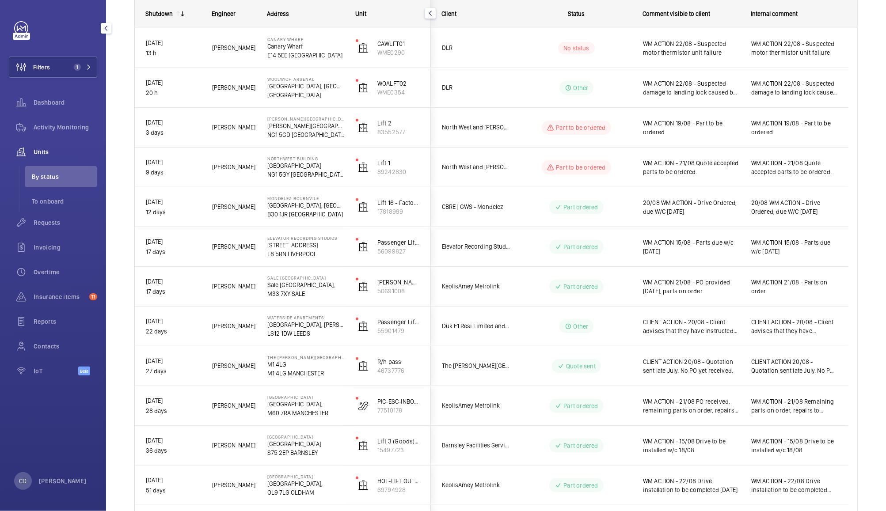
scroll to position [131, 0]
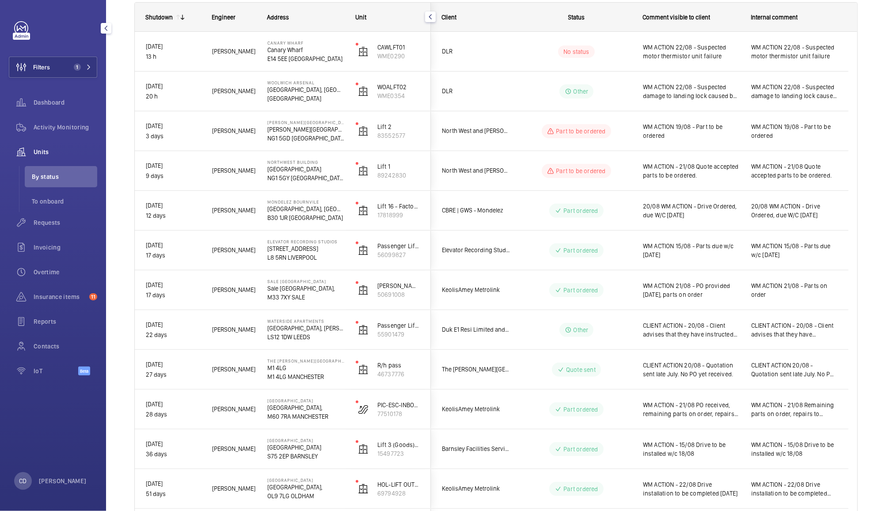
click at [713, 135] on span "WM ACTION 19/08 - Part to be ordered" at bounding box center [691, 131] width 97 height 18
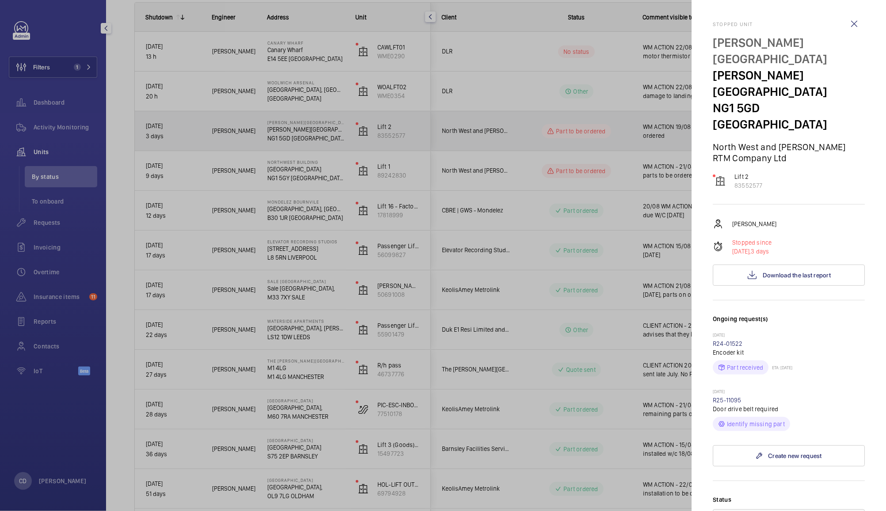
click at [644, 169] on div at bounding box center [443, 255] width 886 height 511
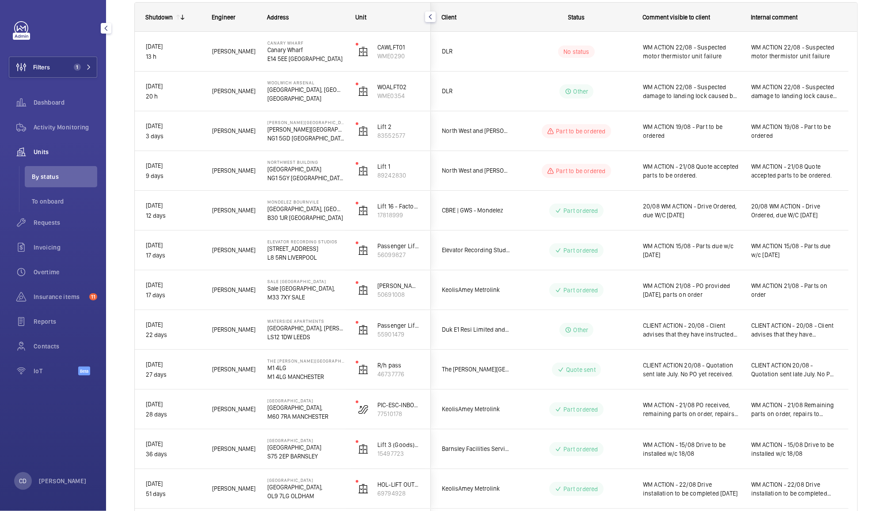
click at [689, 179] on div "WM ACTION - 21/08 Quote accepted parts to be ordered." at bounding box center [691, 171] width 97 height 20
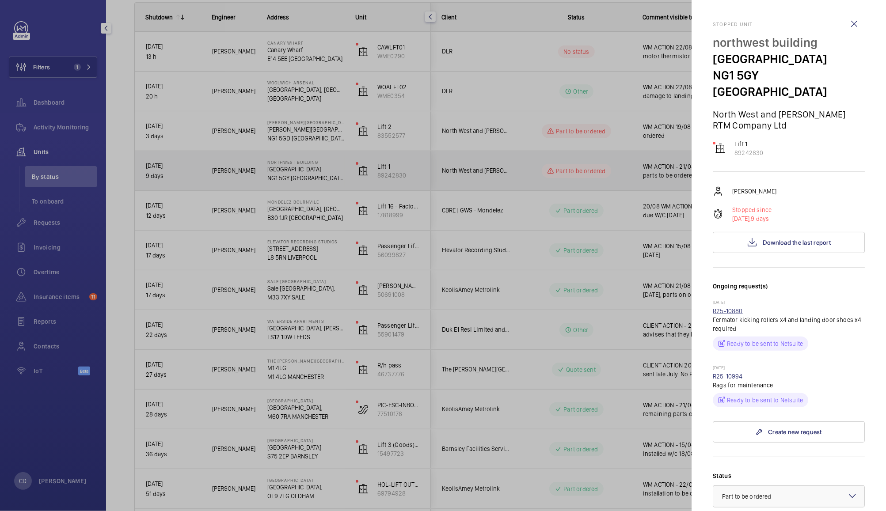
click at [735, 307] on link "R25-10880" at bounding box center [727, 310] width 30 height 7
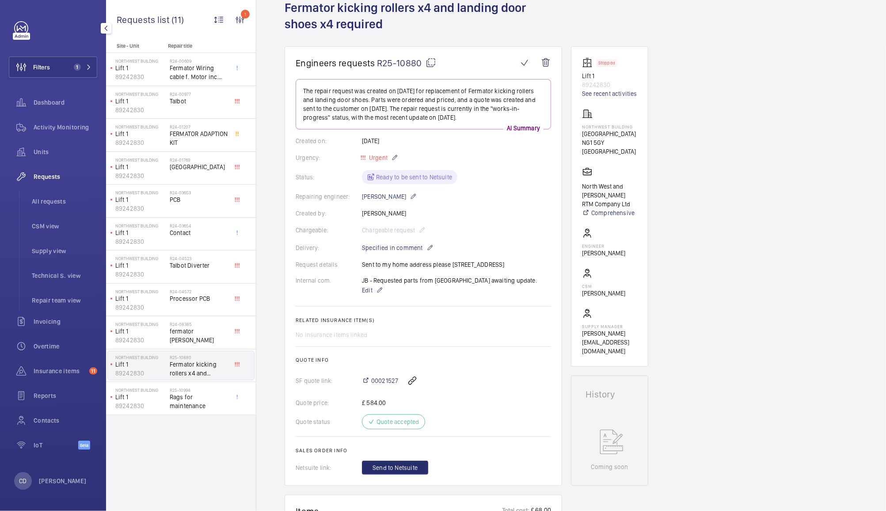
scroll to position [52, 0]
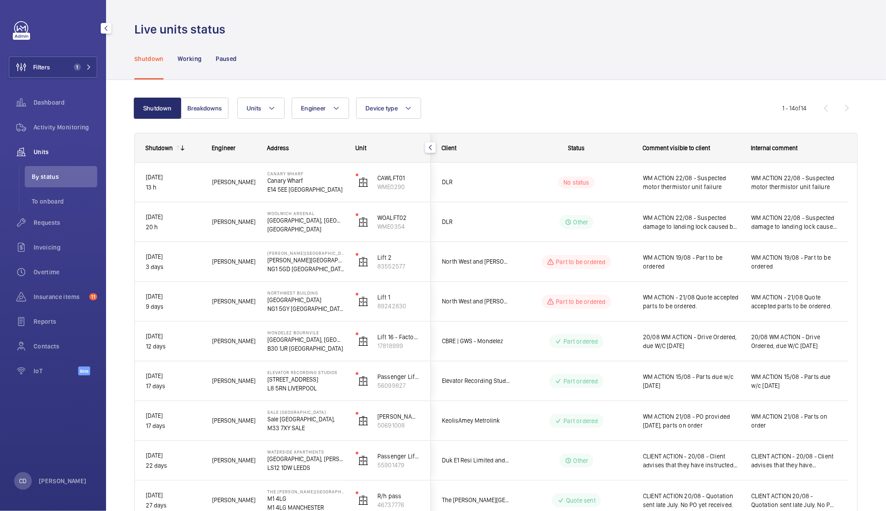
click at [704, 268] on span "WM ACTION 19/08 - Part to be ordered" at bounding box center [691, 262] width 97 height 18
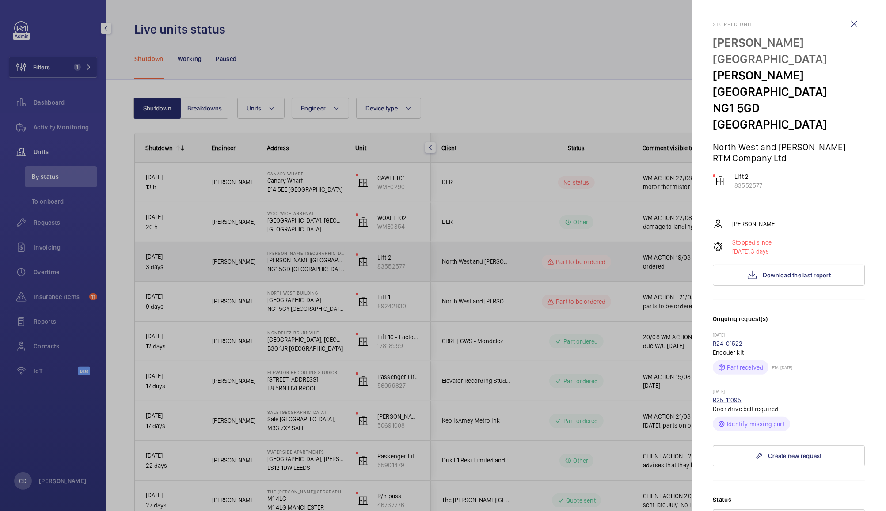
click at [734, 397] on link "R25-11095" at bounding box center [726, 400] width 29 height 7
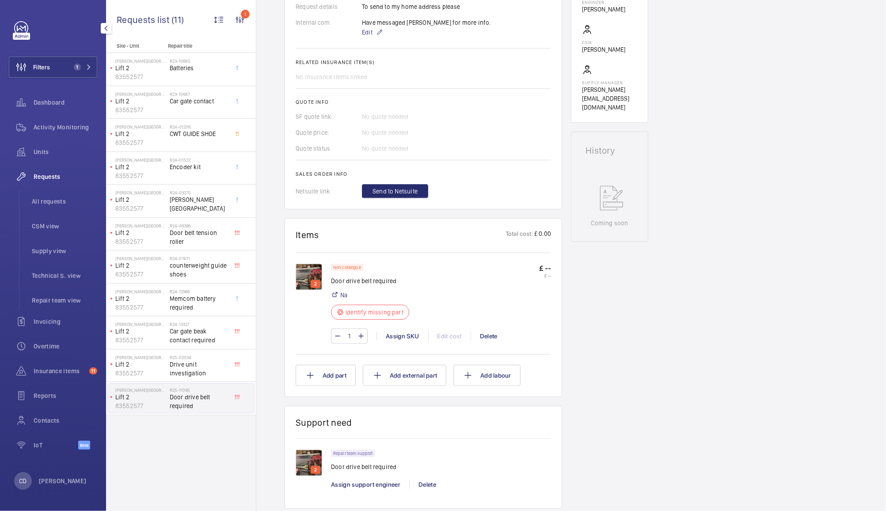
scroll to position [291, 0]
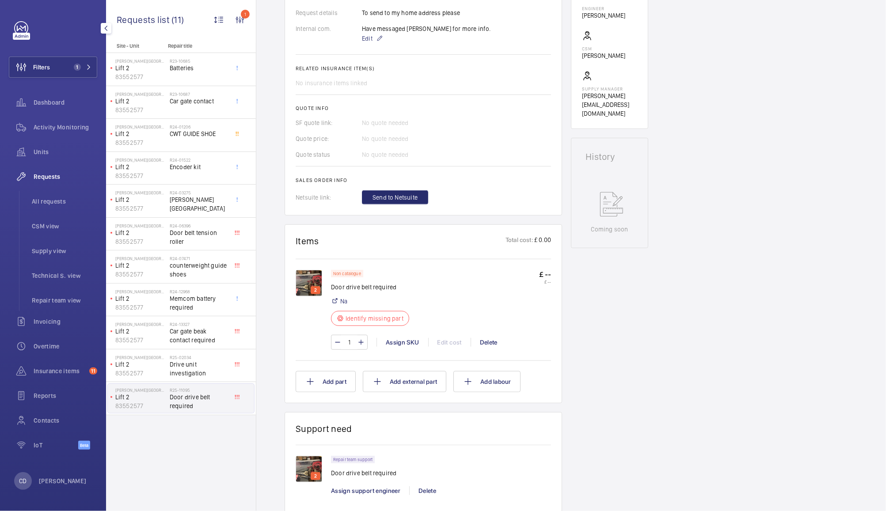
click at [309, 282] on img at bounding box center [308, 283] width 26 height 26
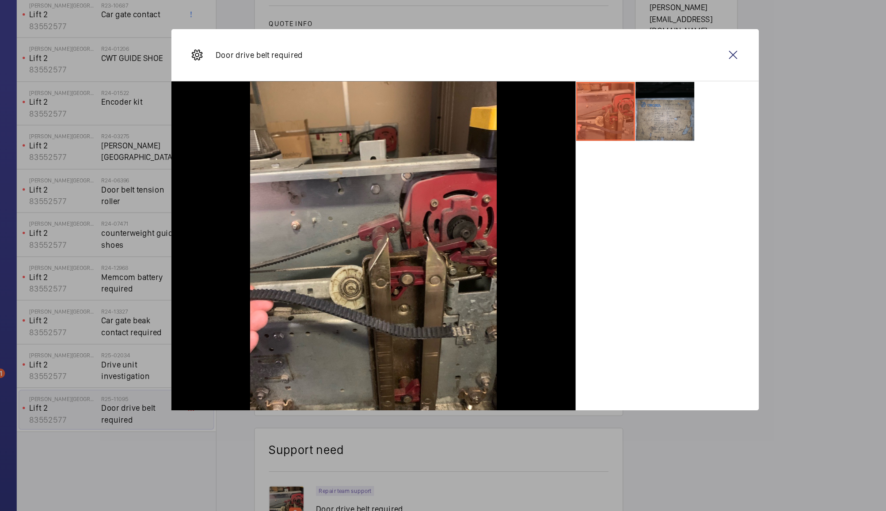
click at [590, 188] on li at bounding box center [593, 174] width 44 height 44
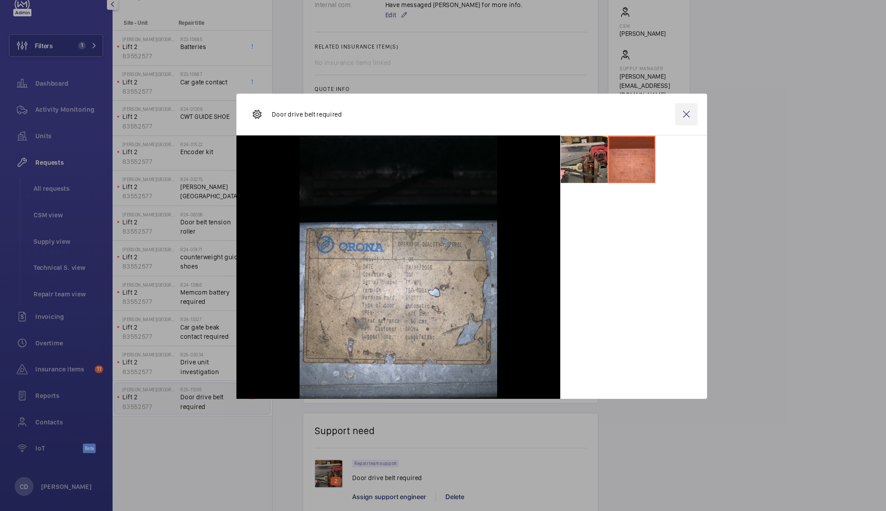
click at [647, 129] on wm-front-icon-button at bounding box center [644, 131] width 21 height 21
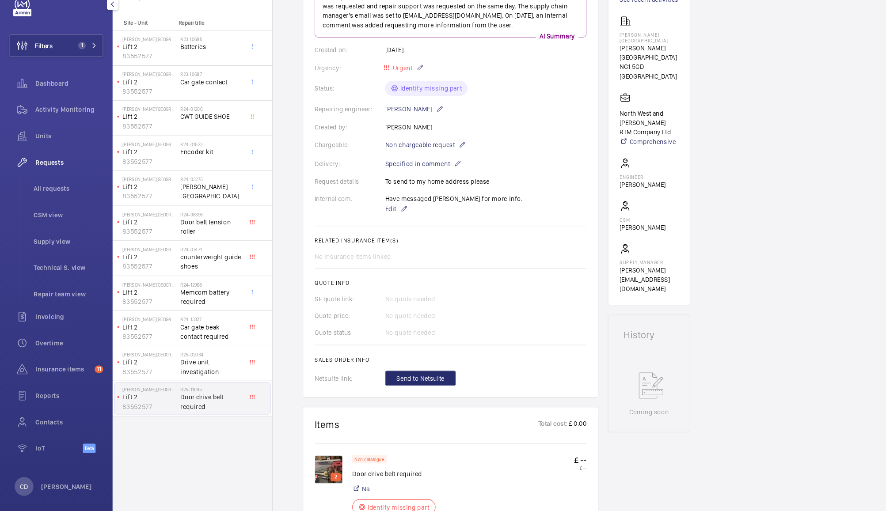
scroll to position [89, 0]
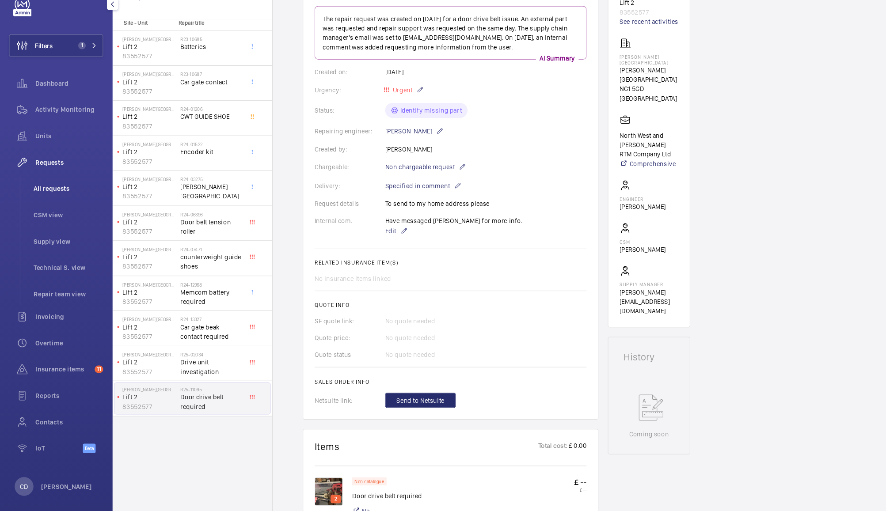
click at [53, 202] on span "All requests" at bounding box center [64, 201] width 65 height 9
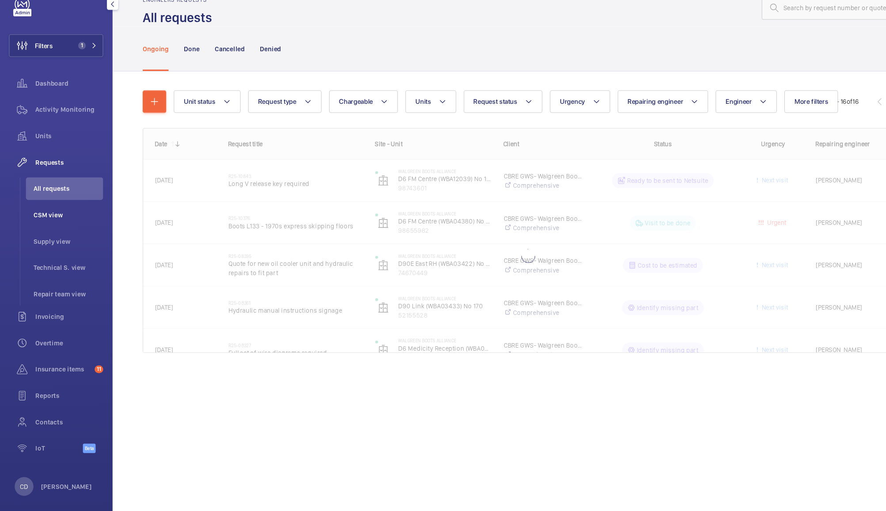
click at [45, 222] on span "CSM view" at bounding box center [64, 226] width 65 height 9
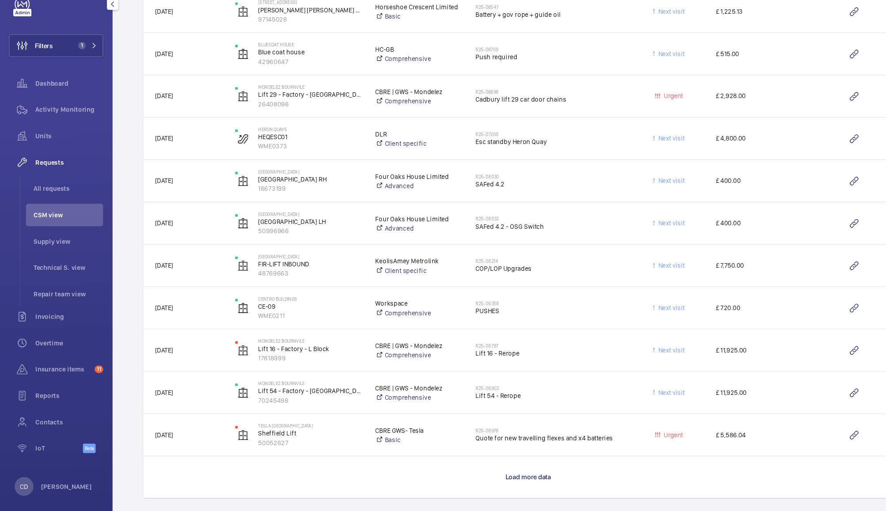
scroll to position [1434, 0]
click at [543, 321] on span "PUSHES" at bounding box center [516, 317] width 139 height 9
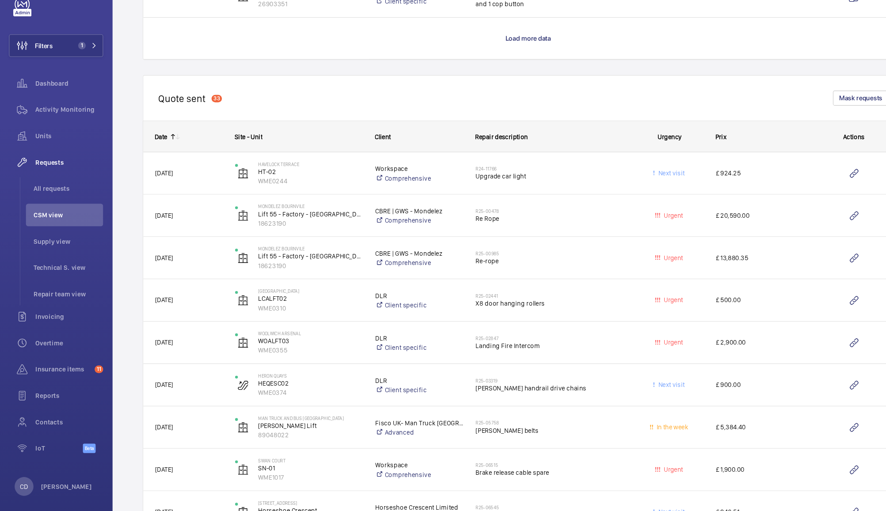
scroll to position [926, 0]
click at [60, 72] on button "Filters 1" at bounding box center [53, 67] width 88 height 21
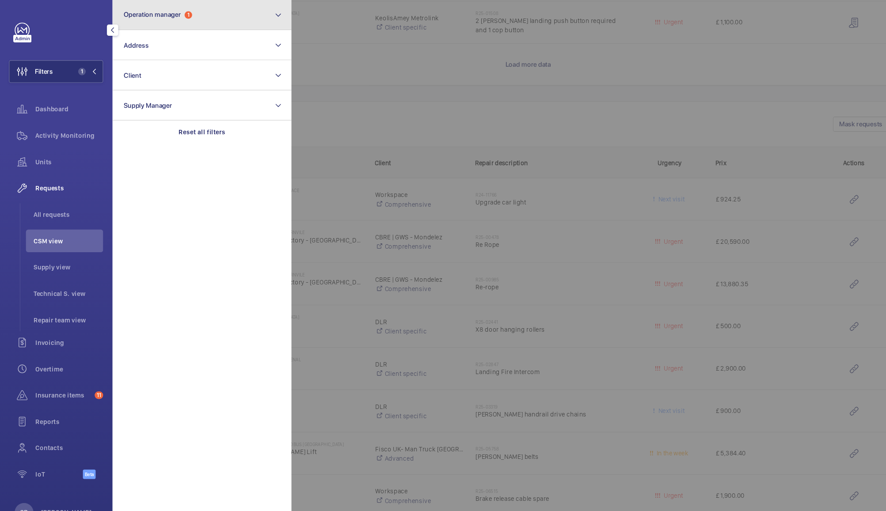
click at [212, 12] on button "Operation manager 1" at bounding box center [190, 14] width 168 height 28
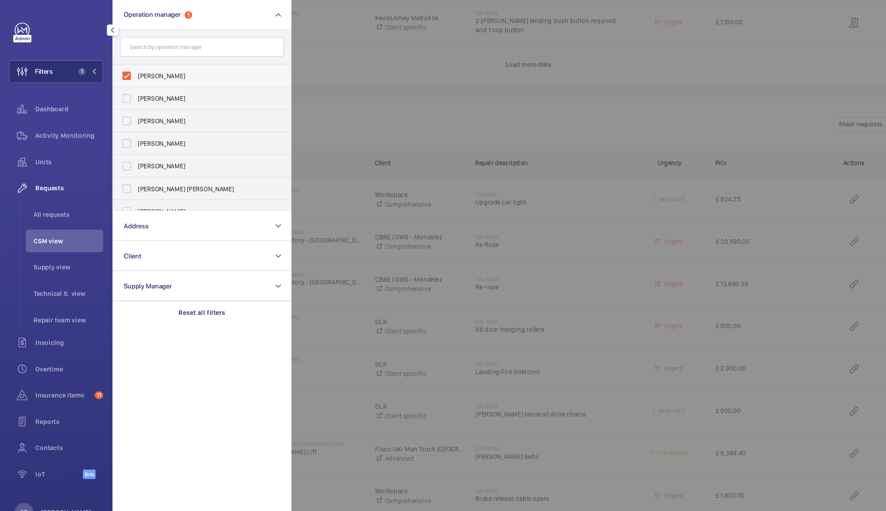
click at [121, 66] on label "[PERSON_NAME]" at bounding box center [183, 71] width 154 height 21
click at [121, 66] on input "[PERSON_NAME]" at bounding box center [119, 71] width 18 height 18
checkbox input "false"
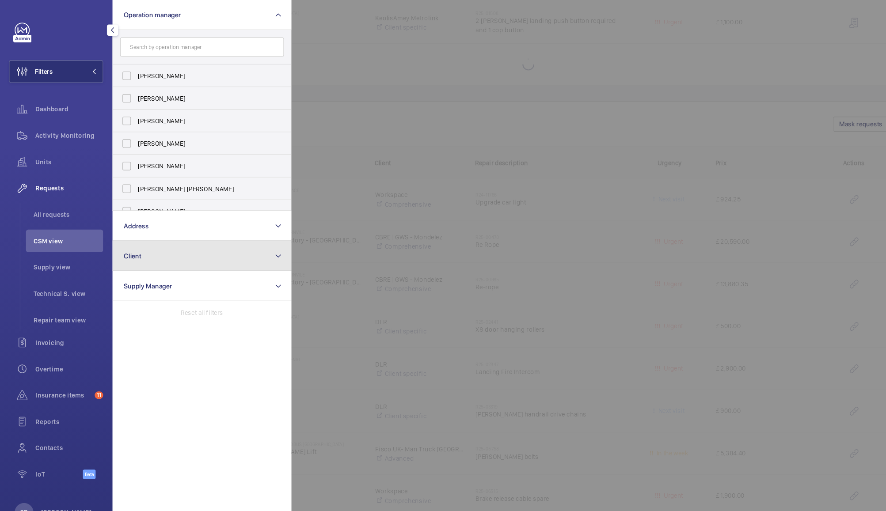
click at [182, 240] on button "Client" at bounding box center [190, 240] width 168 height 28
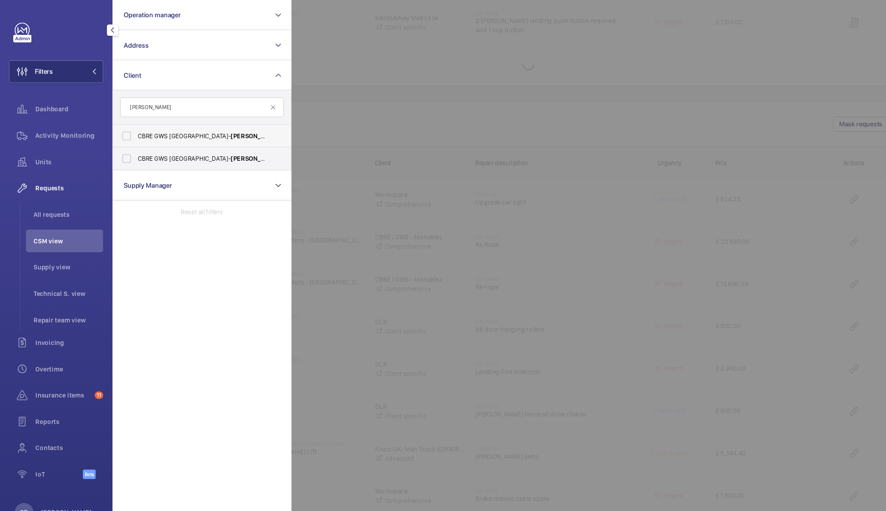
type input "[PERSON_NAME]"
click at [123, 126] on label "CBRE GWS UK- [PERSON_NAME] bility" at bounding box center [183, 127] width 154 height 21
click at [123, 126] on input "CBRE GWS UK- [PERSON_NAME] bility" at bounding box center [119, 128] width 18 height 18
checkbox input "true"
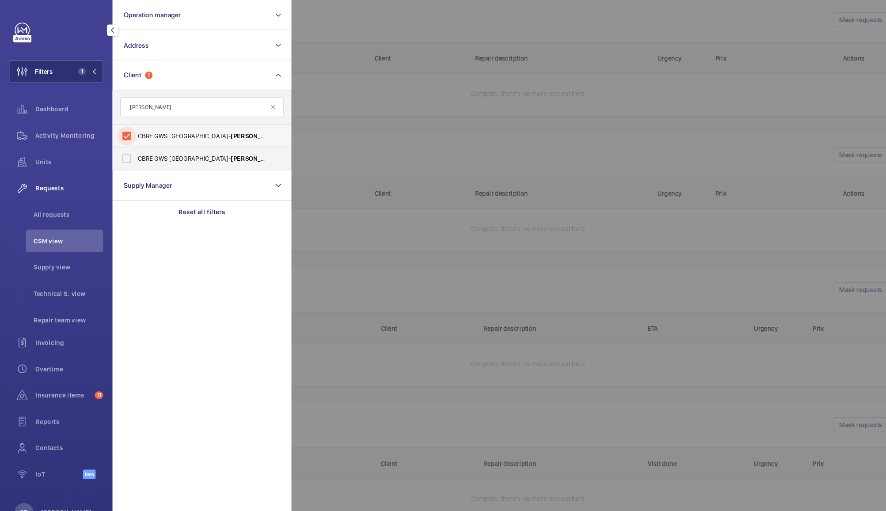
scroll to position [229, 0]
click at [381, 340] on div at bounding box center [717, 255] width 886 height 511
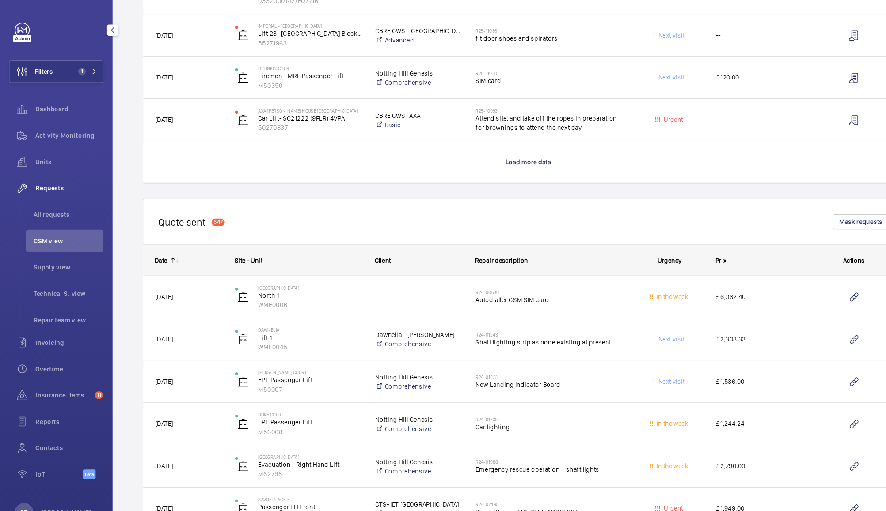
scroll to position [819, 0]
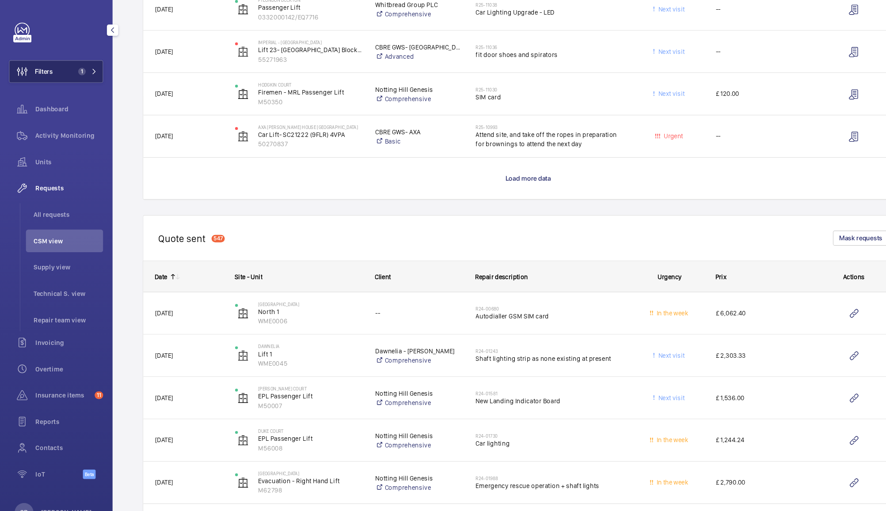
click at [47, 69] on span "Filters" at bounding box center [41, 67] width 17 height 9
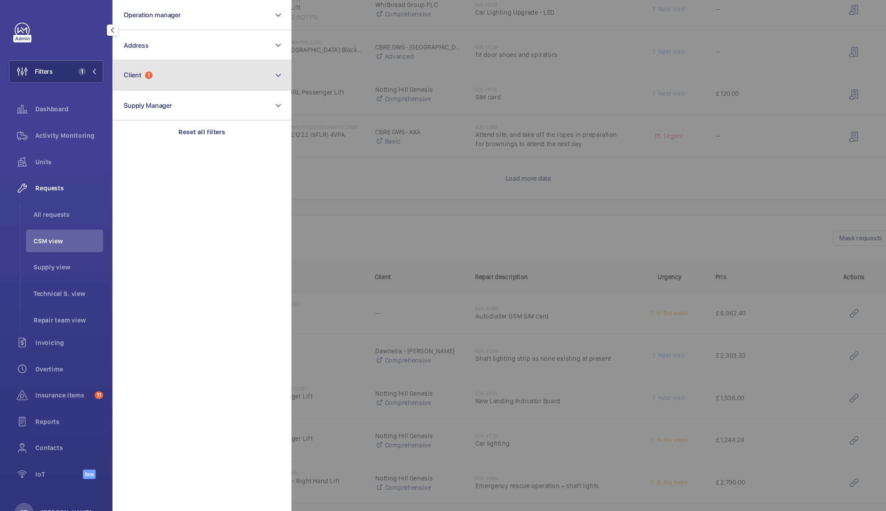
click at [218, 67] on button "Client 1" at bounding box center [190, 71] width 168 height 28
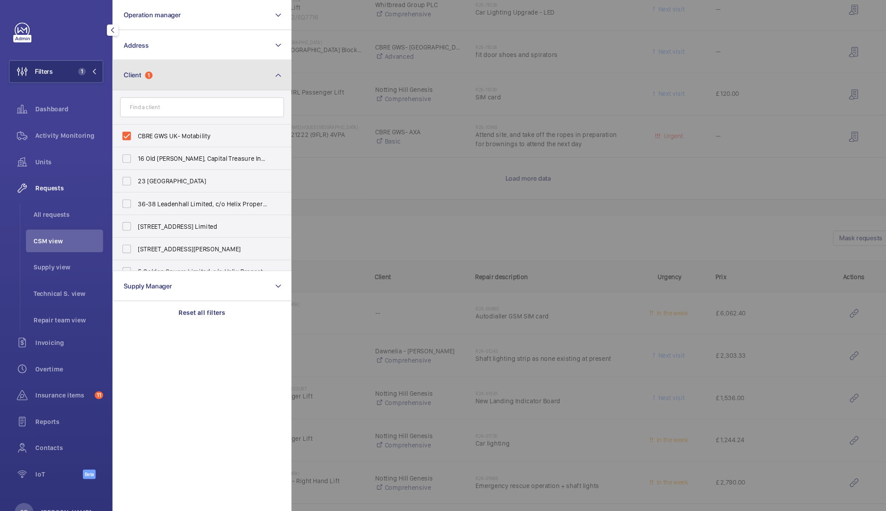
click at [217, 63] on button "Client 1" at bounding box center [190, 71] width 168 height 28
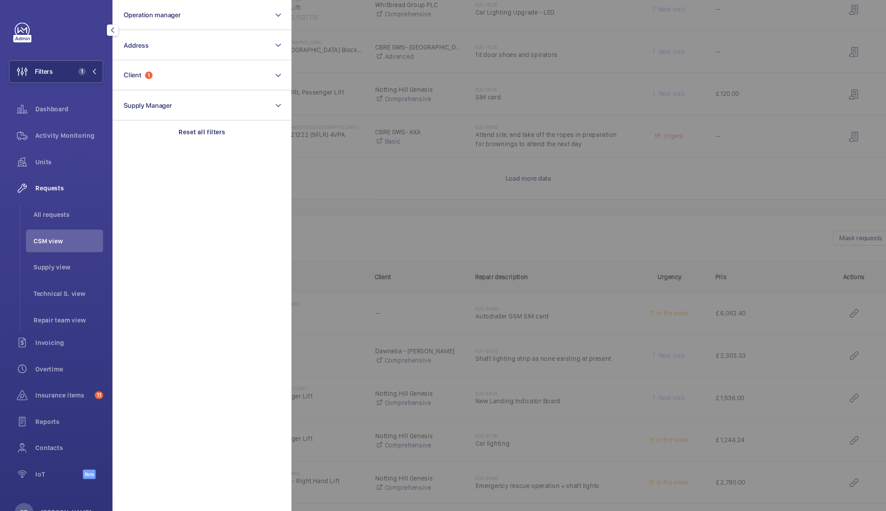
click at [346, 174] on div at bounding box center [717, 255] width 886 height 511
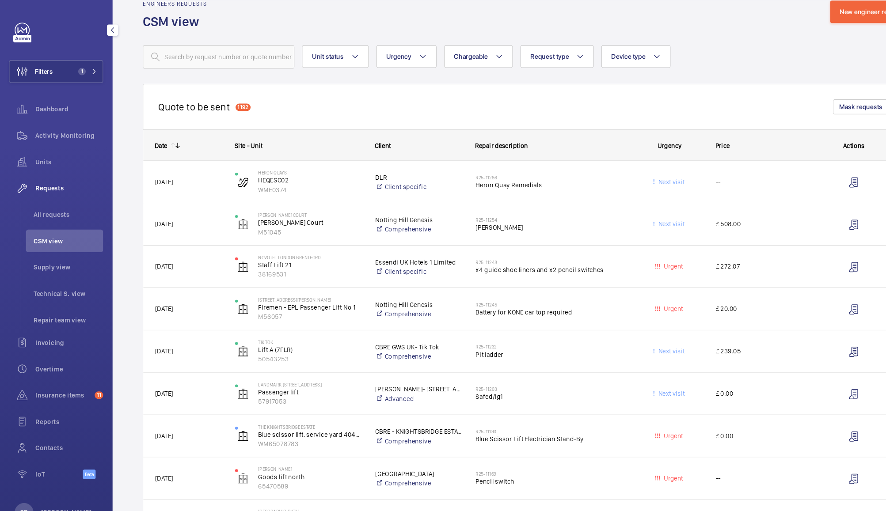
scroll to position [0, 0]
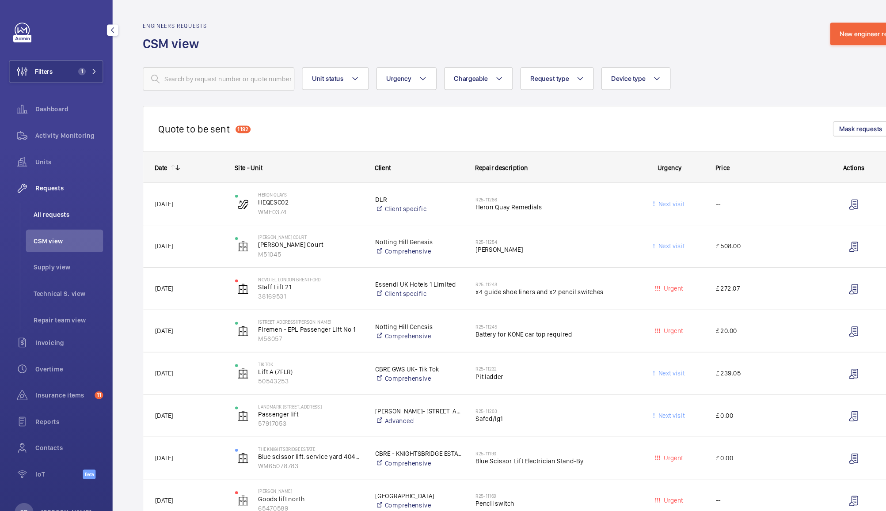
click at [49, 202] on span "All requests" at bounding box center [64, 201] width 65 height 9
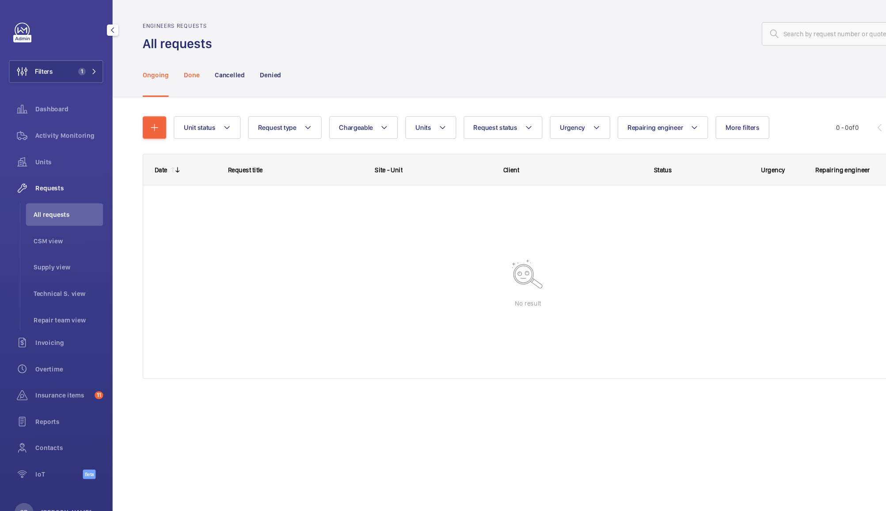
click at [176, 61] on div "Done" at bounding box center [180, 70] width 15 height 42
click at [221, 66] on p "Cancelled" at bounding box center [216, 70] width 28 height 9
click at [264, 64] on div "Denied" at bounding box center [254, 70] width 20 height 42
click at [147, 64] on div "Ongoing" at bounding box center [146, 70] width 24 height 42
click at [65, 371] on span "Insurance items" at bounding box center [60, 371] width 52 height 9
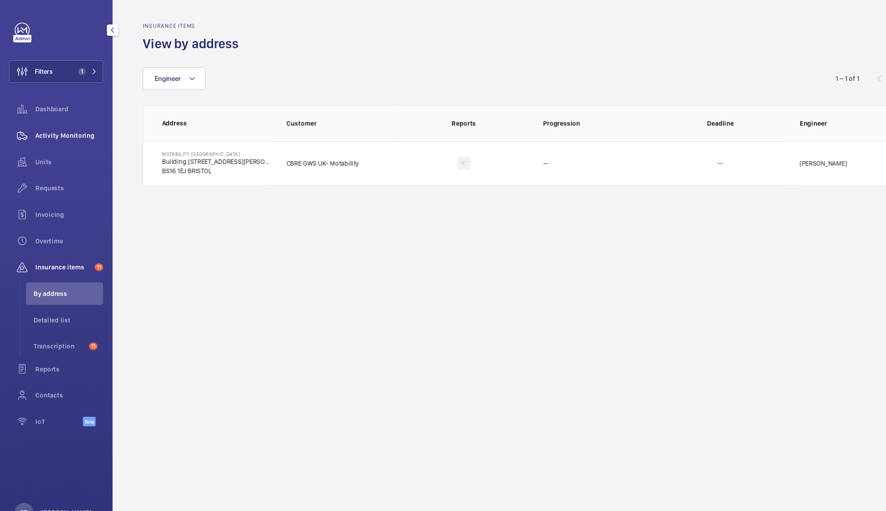
click at [65, 126] on span "Activity Monitoring" at bounding box center [66, 127] width 64 height 9
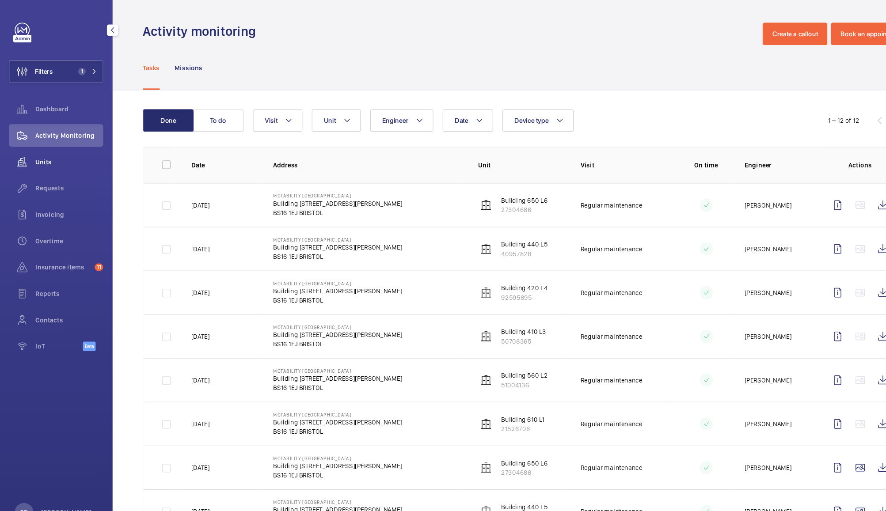
click at [32, 155] on wm-front-icon-button at bounding box center [21, 151] width 25 height 21
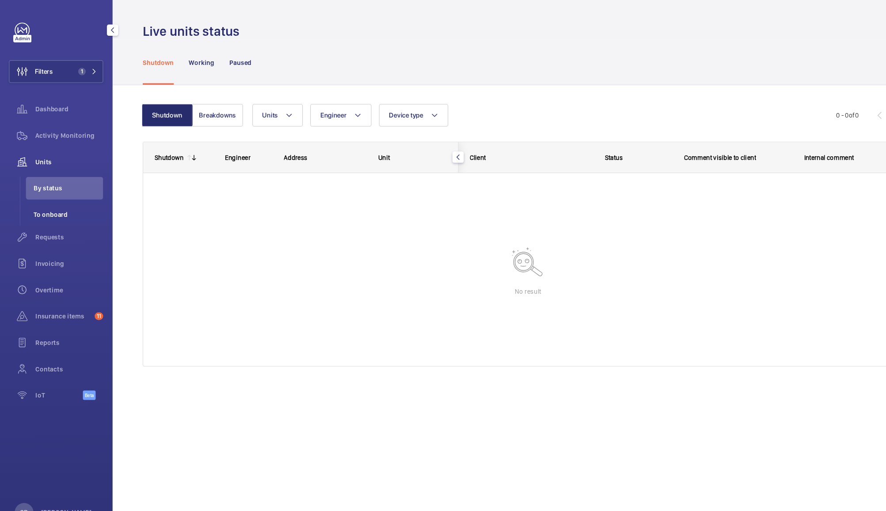
click at [49, 196] on li "To onboard" at bounding box center [61, 201] width 72 height 21
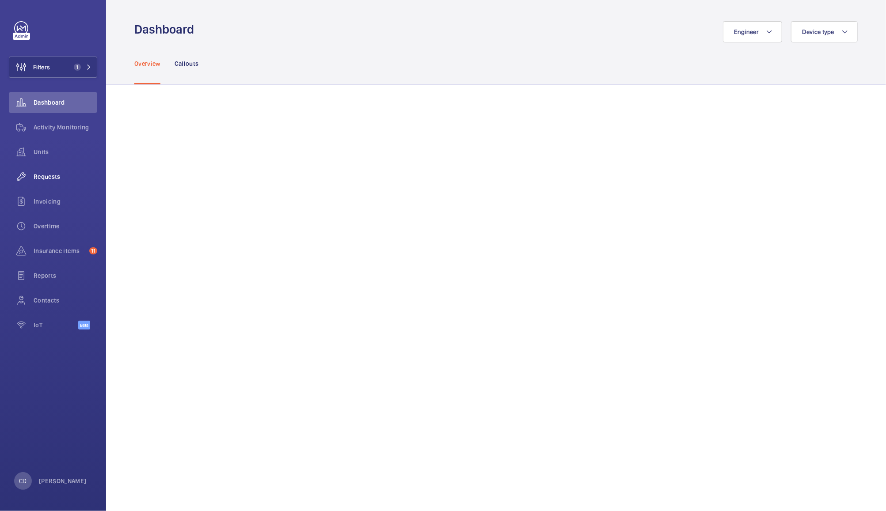
click at [33, 179] on wm-front-icon-button at bounding box center [21, 176] width 25 height 21
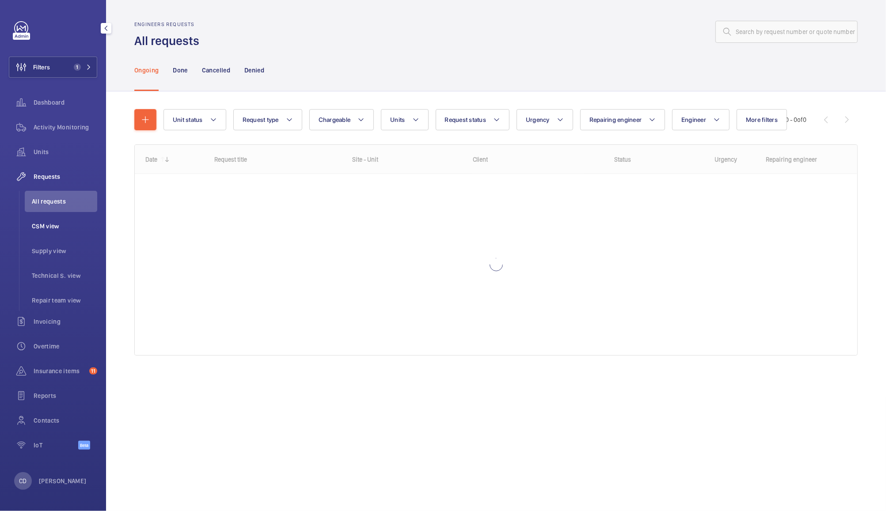
click at [44, 235] on li "CSM view" at bounding box center [61, 226] width 72 height 21
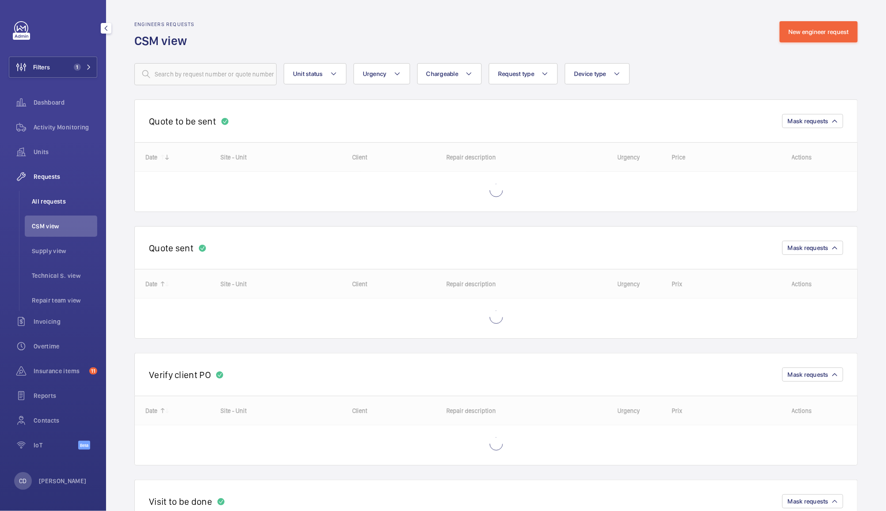
click at [44, 208] on li "All requests" at bounding box center [61, 201] width 72 height 21
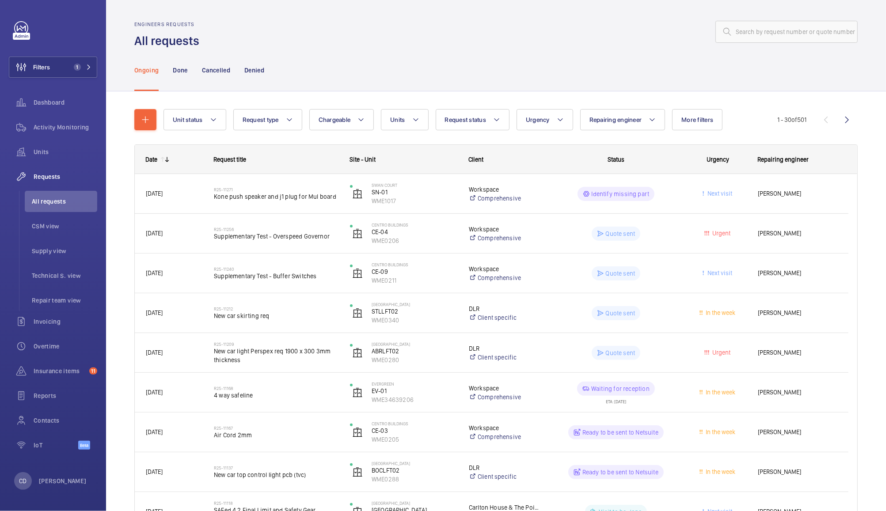
click at [686, 187] on div "Next visit" at bounding box center [712, 194] width 67 height 28
